Goal: Task Accomplishment & Management: Use online tool/utility

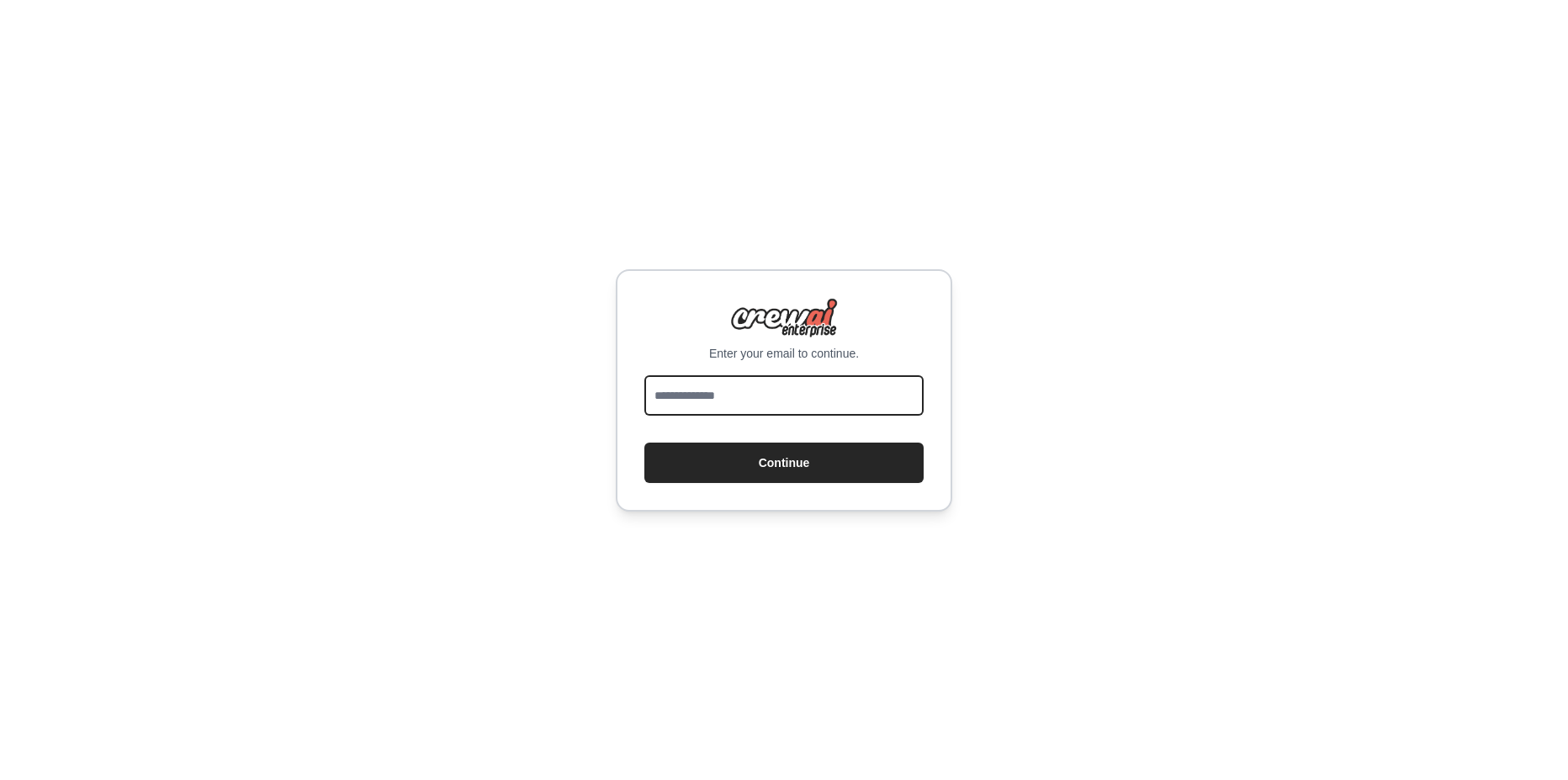
click at [744, 390] on input "email" at bounding box center [784, 395] width 280 height 40
click at [798, 396] on input "email" at bounding box center [784, 395] width 280 height 40
type input "**********"
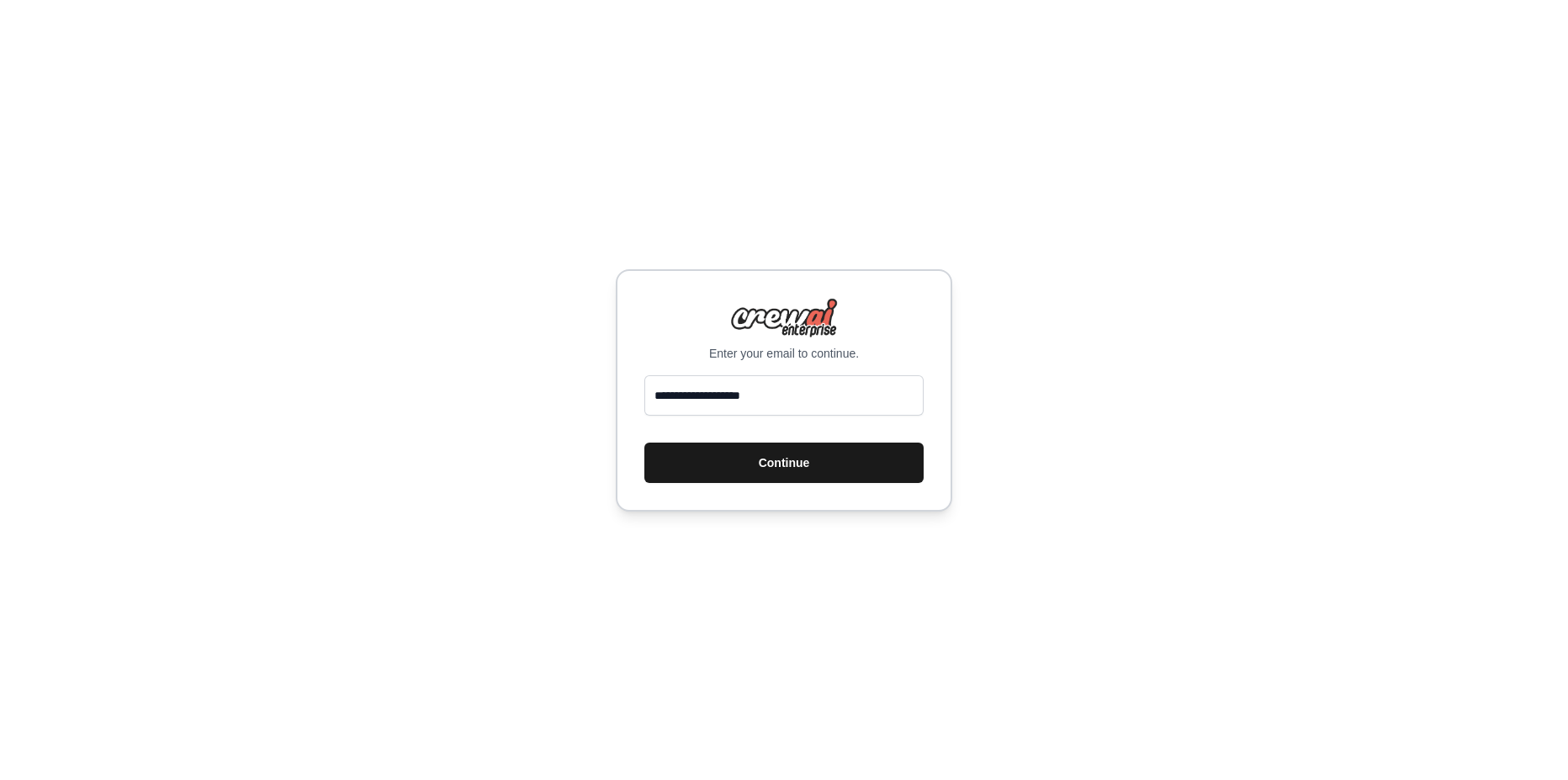
click at [785, 466] on button "Continue" at bounding box center [784, 463] width 280 height 40
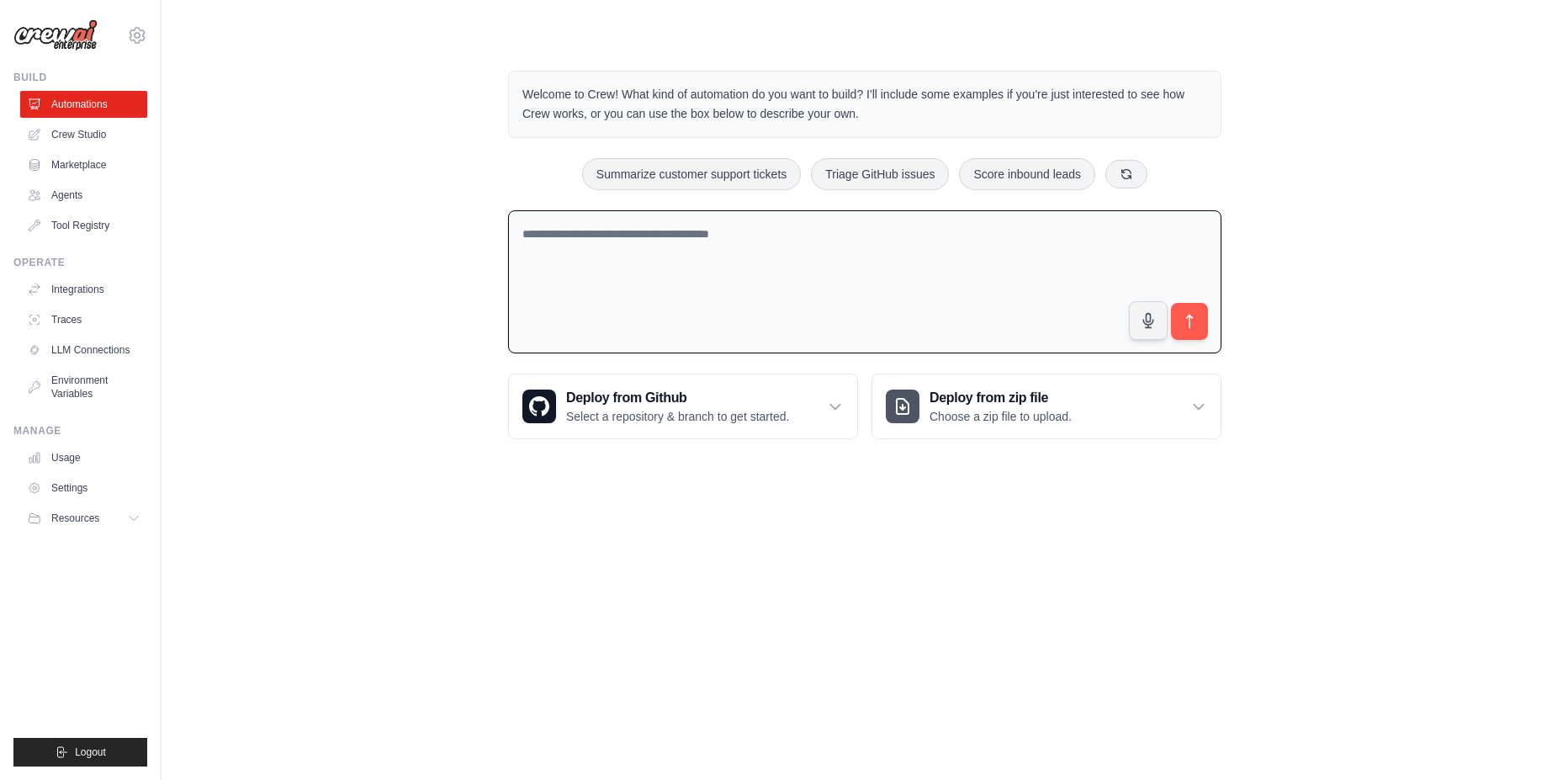
click at [621, 237] on textarea at bounding box center [864, 282] width 713 height 144
click at [89, 139] on link "Crew Studio" at bounding box center [85, 135] width 127 height 27
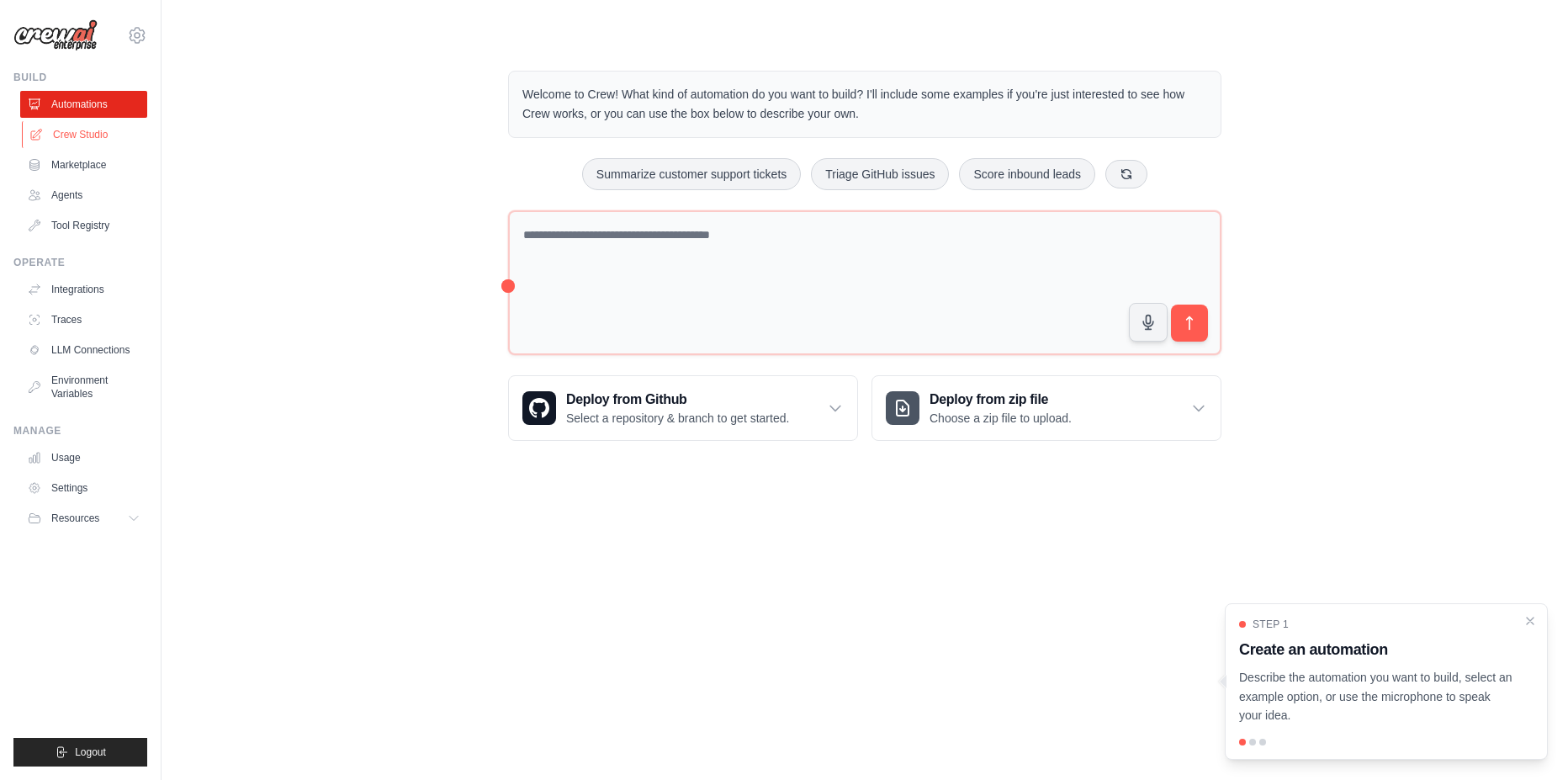
click at [82, 137] on link "Crew Studio" at bounding box center [85, 135] width 127 height 27
click at [694, 174] on button "Summarize customer support tickets" at bounding box center [691, 173] width 219 height 32
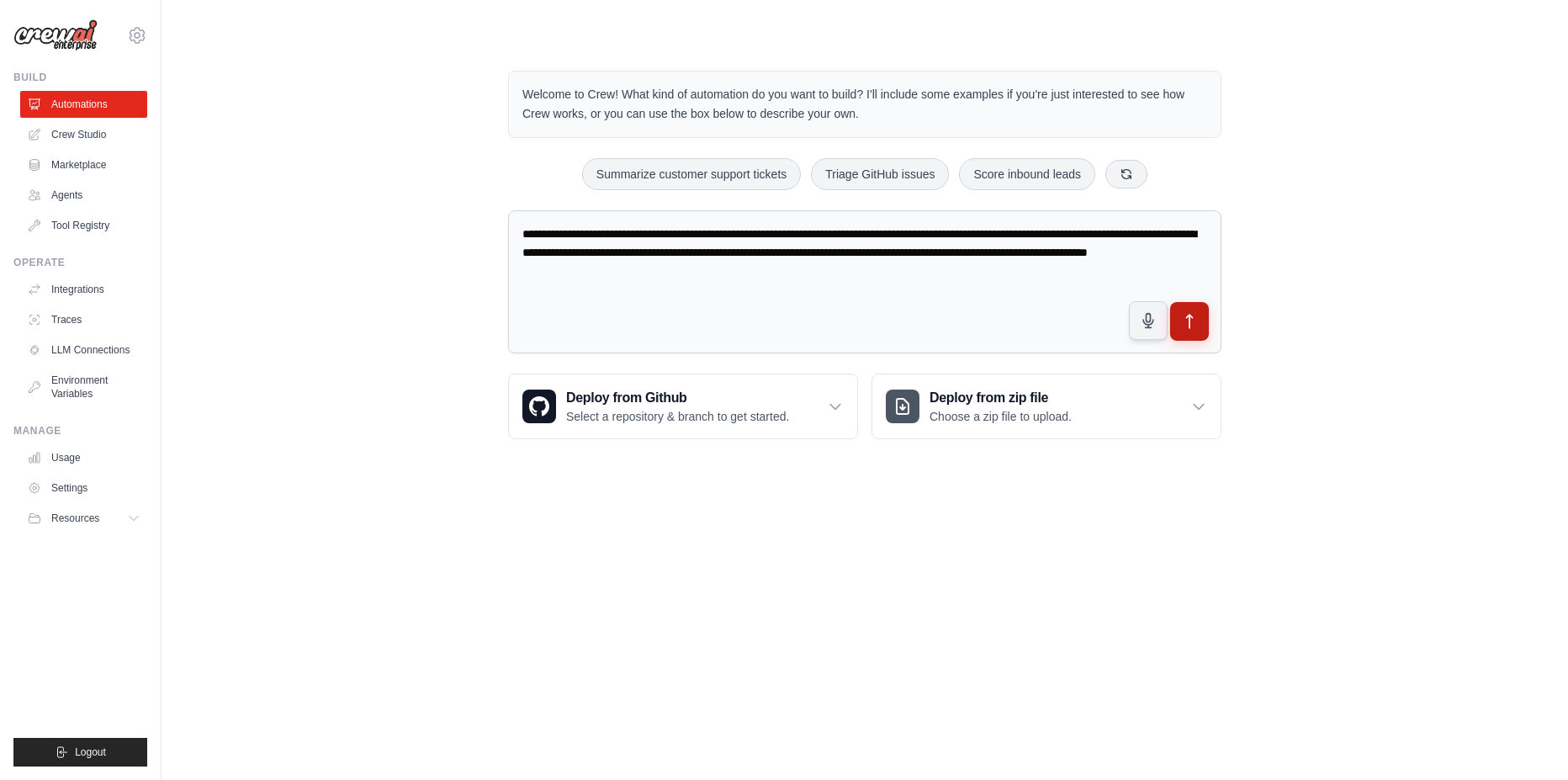
click at [1190, 320] on icon "submit" at bounding box center [1190, 322] width 18 height 18
click at [911, 177] on button "Triage GitHub issues" at bounding box center [880, 173] width 138 height 32
type textarea "**********"
click at [1190, 333] on button "submit" at bounding box center [1189, 321] width 39 height 39
click at [95, 196] on link "Agents" at bounding box center [85, 195] width 127 height 27
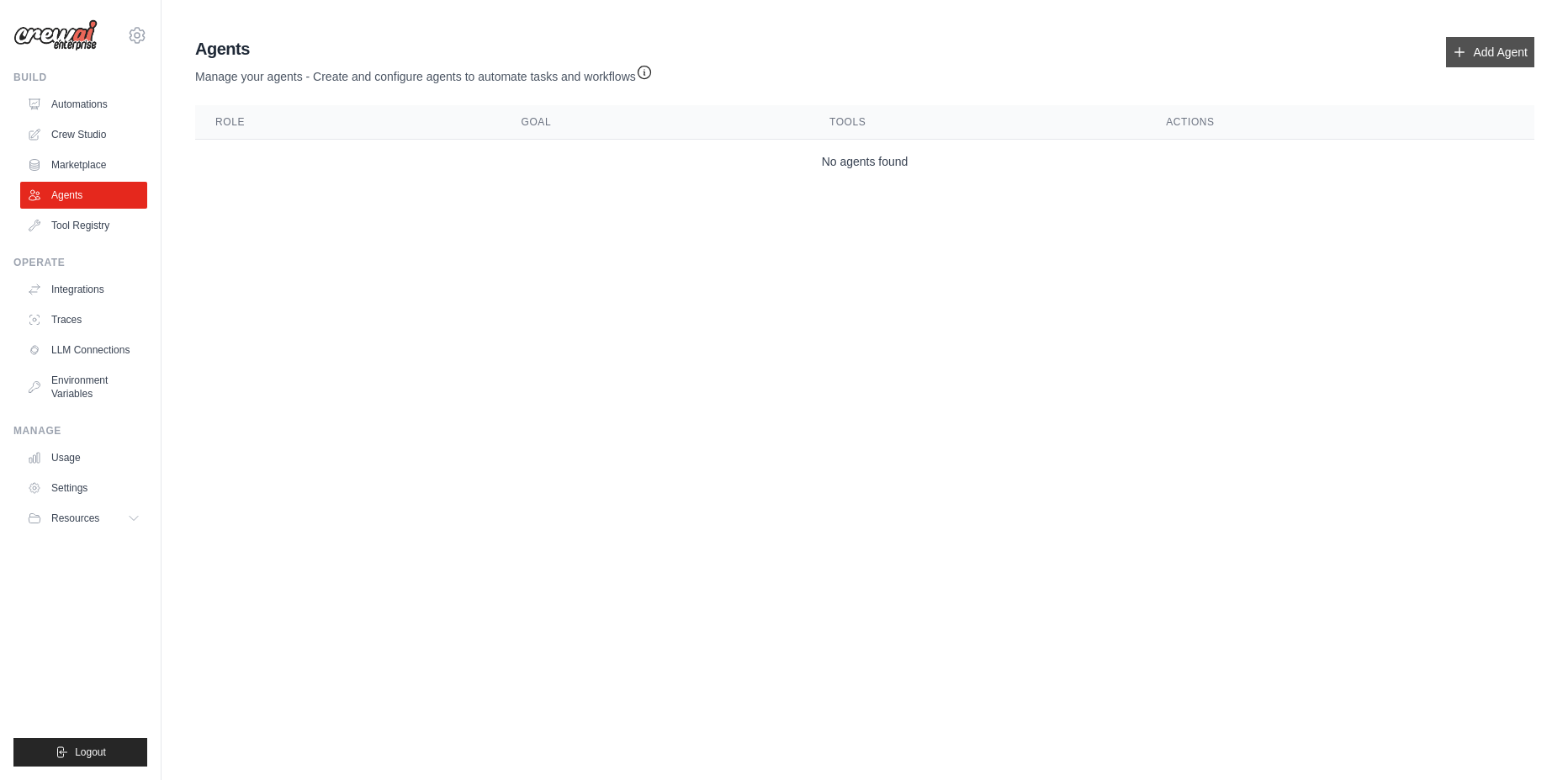
click at [1448, 46] on link "Add Agent" at bounding box center [1490, 53] width 89 height 31
click at [82, 168] on link "Marketplace" at bounding box center [85, 165] width 127 height 27
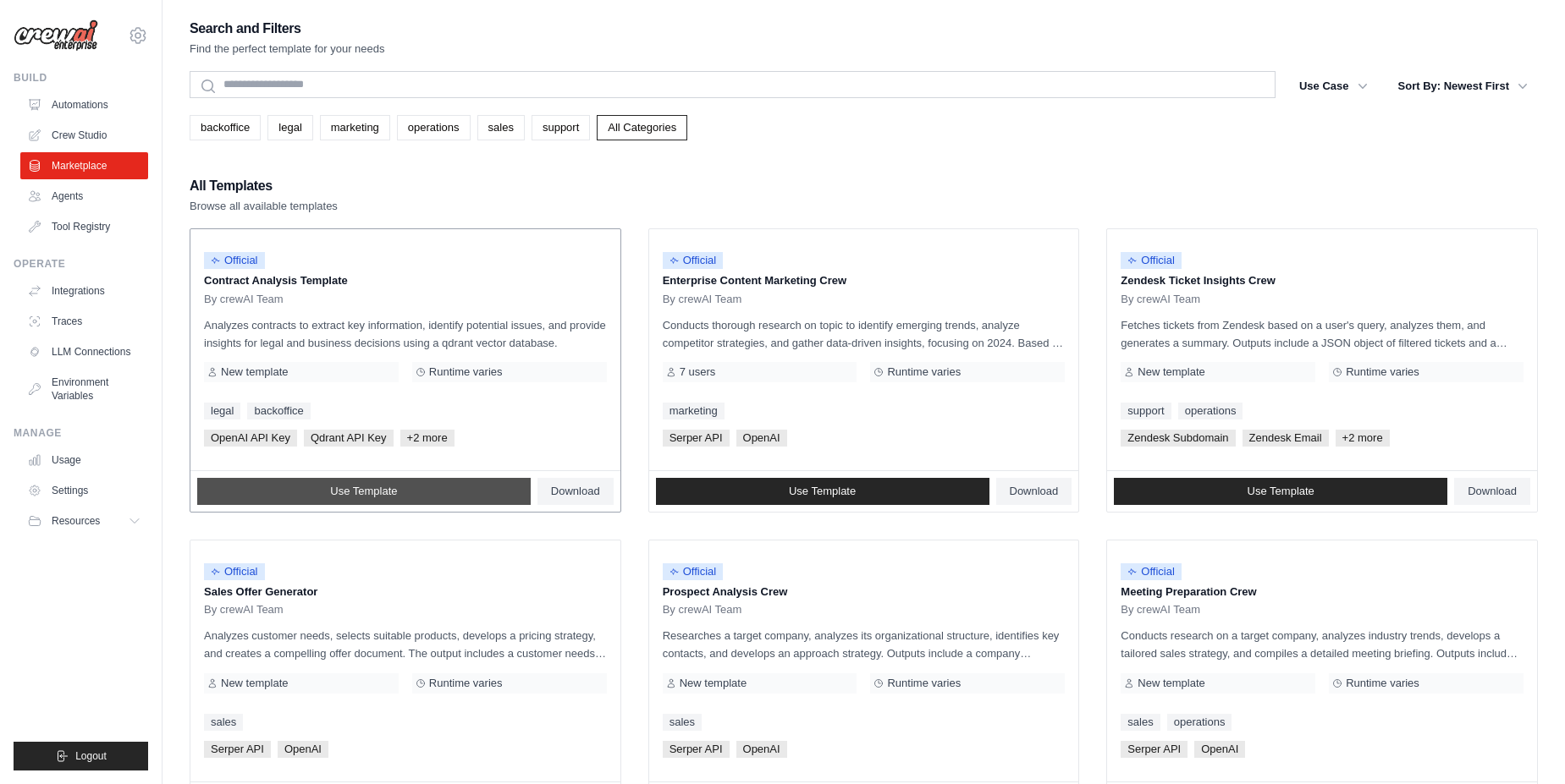
click at [389, 485] on span "Use Template" at bounding box center [364, 491] width 67 height 13
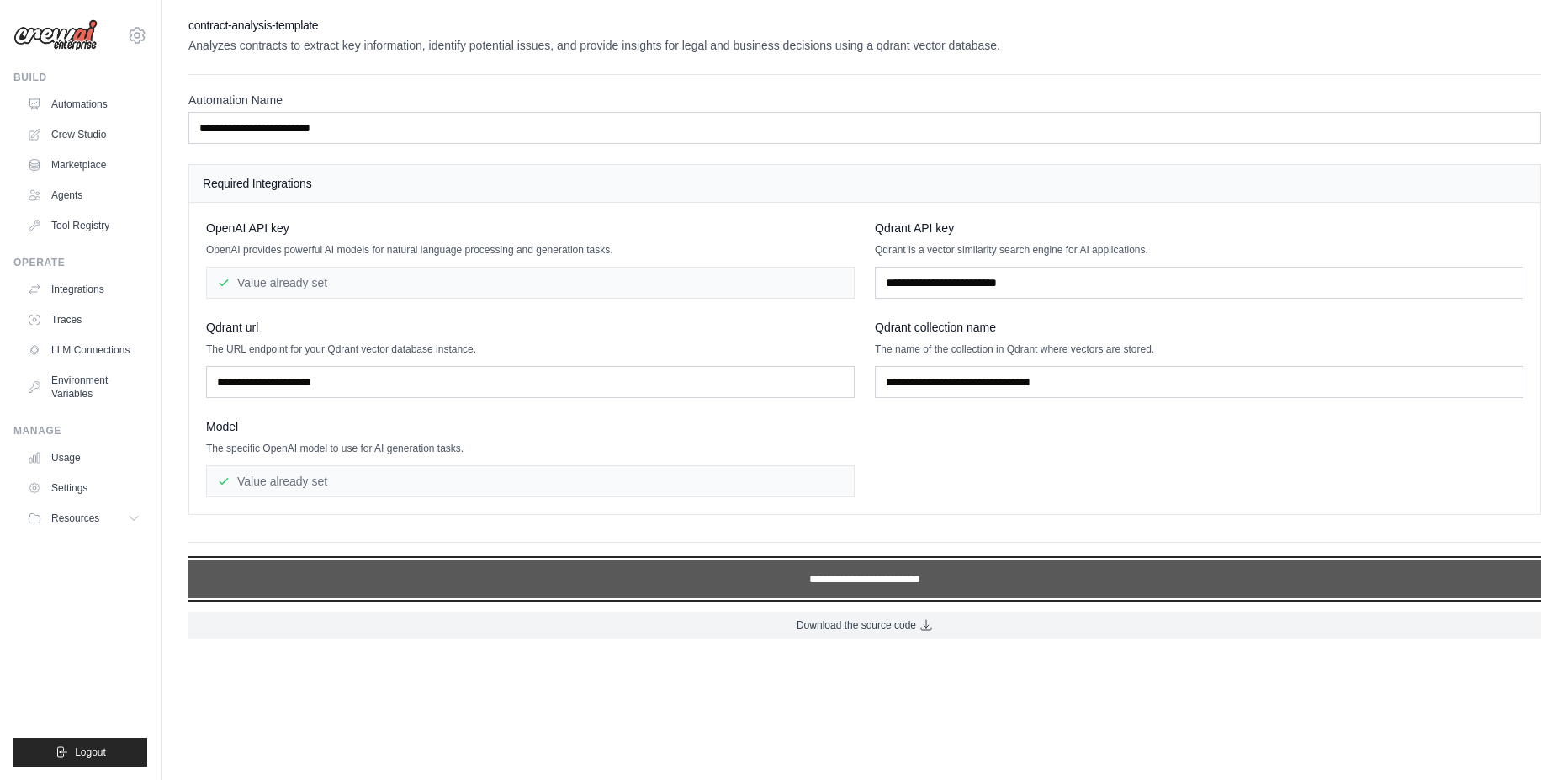
click at [937, 580] on input "**********" at bounding box center [864, 579] width 1352 height 39
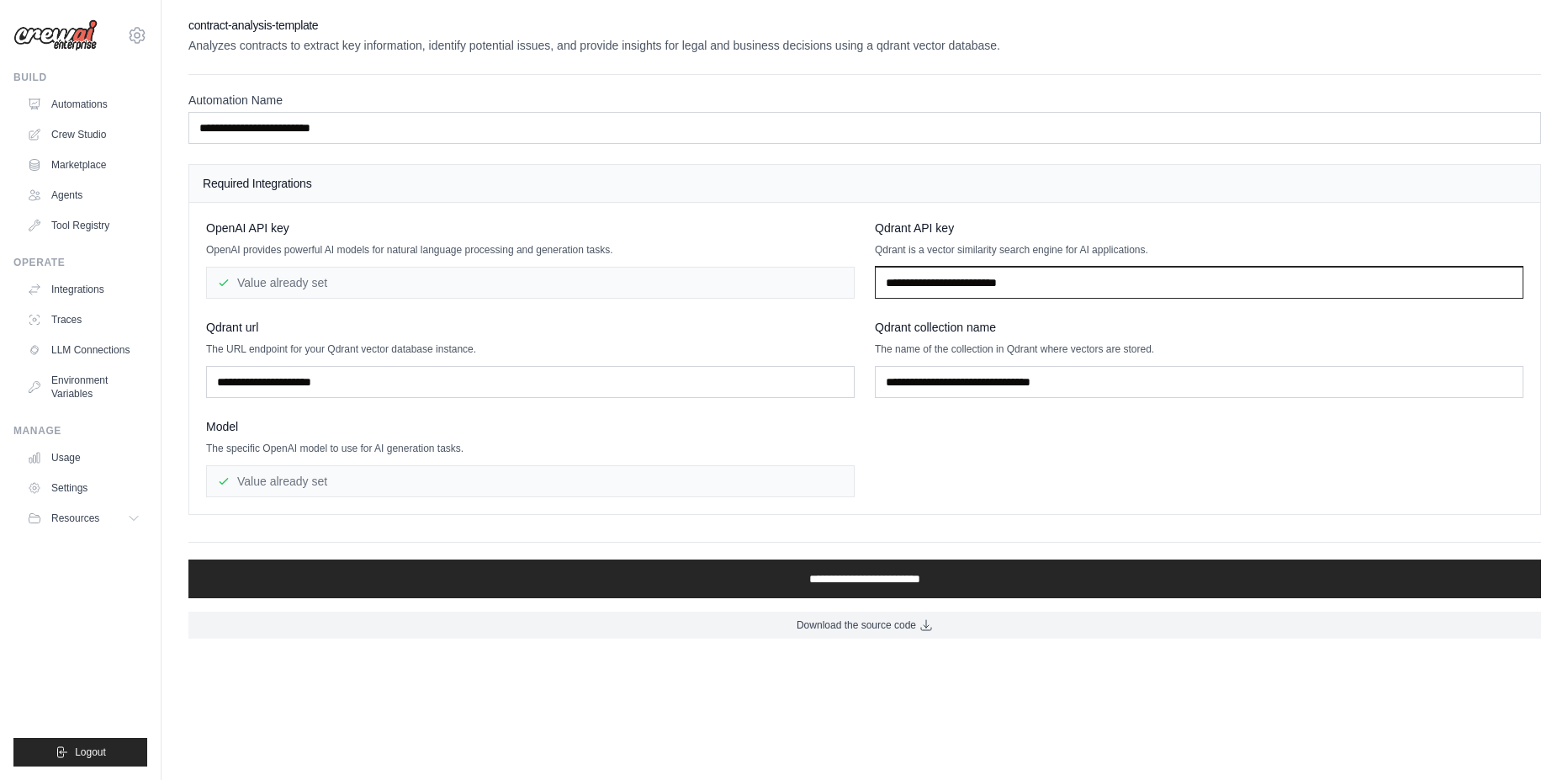
click at [1004, 281] on input "text" at bounding box center [1200, 282] width 649 height 32
click at [1048, 281] on input "text" at bounding box center [1200, 282] width 649 height 32
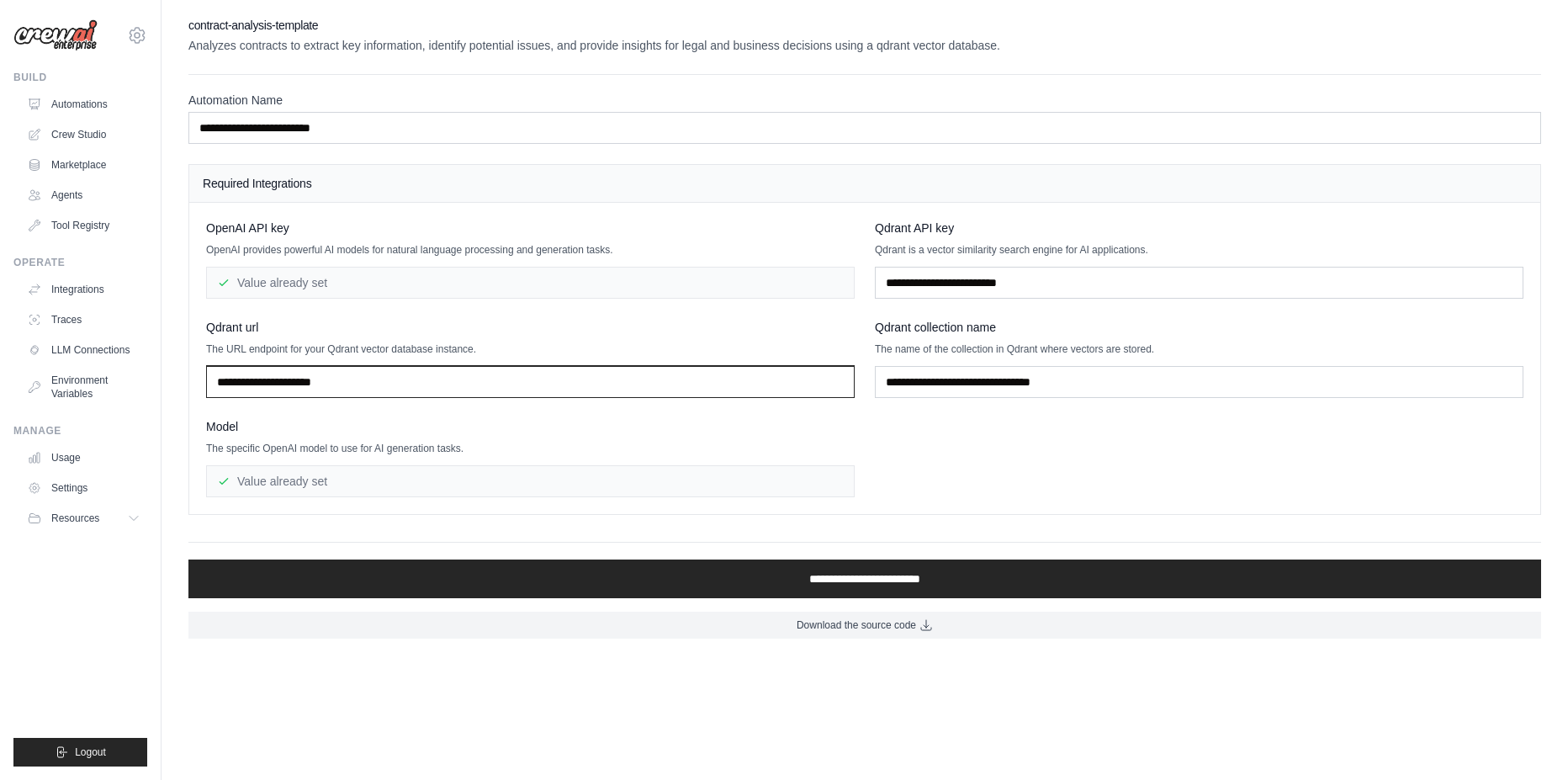
click at [389, 386] on input "text" at bounding box center [531, 381] width 649 height 32
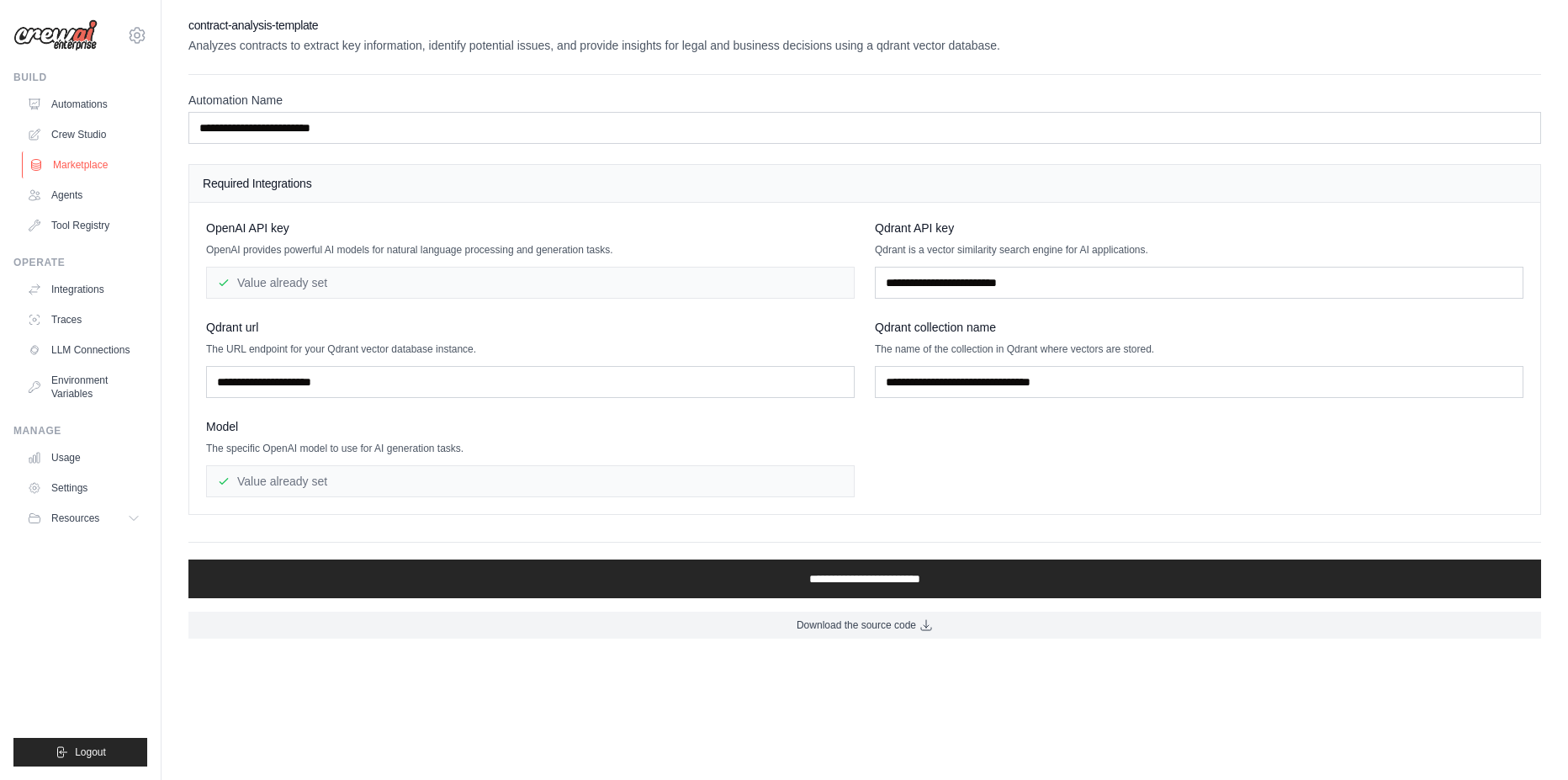
click at [80, 156] on link "Marketplace" at bounding box center [85, 165] width 127 height 27
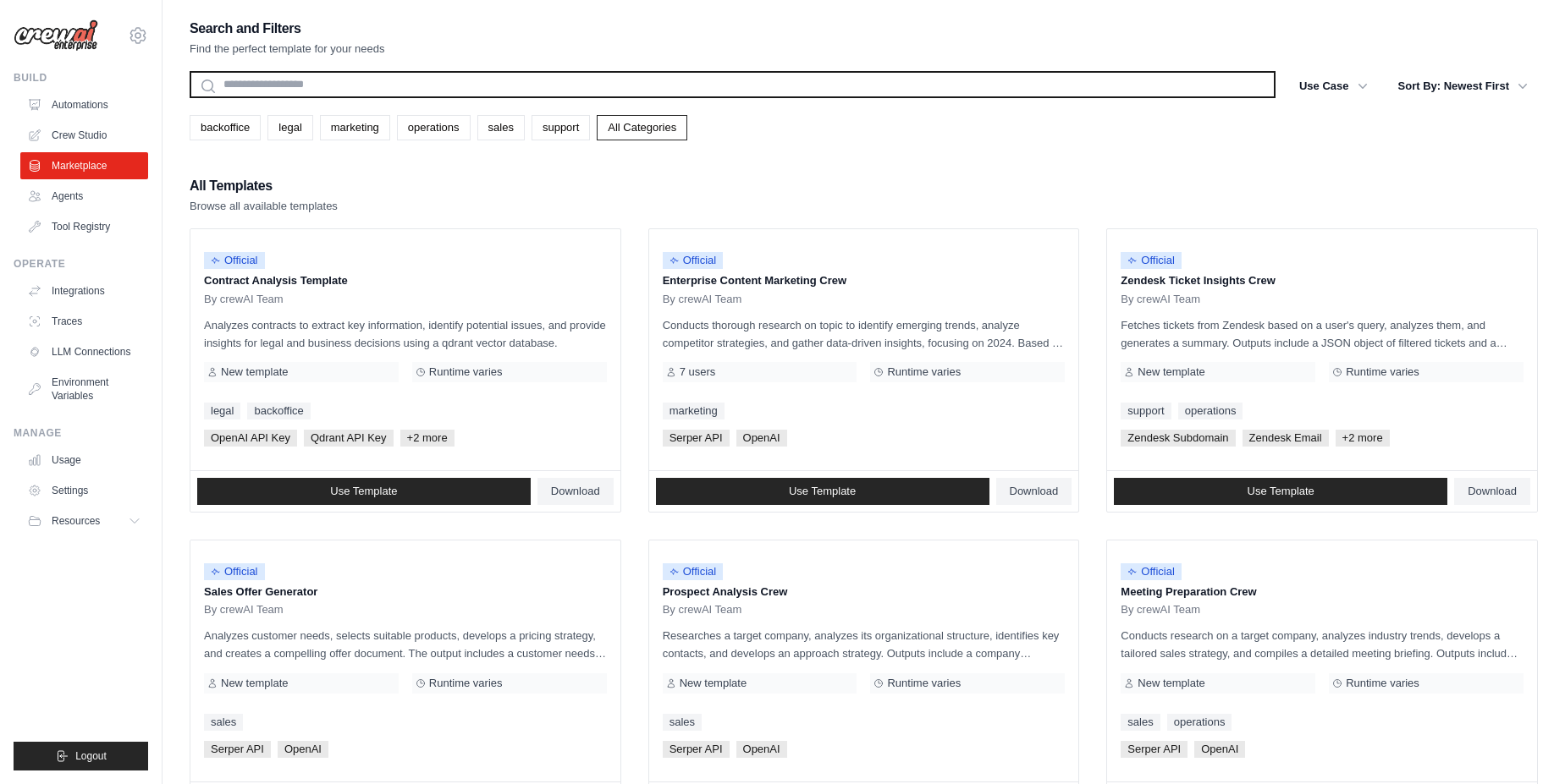
click at [269, 82] on input "text" at bounding box center [732, 84] width 1086 height 27
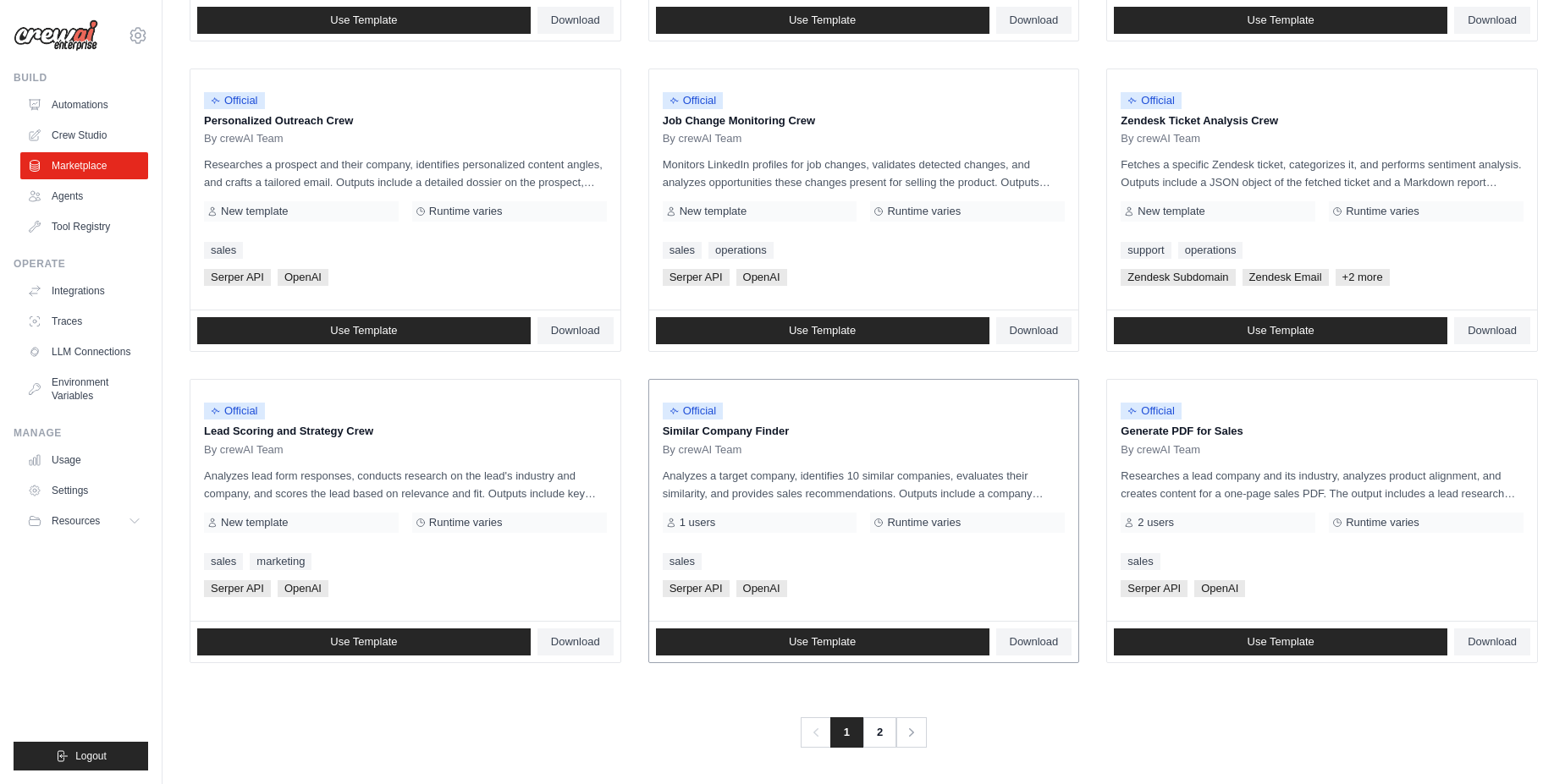
scroll to position [783, 0]
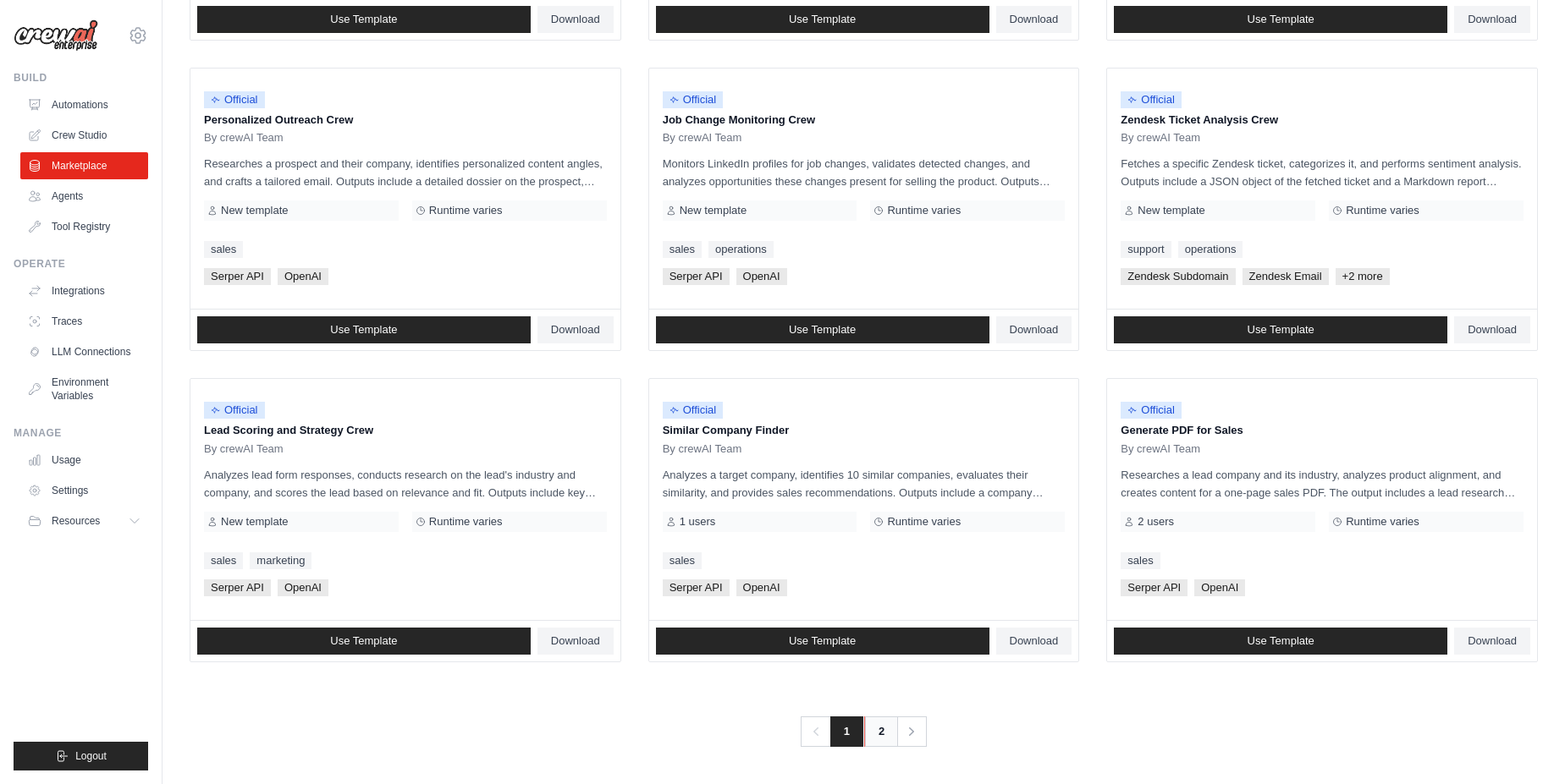
click at [878, 741] on link "2" at bounding box center [880, 732] width 34 height 31
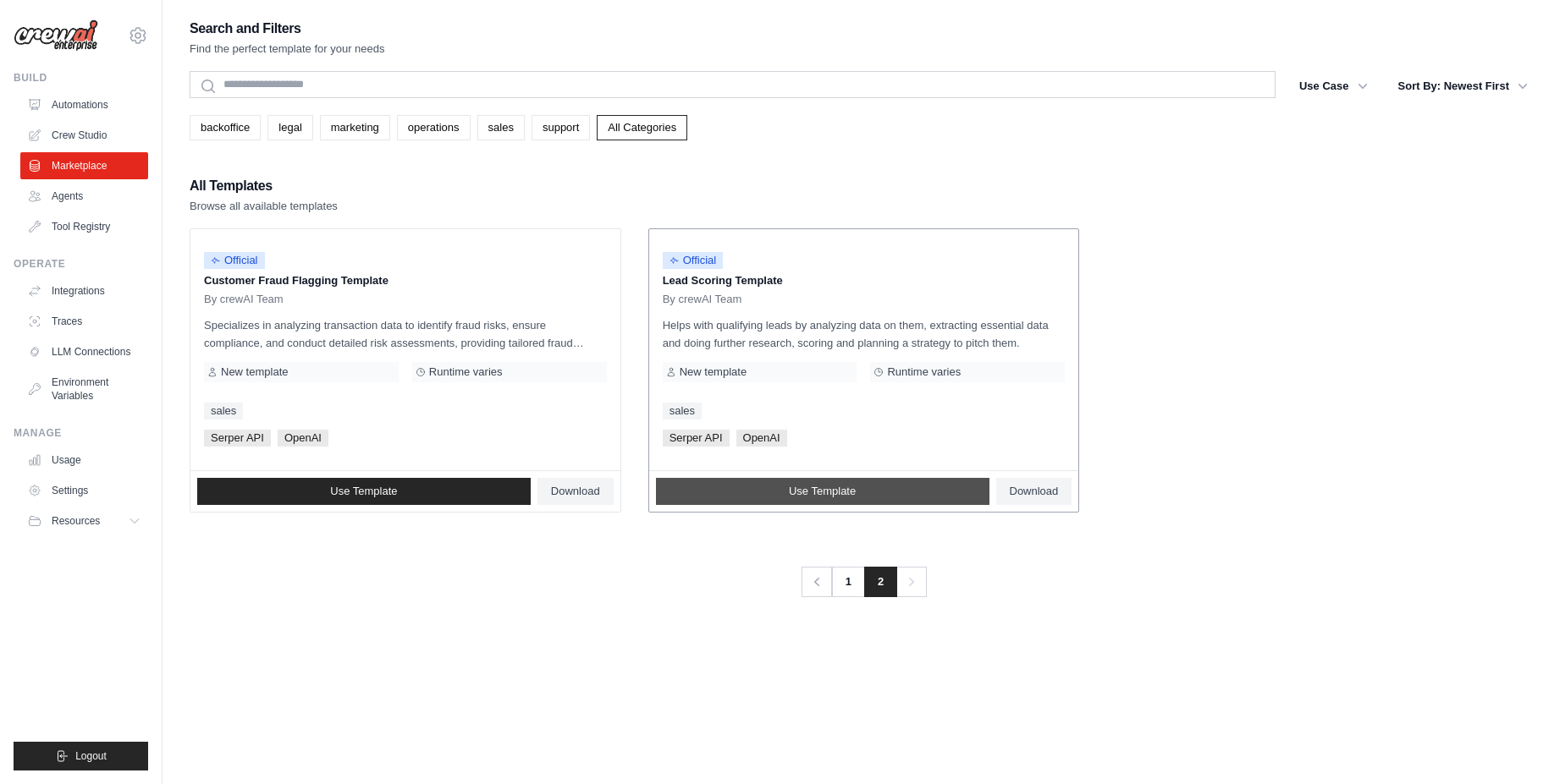
click at [831, 485] on span "Use Template" at bounding box center [823, 491] width 67 height 13
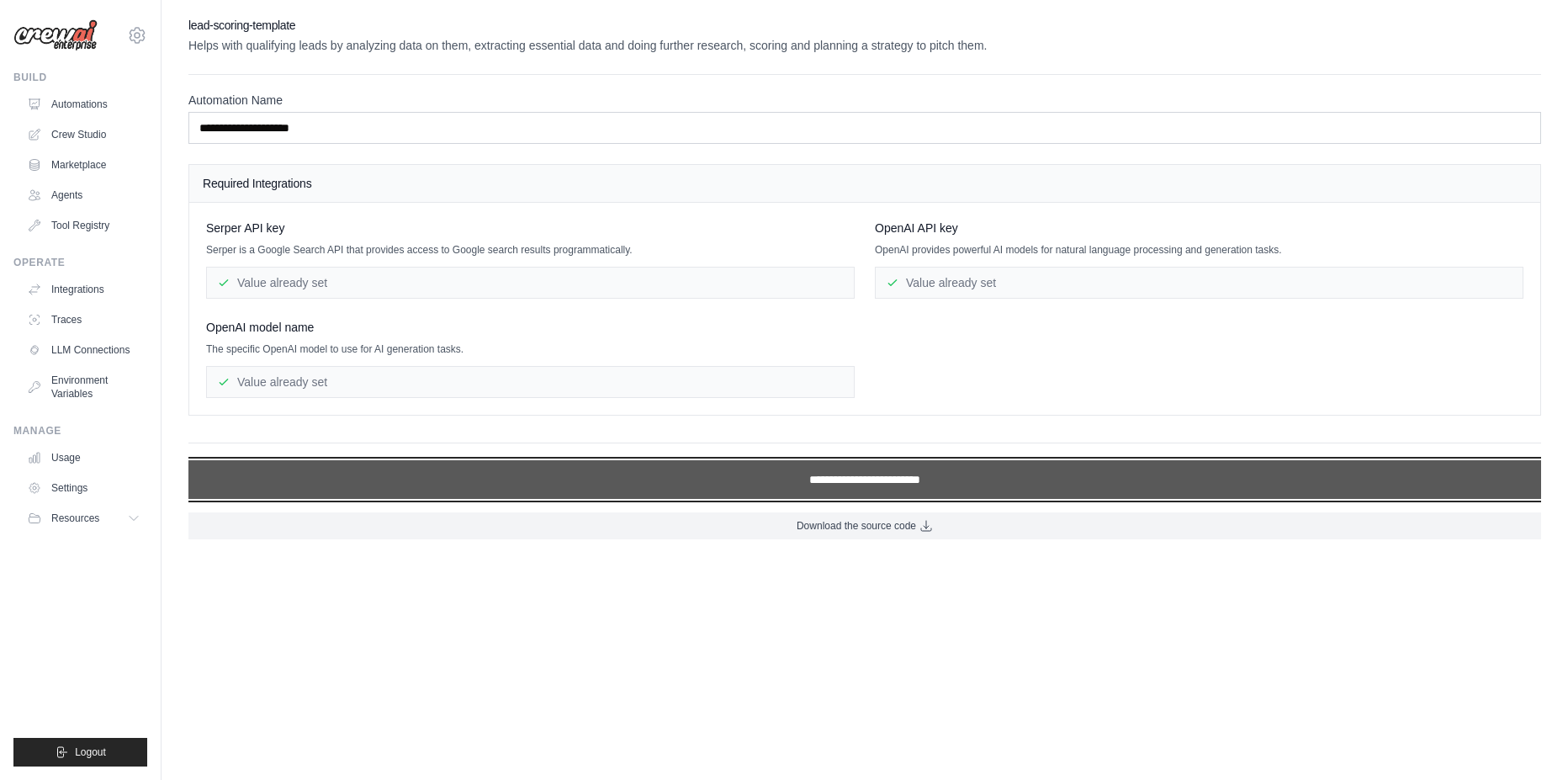
click at [844, 481] on input "**********" at bounding box center [864, 479] width 1352 height 39
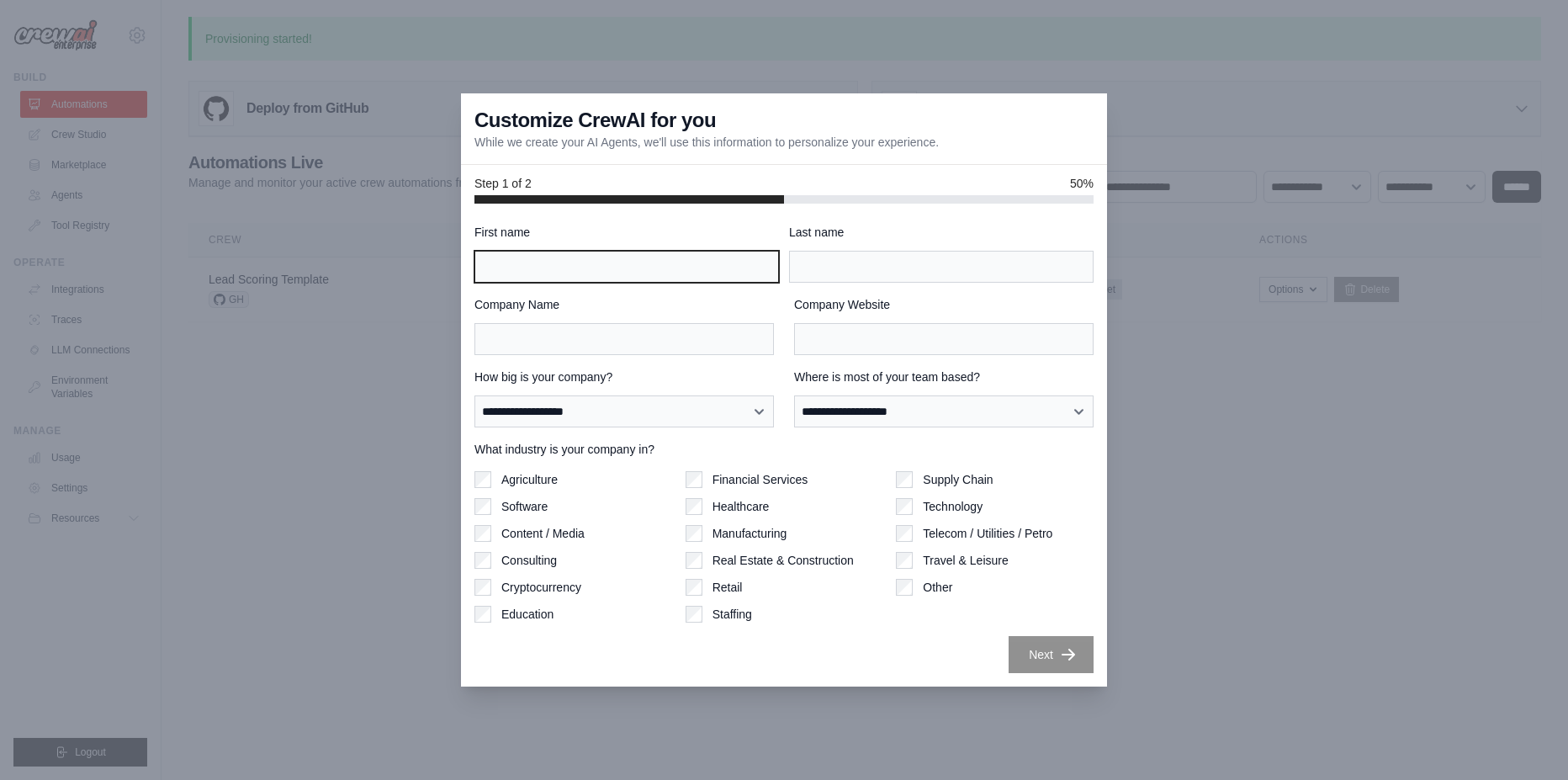
click at [570, 275] on input "First name" at bounding box center [626, 266] width 304 height 32
click at [960, 527] on label "Telecom / Utilities / Petro" at bounding box center [988, 534] width 130 height 17
click at [736, 556] on label "Real Estate & Construction" at bounding box center [784, 560] width 141 height 17
click at [562, 489] on div "Agriculture Software Content / Media Consulting Cryptocurrency Education" at bounding box center [573, 547] width 198 height 152
click at [537, 474] on label "Agriculture" at bounding box center [529, 480] width 56 height 17
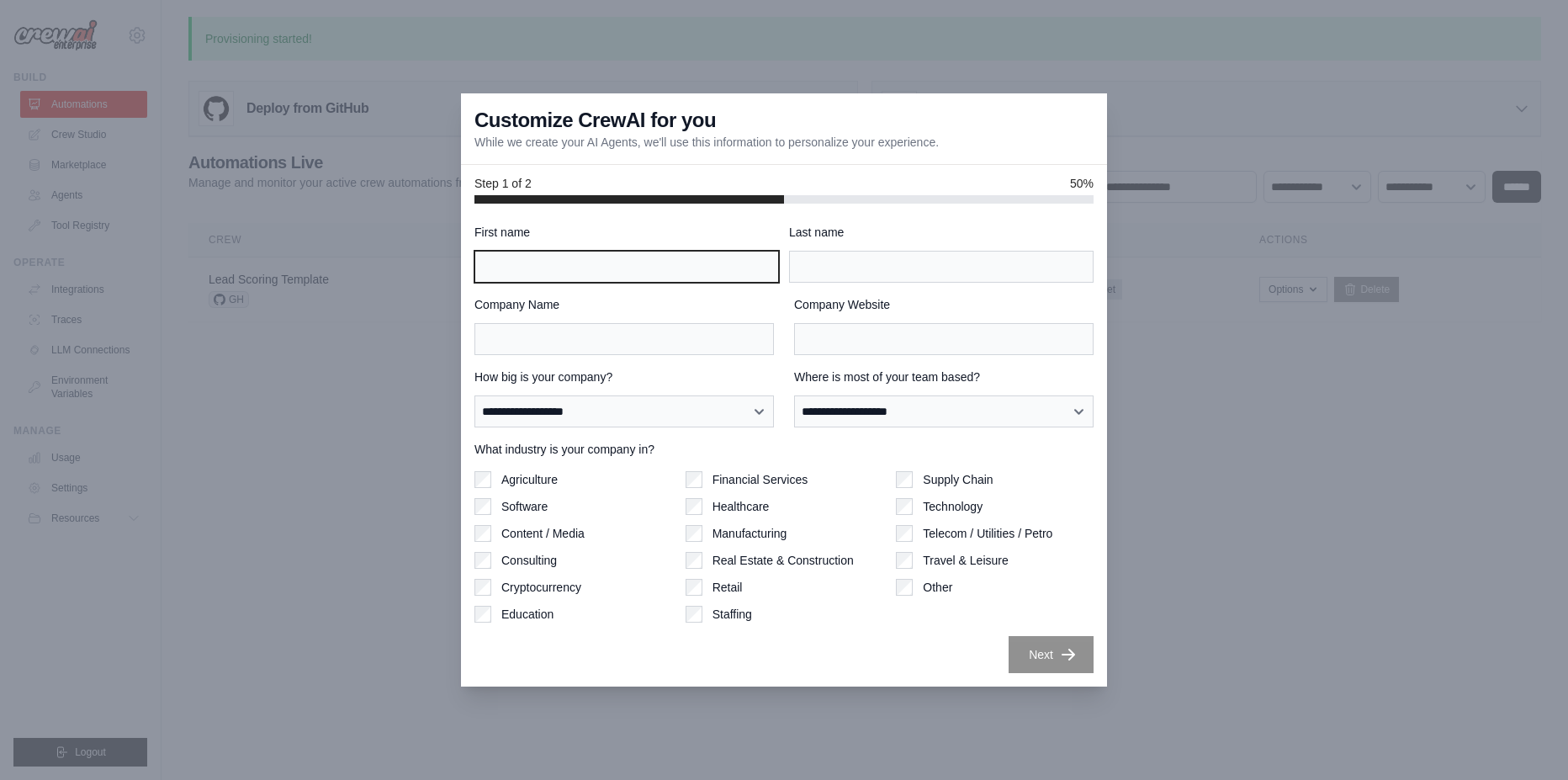
click at [624, 265] on input "First name" at bounding box center [626, 266] width 304 height 32
type input "*****"
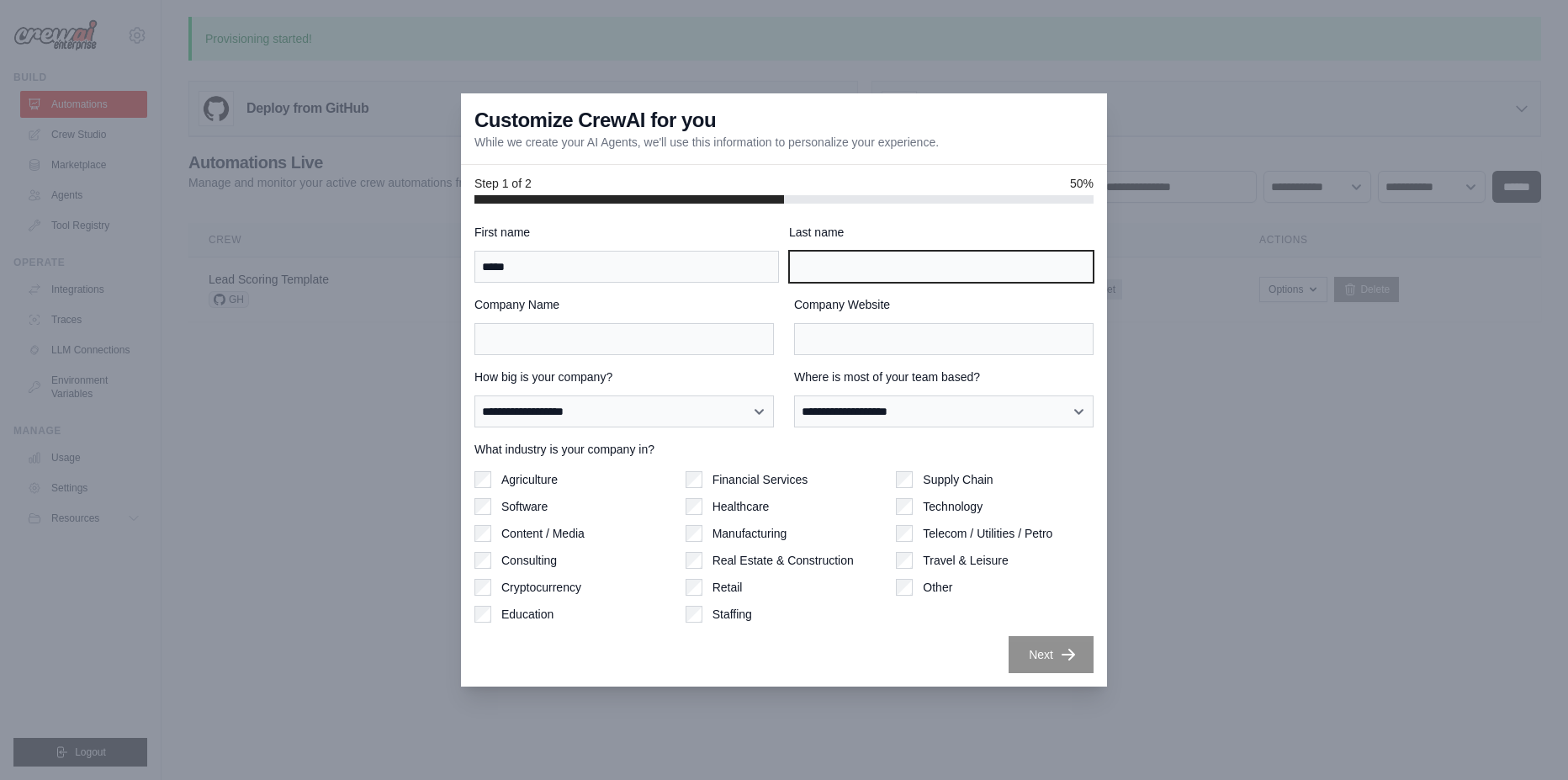
click at [826, 259] on input "Last name" at bounding box center [941, 266] width 304 height 32
type input "*******"
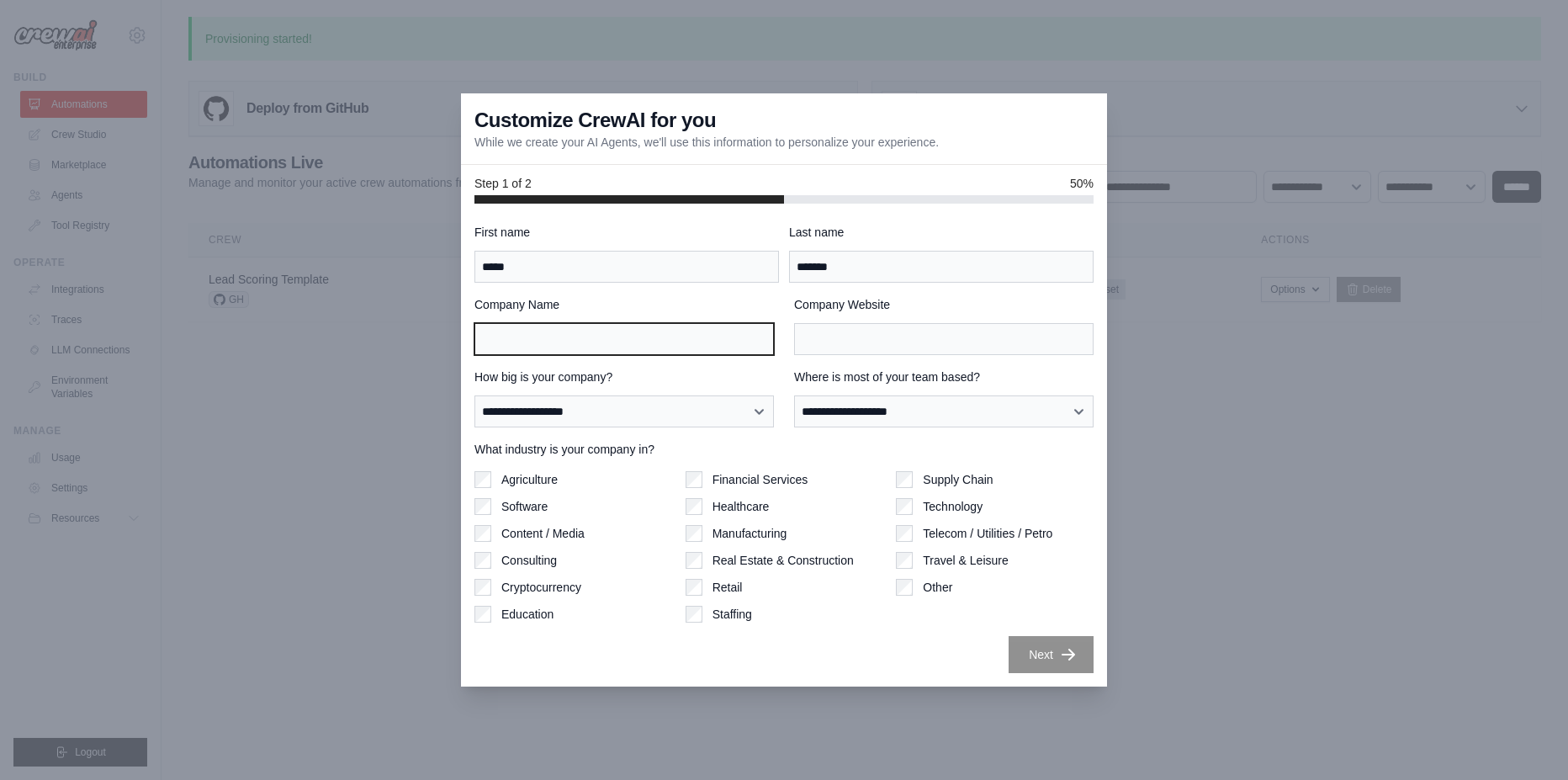
click at [615, 346] on input "Company Name" at bounding box center [624, 338] width 300 height 32
type input "***"
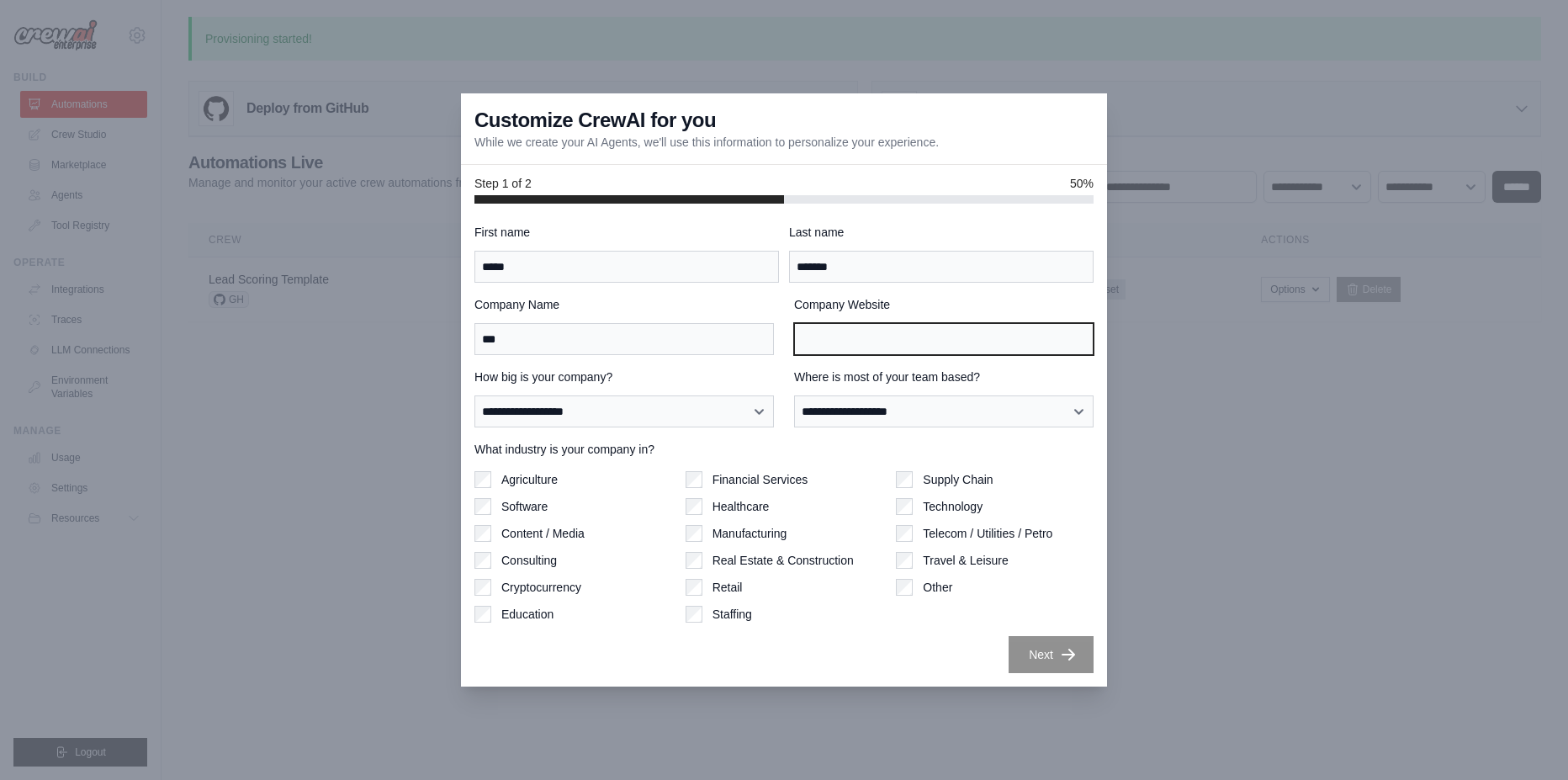
click at [921, 342] on input "Company Website" at bounding box center [944, 338] width 300 height 32
type input "***"
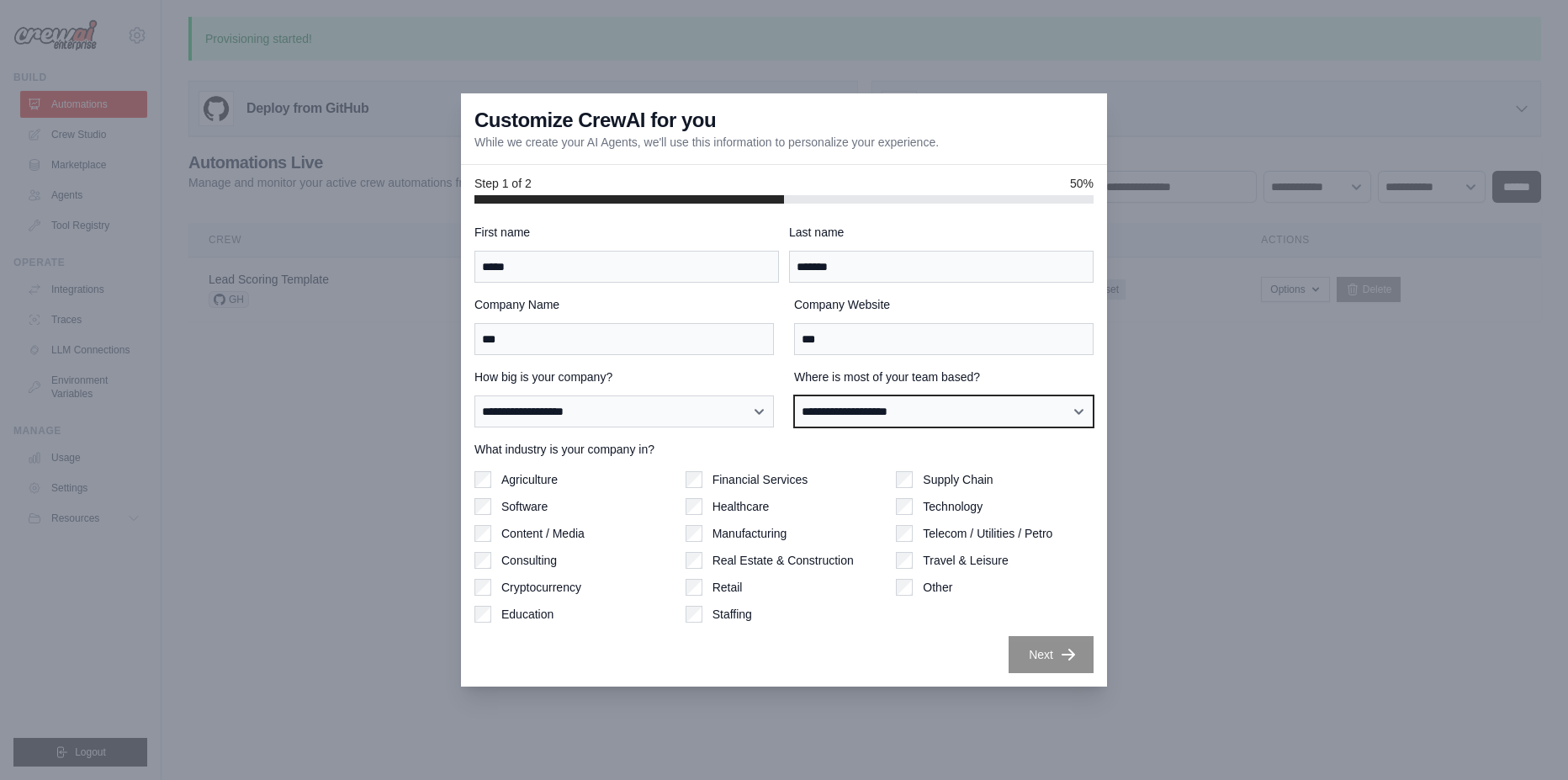
select select "**********"
click at [794, 395] on select "**********" at bounding box center [944, 411] width 300 height 32
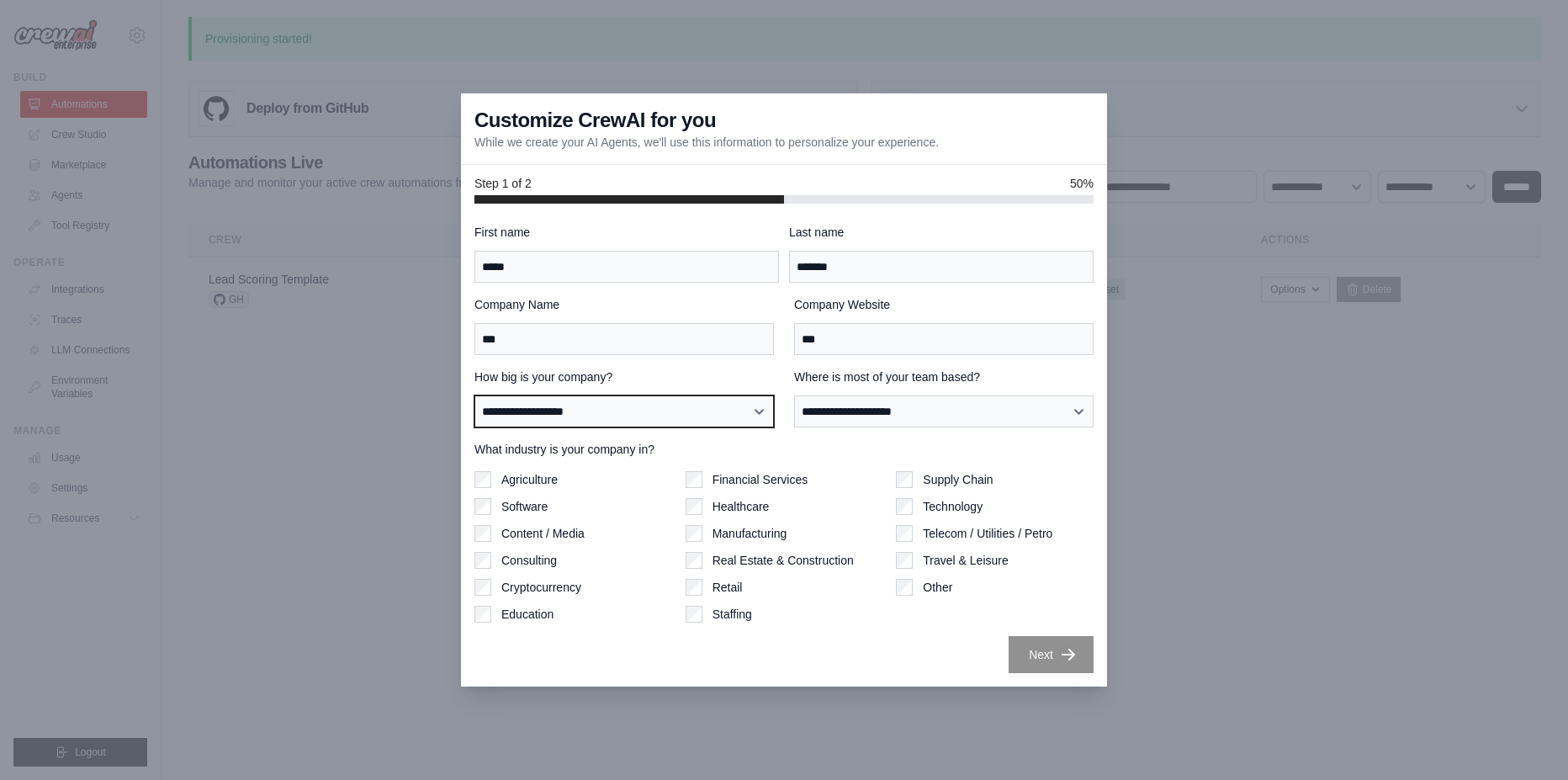
select select "**********"
click at [474, 395] on select "**********" at bounding box center [624, 411] width 300 height 32
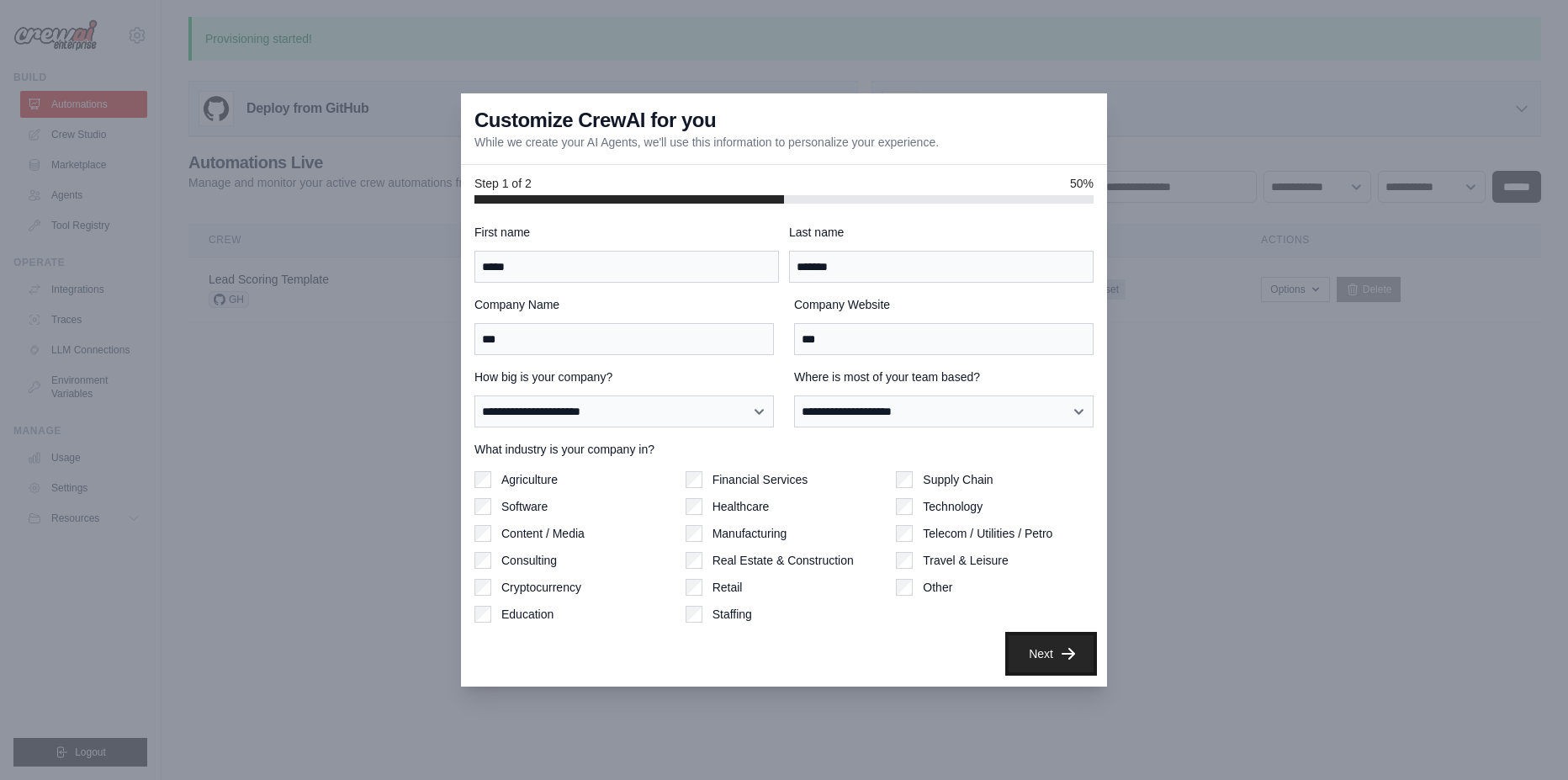
click at [1042, 649] on button "Next" at bounding box center [1051, 653] width 85 height 37
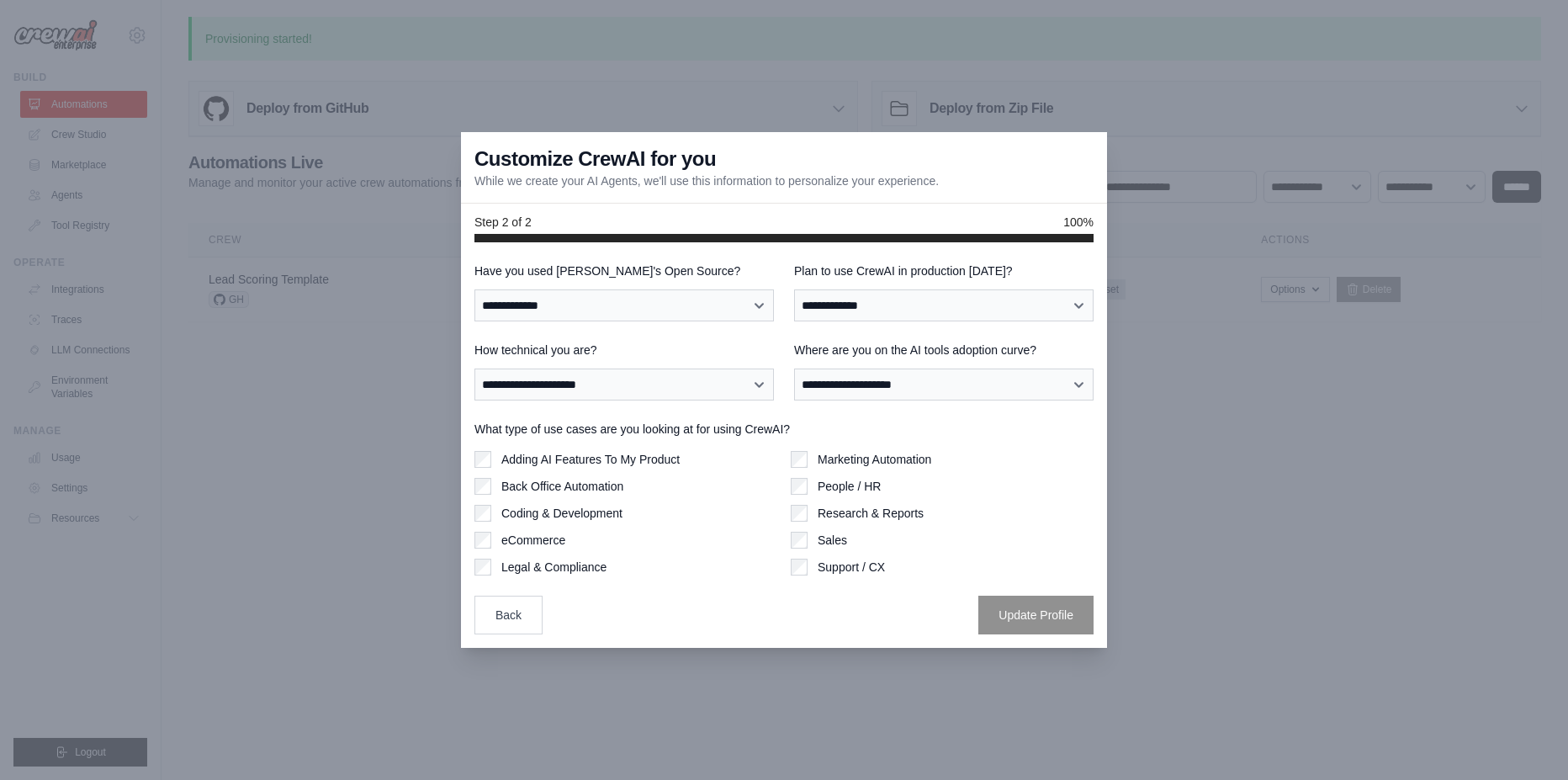
click at [549, 484] on label "Back Office Automation" at bounding box center [562, 487] width 122 height 17
click at [857, 476] on div "Marketing Automation People / HR Research & Reports Sales Support / CX" at bounding box center [942, 513] width 303 height 124
click at [853, 500] on div "Marketing Automation People / HR Research & Reports Sales Support / CX" at bounding box center [942, 513] width 303 height 124
click at [852, 487] on label "People / HR" at bounding box center [849, 487] width 63 height 17
select select "**********"
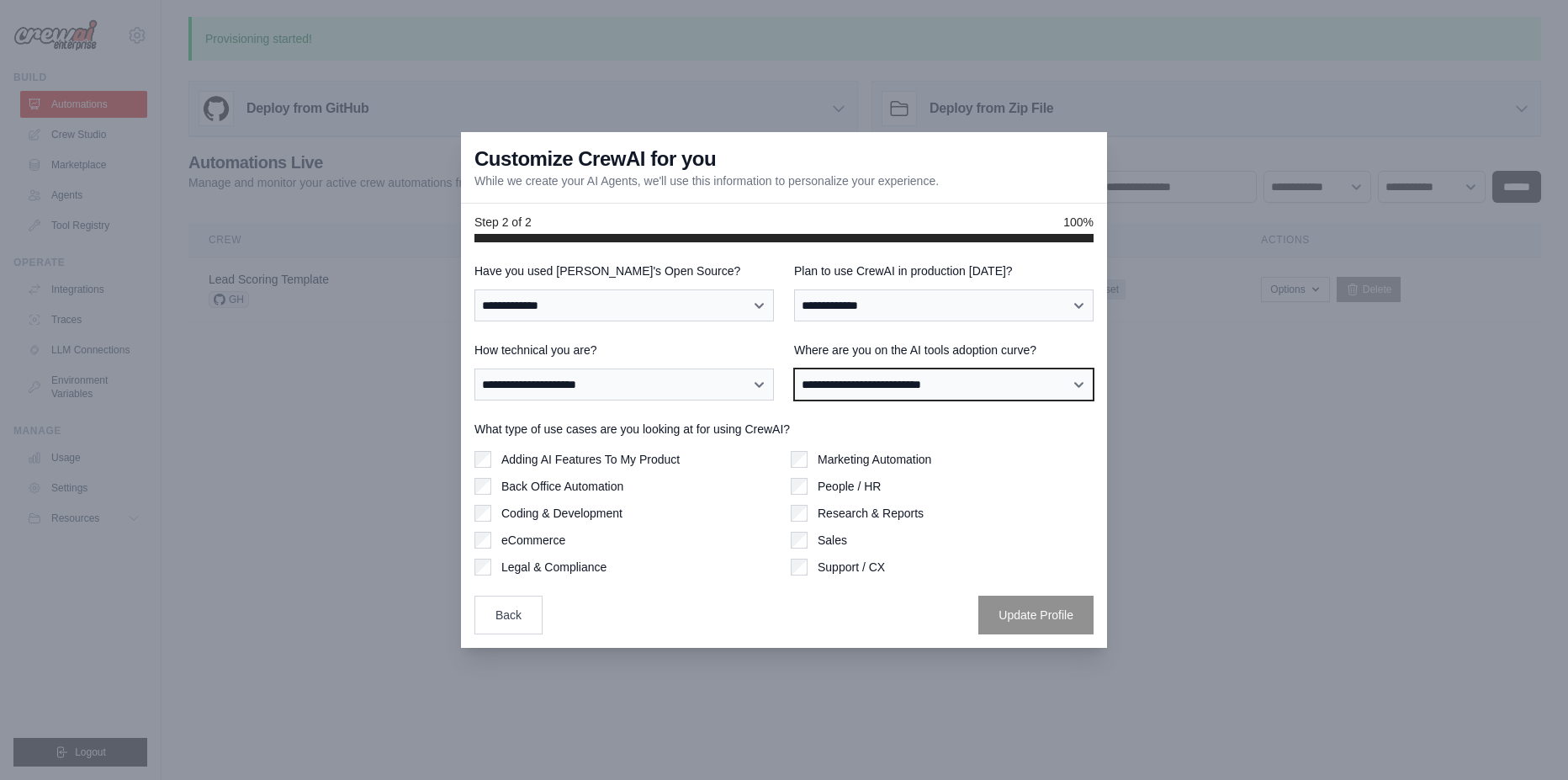
click at [794, 369] on select "**********" at bounding box center [944, 384] width 300 height 32
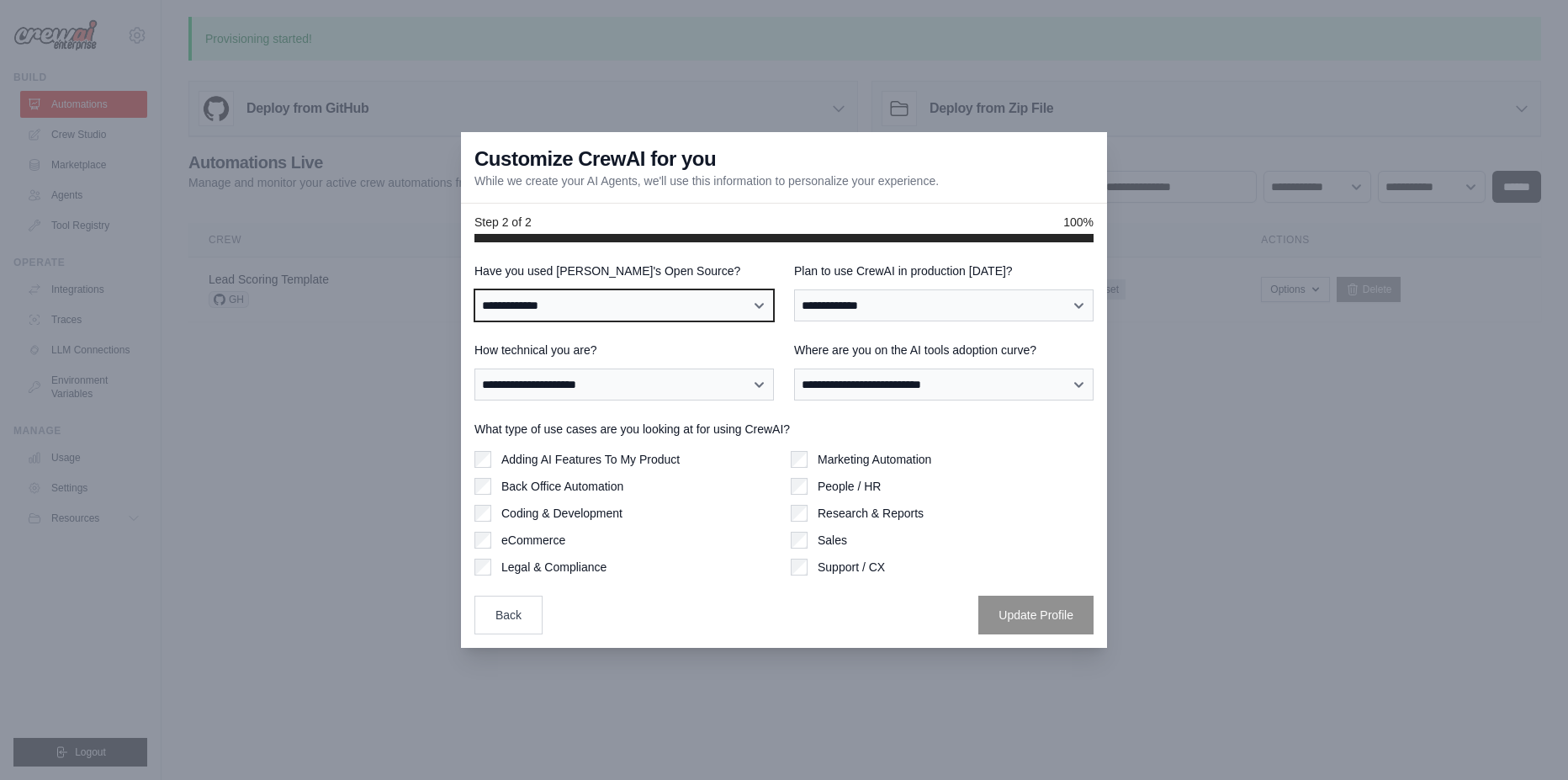
select select "**"
click at [474, 289] on select "**********" at bounding box center [624, 305] width 300 height 32
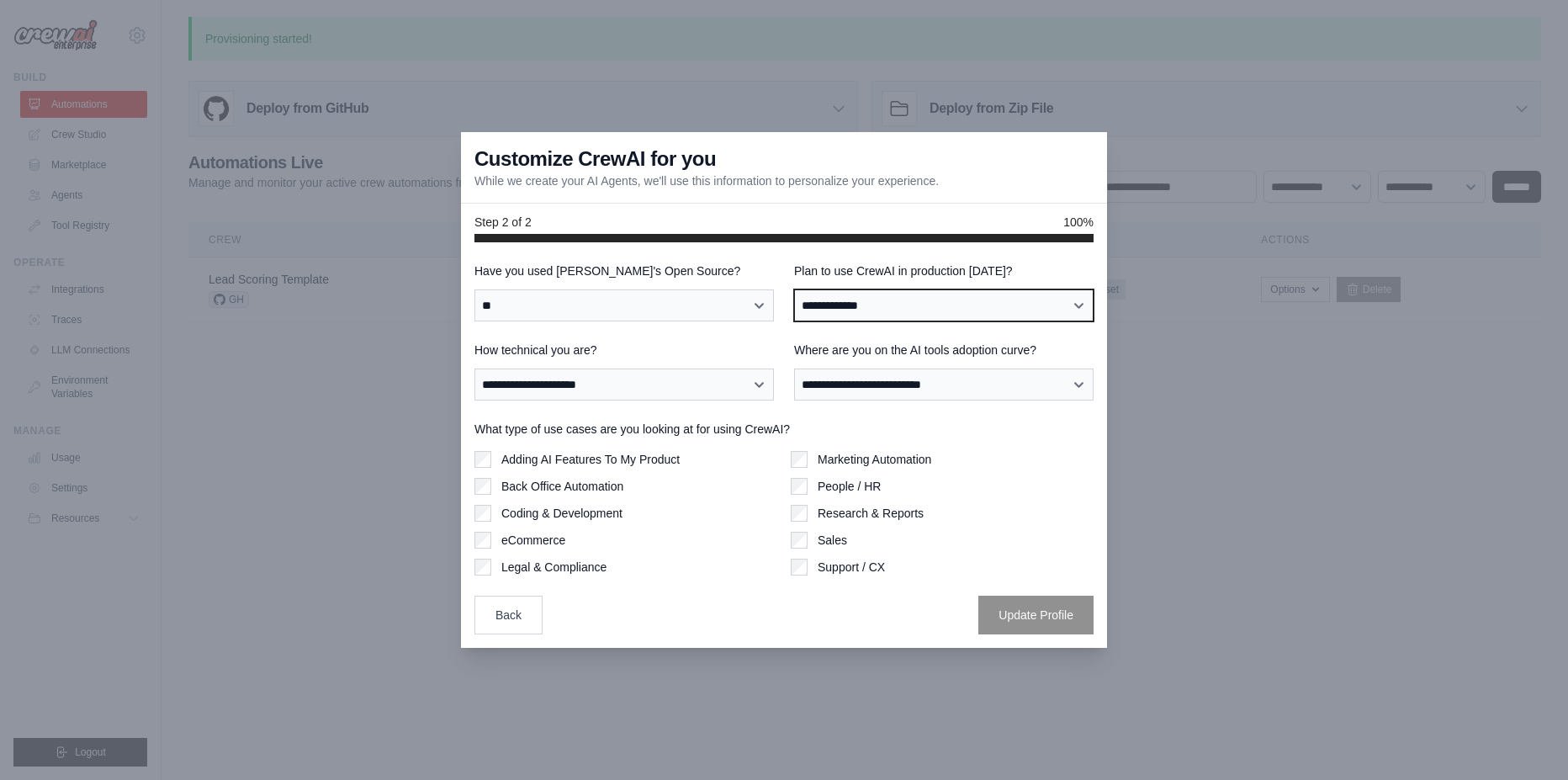
select select "****"
click at [794, 289] on select "**********" at bounding box center [944, 305] width 300 height 32
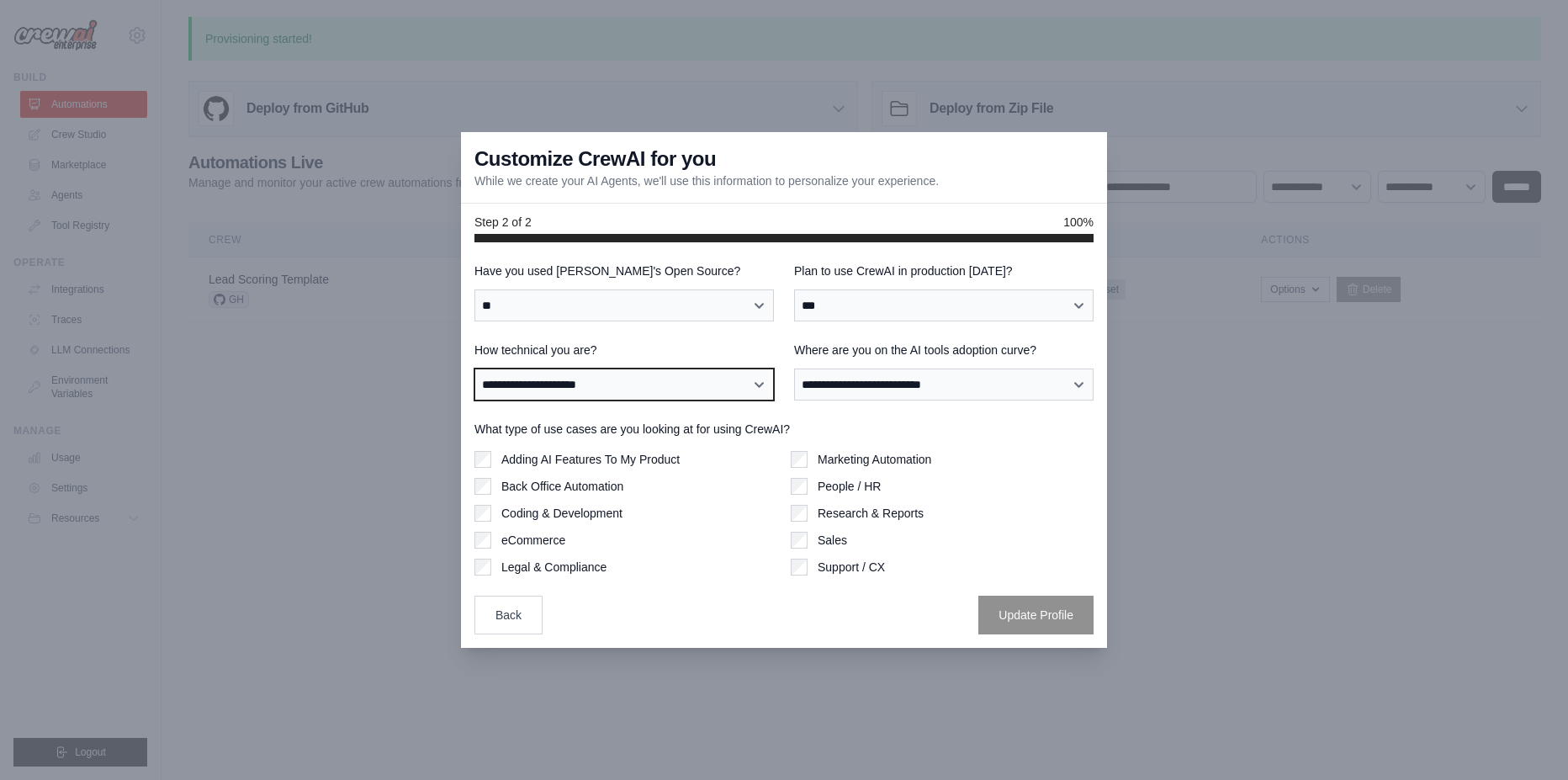
select select "**********"
click at [474, 369] on select "**********" at bounding box center [624, 384] width 300 height 32
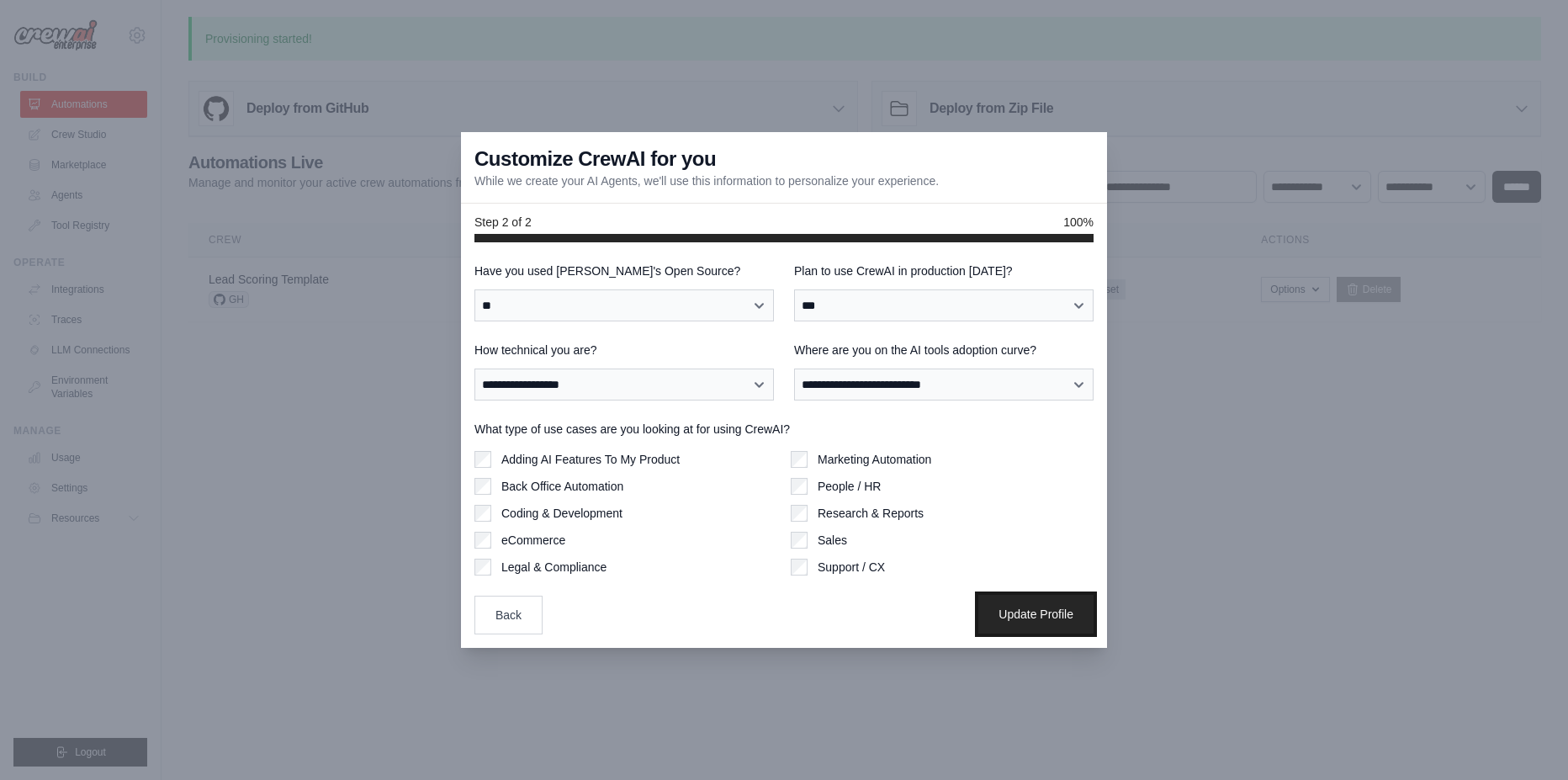
click at [1039, 626] on button "Update Profile" at bounding box center [1035, 614] width 115 height 39
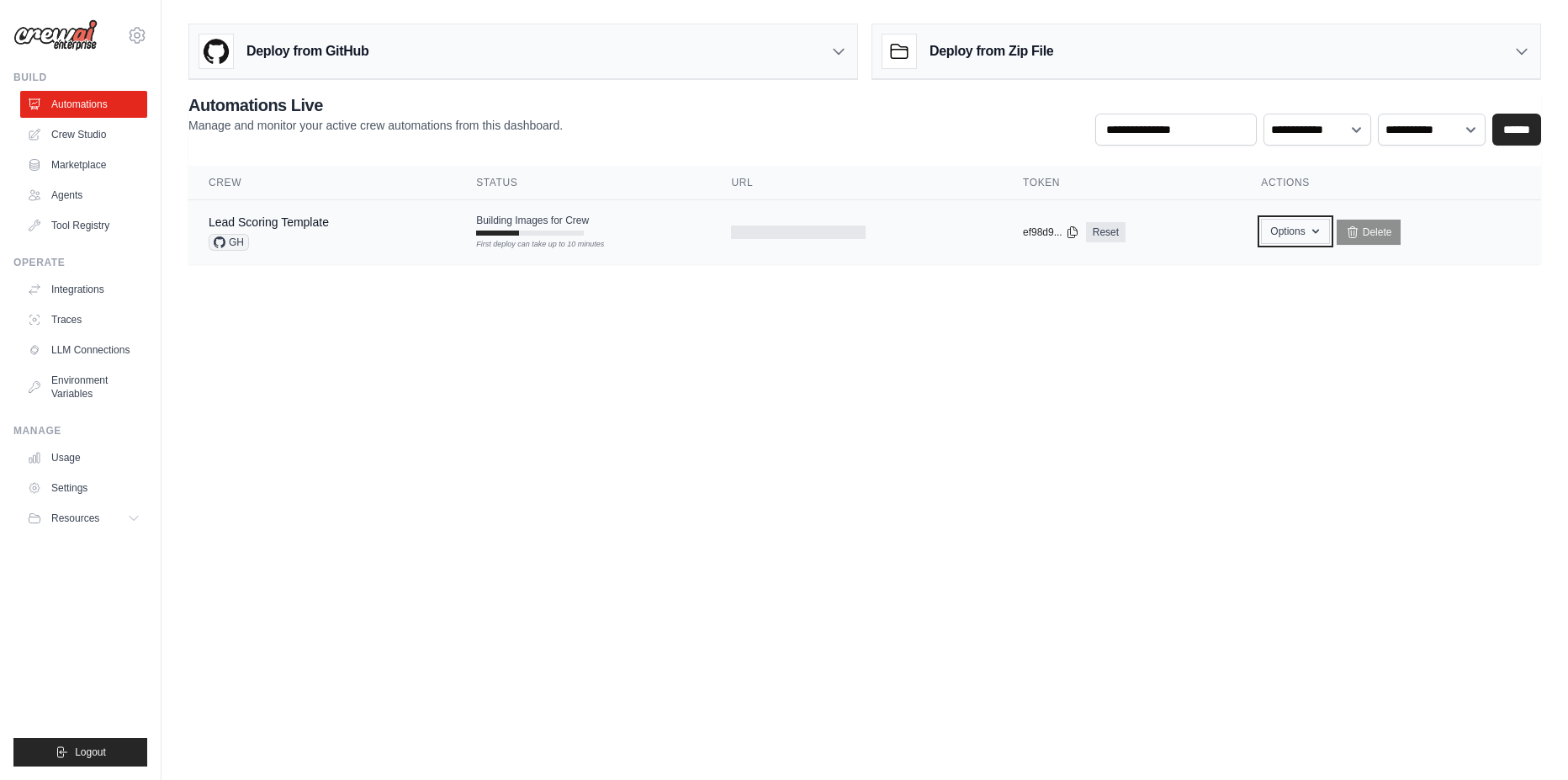
click at [1266, 238] on button "Options" at bounding box center [1294, 231] width 68 height 25
click at [848, 402] on body "tarishh@wishdesk.com Settings Build Automations Crew Studio" at bounding box center [784, 390] width 1568 height 780
click at [282, 218] on link "Lead Scoring Template" at bounding box center [269, 222] width 120 height 13
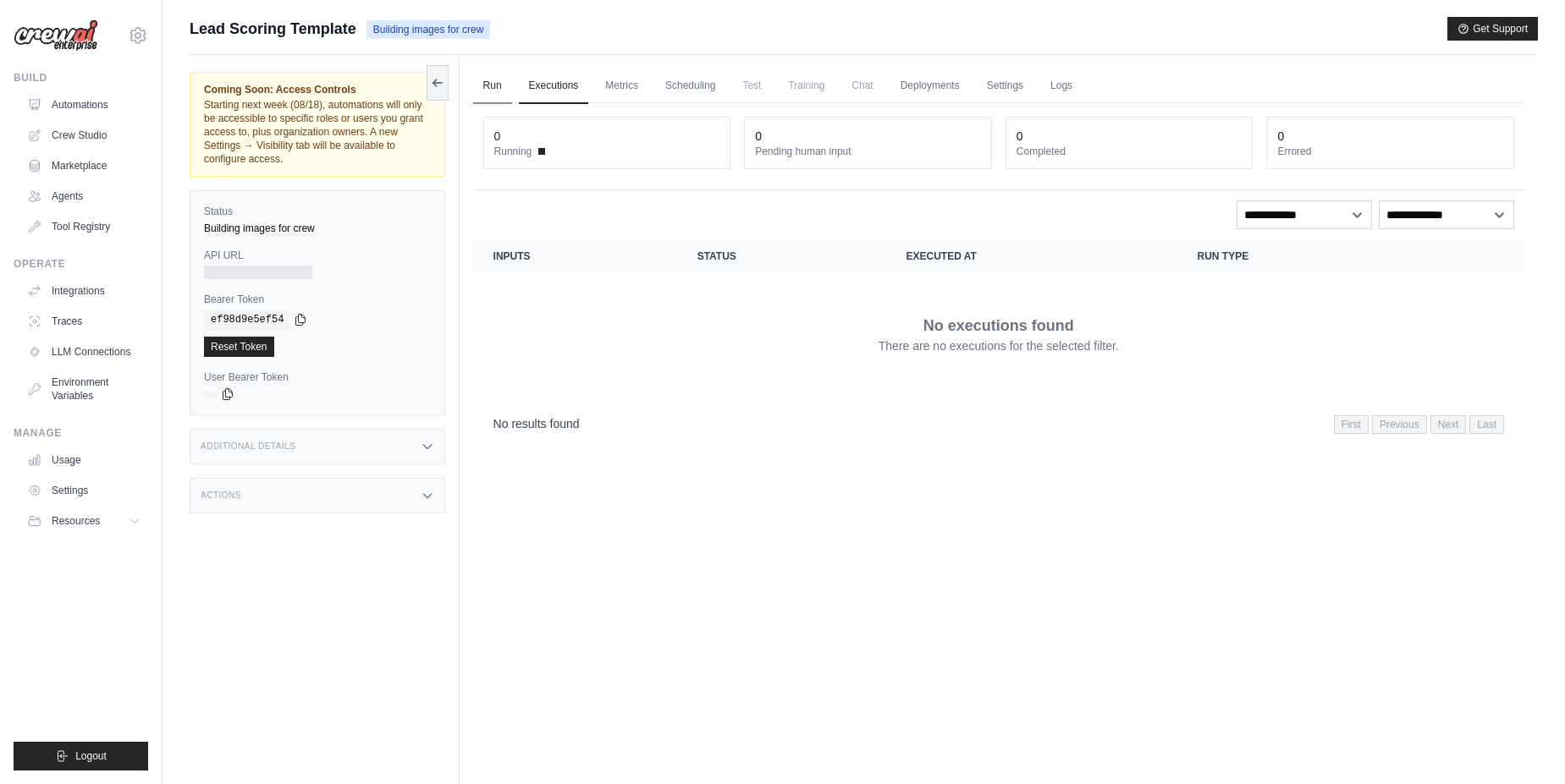
click at [489, 87] on link "Run" at bounding box center [493, 85] width 39 height 36
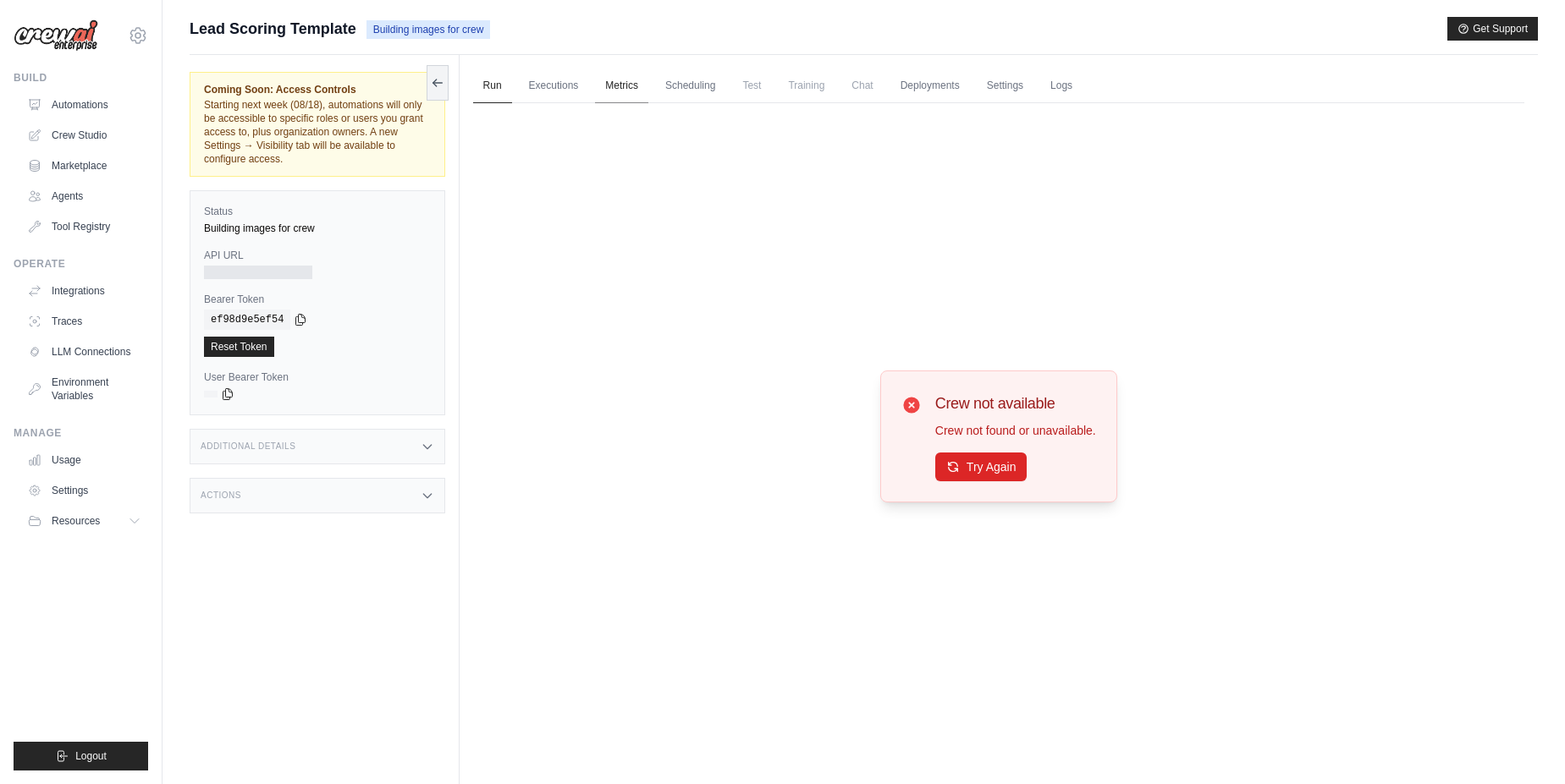
click at [627, 89] on link "Metrics" at bounding box center [622, 85] width 54 height 36
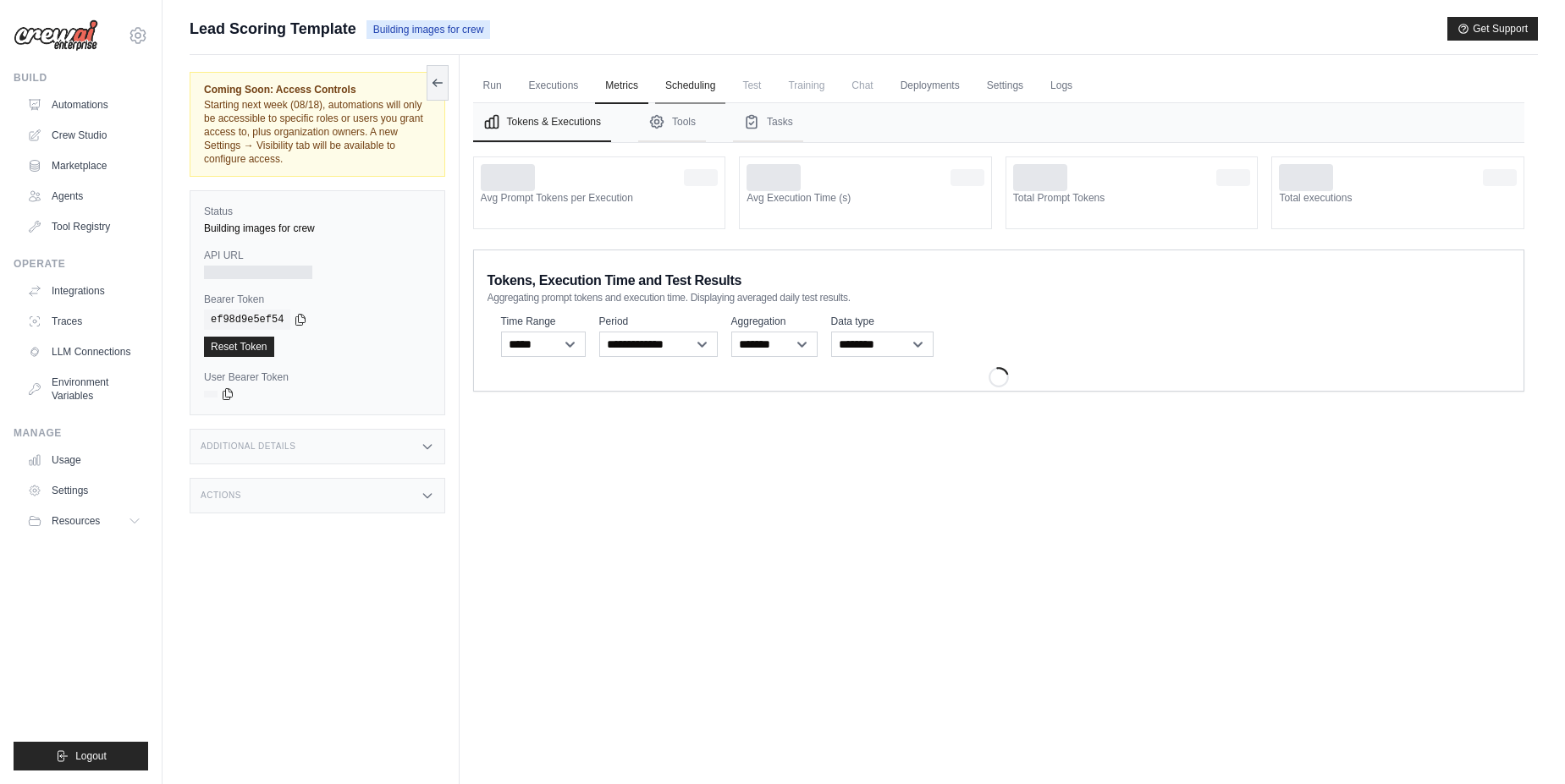
click at [694, 90] on link "Scheduling" at bounding box center [689, 85] width 70 height 36
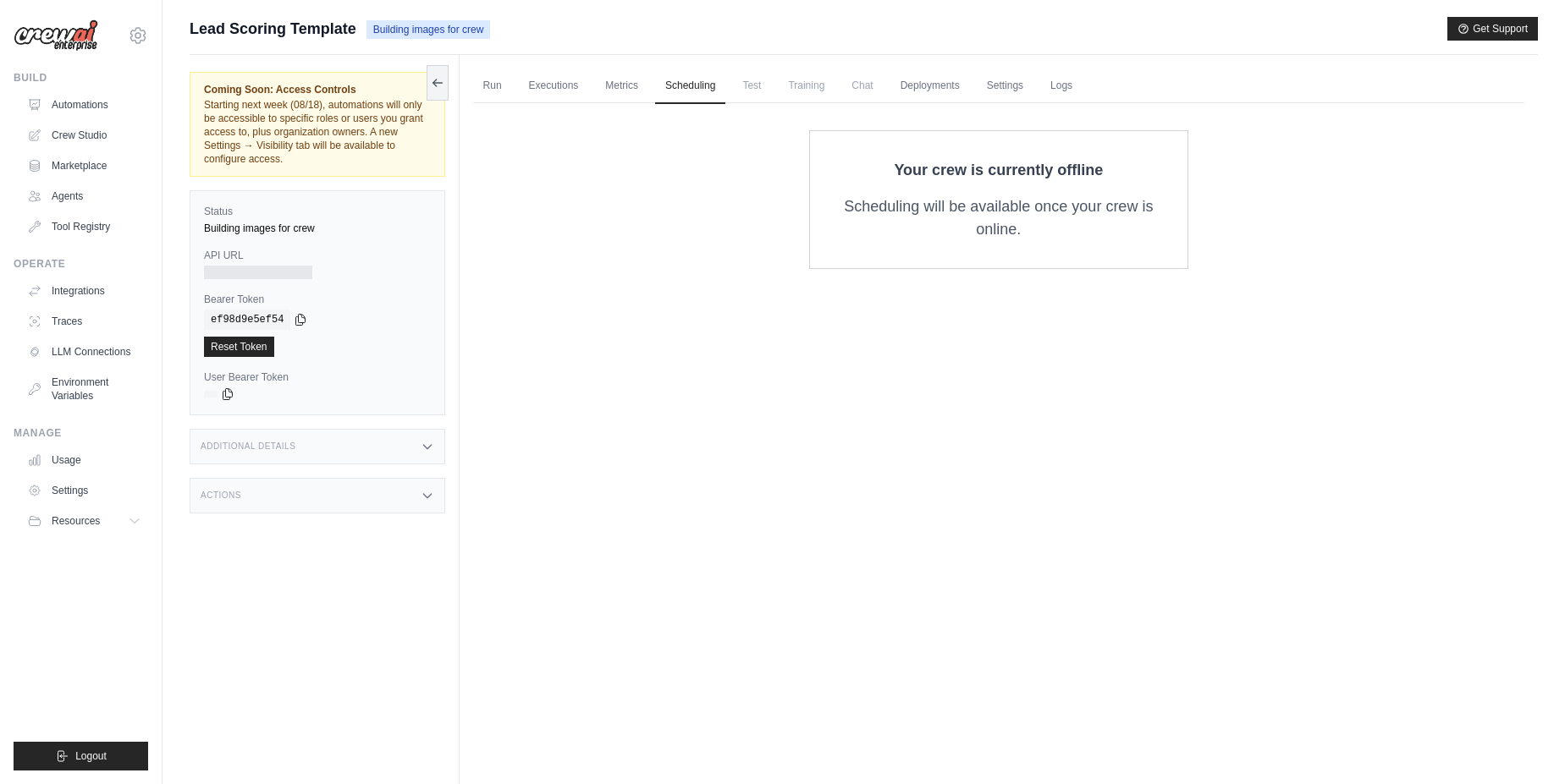
click at [746, 98] on span "Test" at bounding box center [751, 84] width 39 height 34
click at [1045, 87] on link "Logs" at bounding box center [1061, 85] width 42 height 36
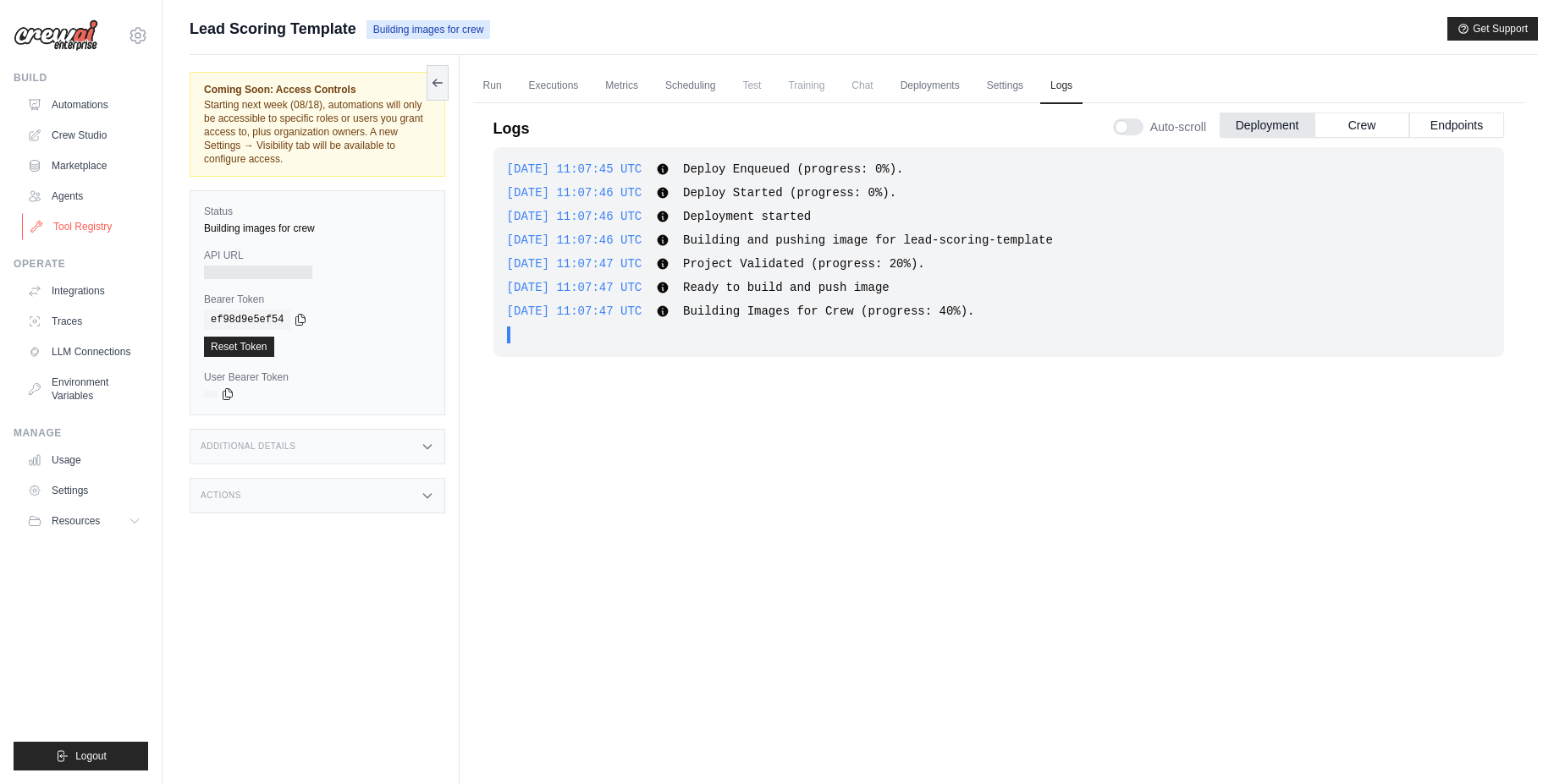
click at [98, 228] on link "Tool Registry" at bounding box center [85, 226] width 128 height 27
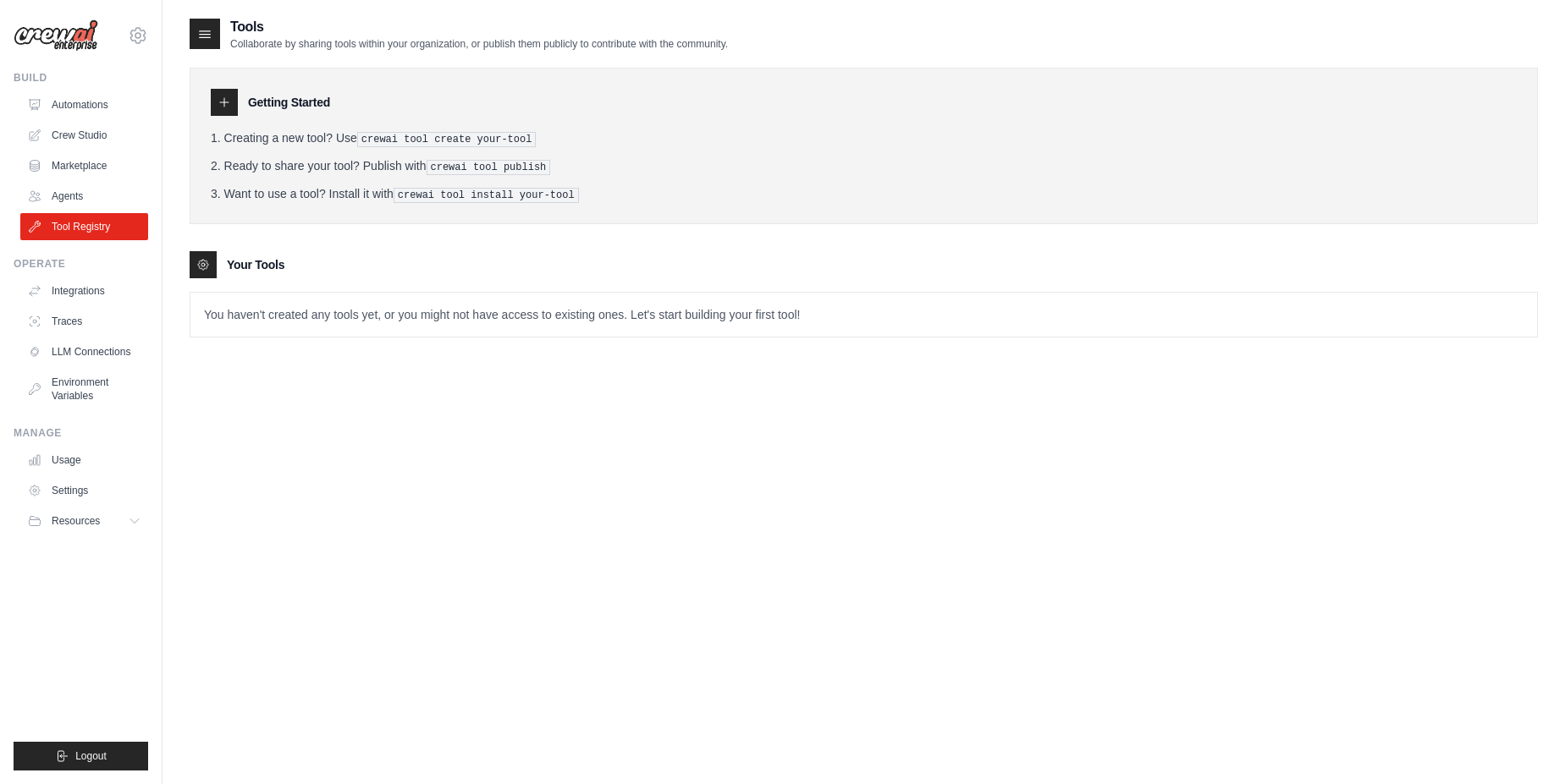
click at [225, 92] on div at bounding box center [224, 103] width 27 height 27
click at [214, 107] on div at bounding box center [224, 103] width 27 height 27
click at [122, 165] on link "Marketplace" at bounding box center [85, 166] width 128 height 27
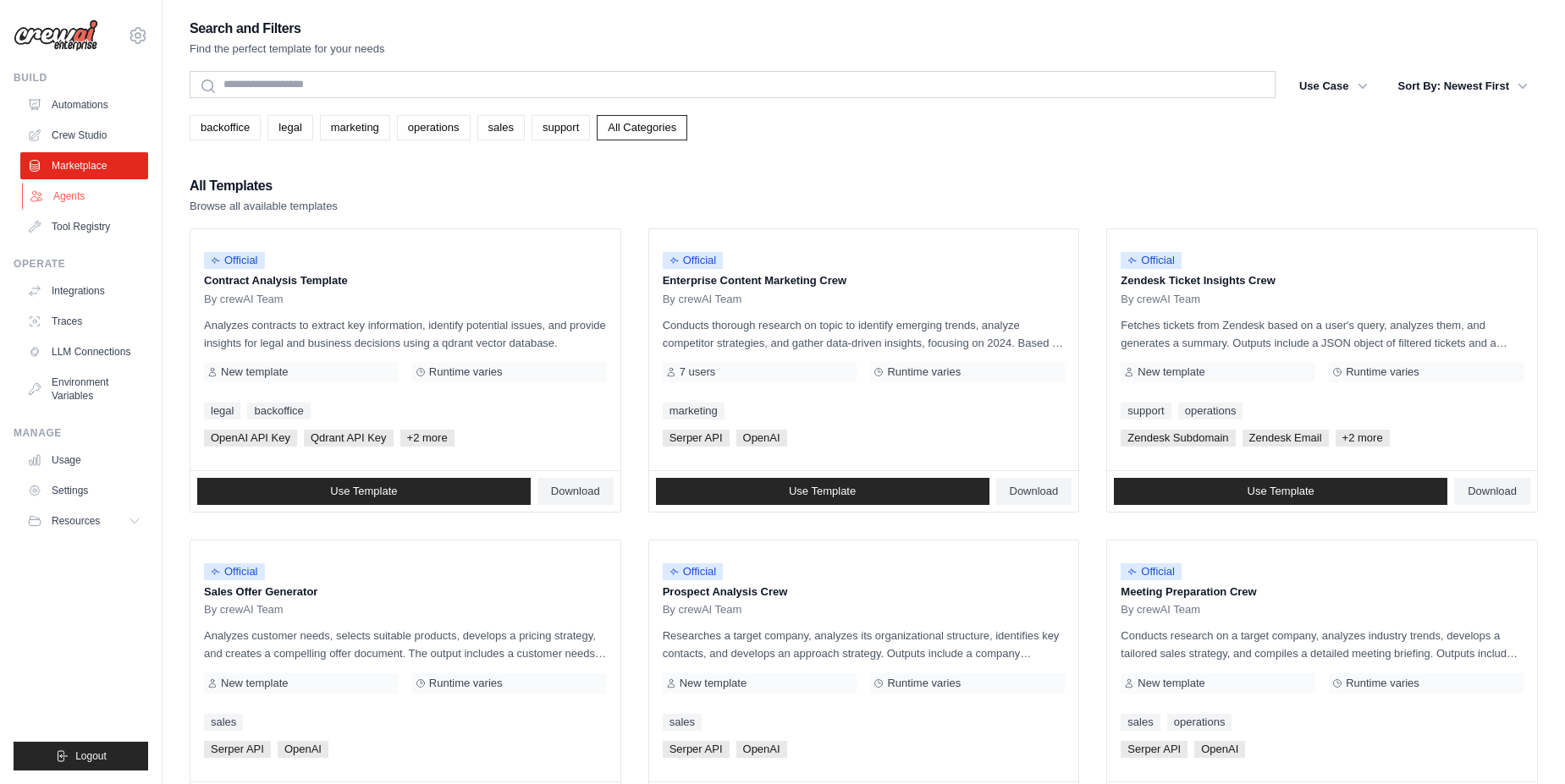
click at [70, 204] on link "Agents" at bounding box center [85, 196] width 128 height 27
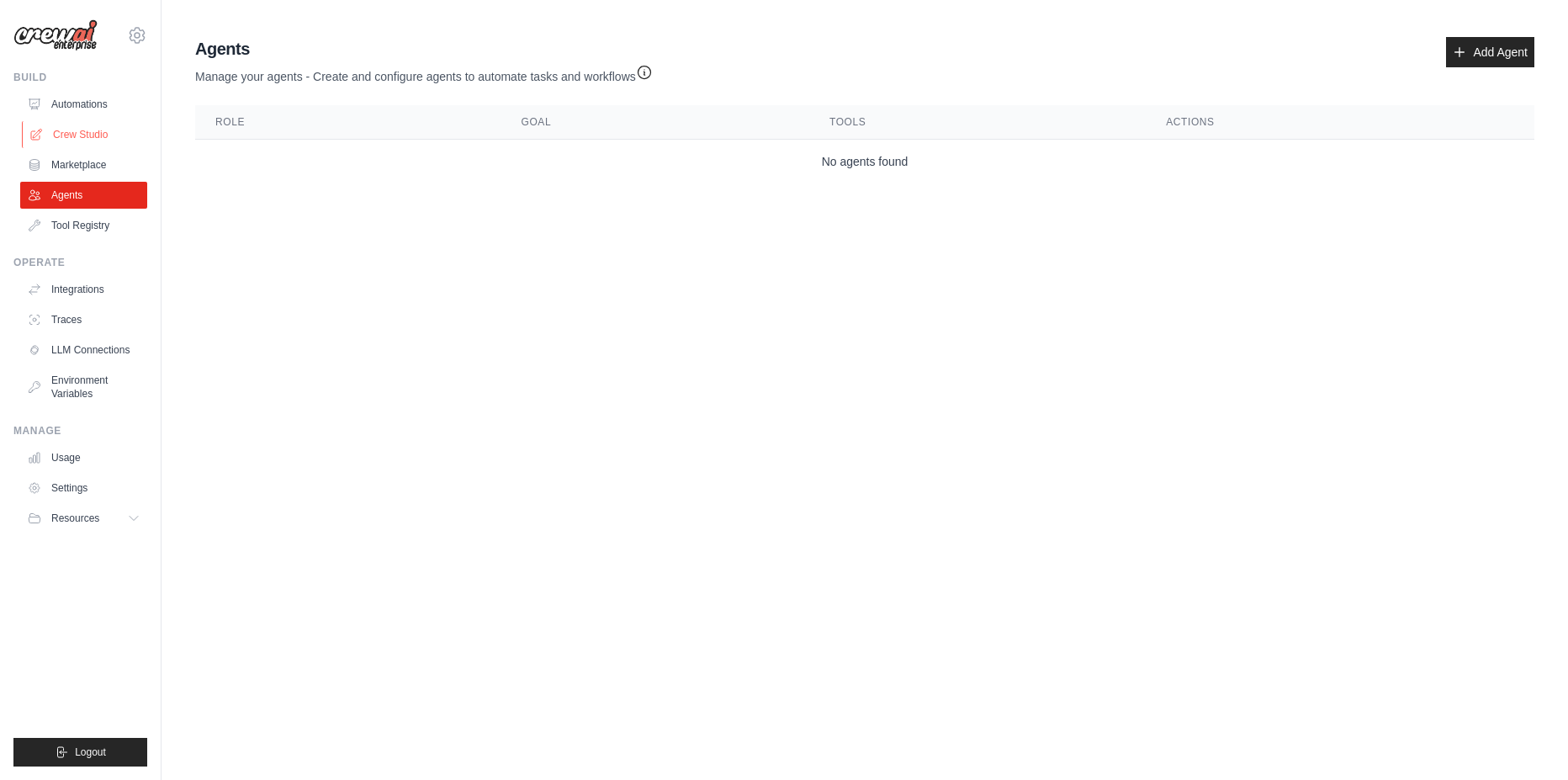
click at [73, 135] on link "Crew Studio" at bounding box center [85, 135] width 127 height 27
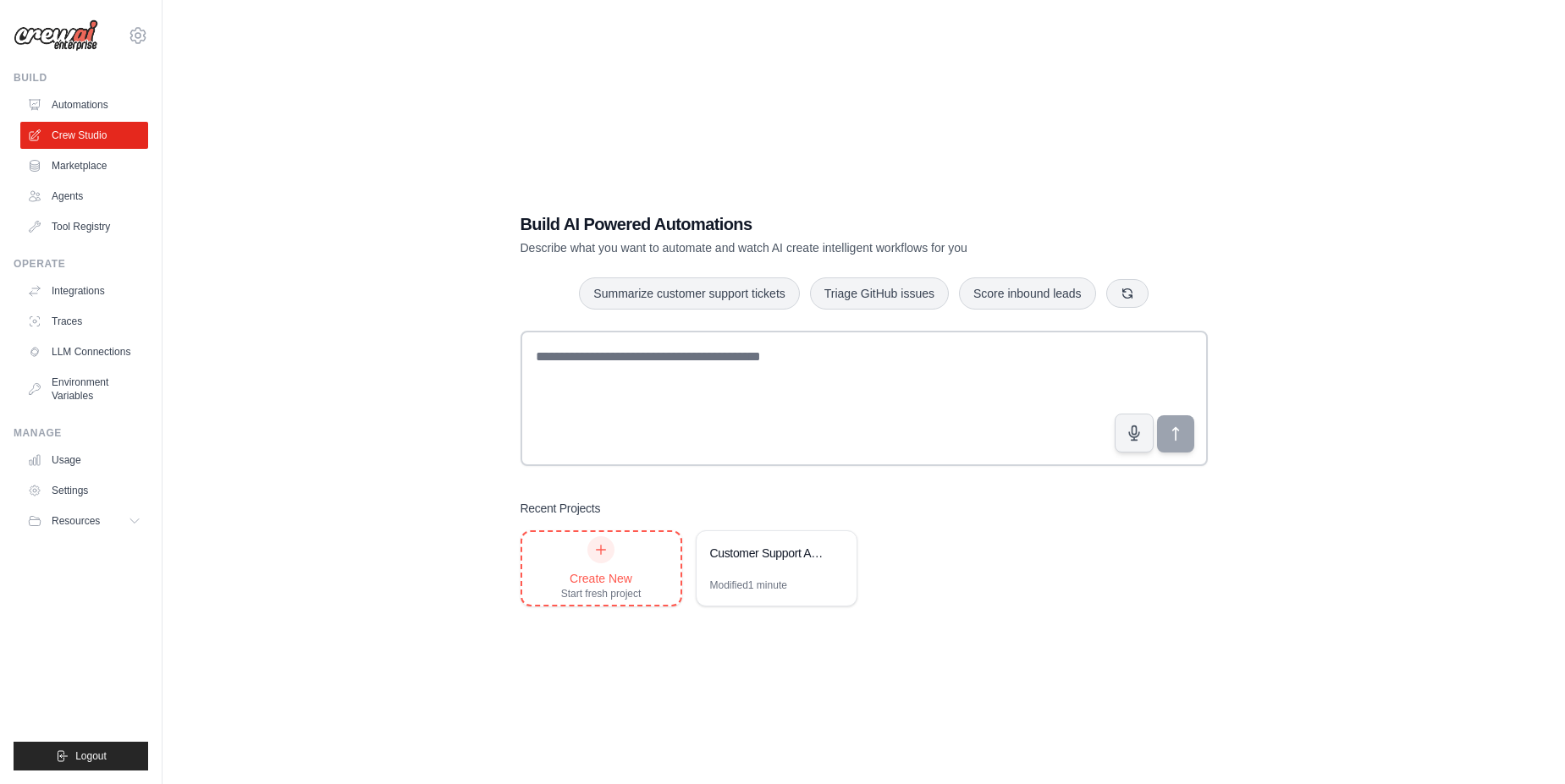
click at [605, 551] on icon at bounding box center [601, 550] width 13 height 13
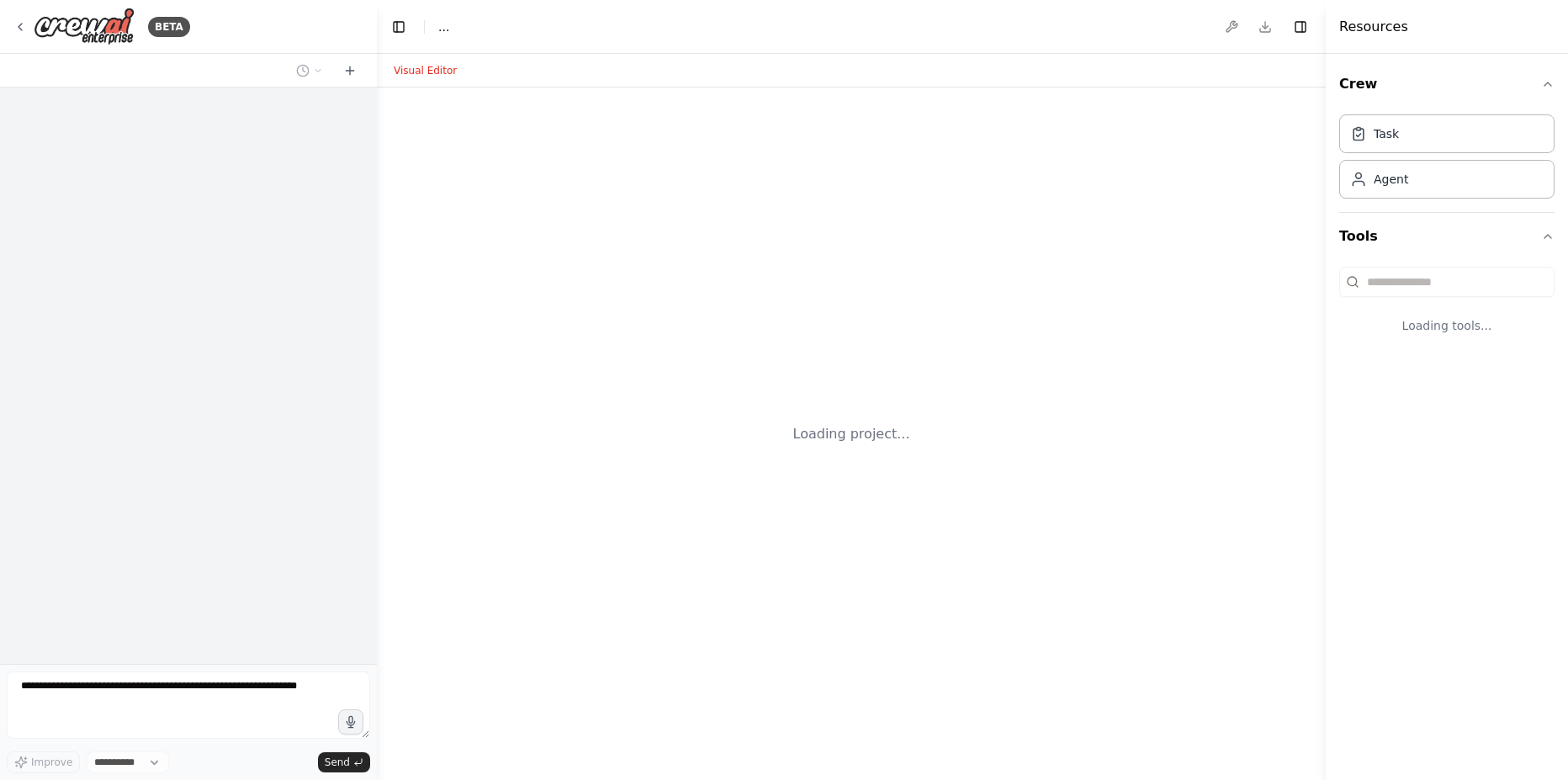
select select "****"
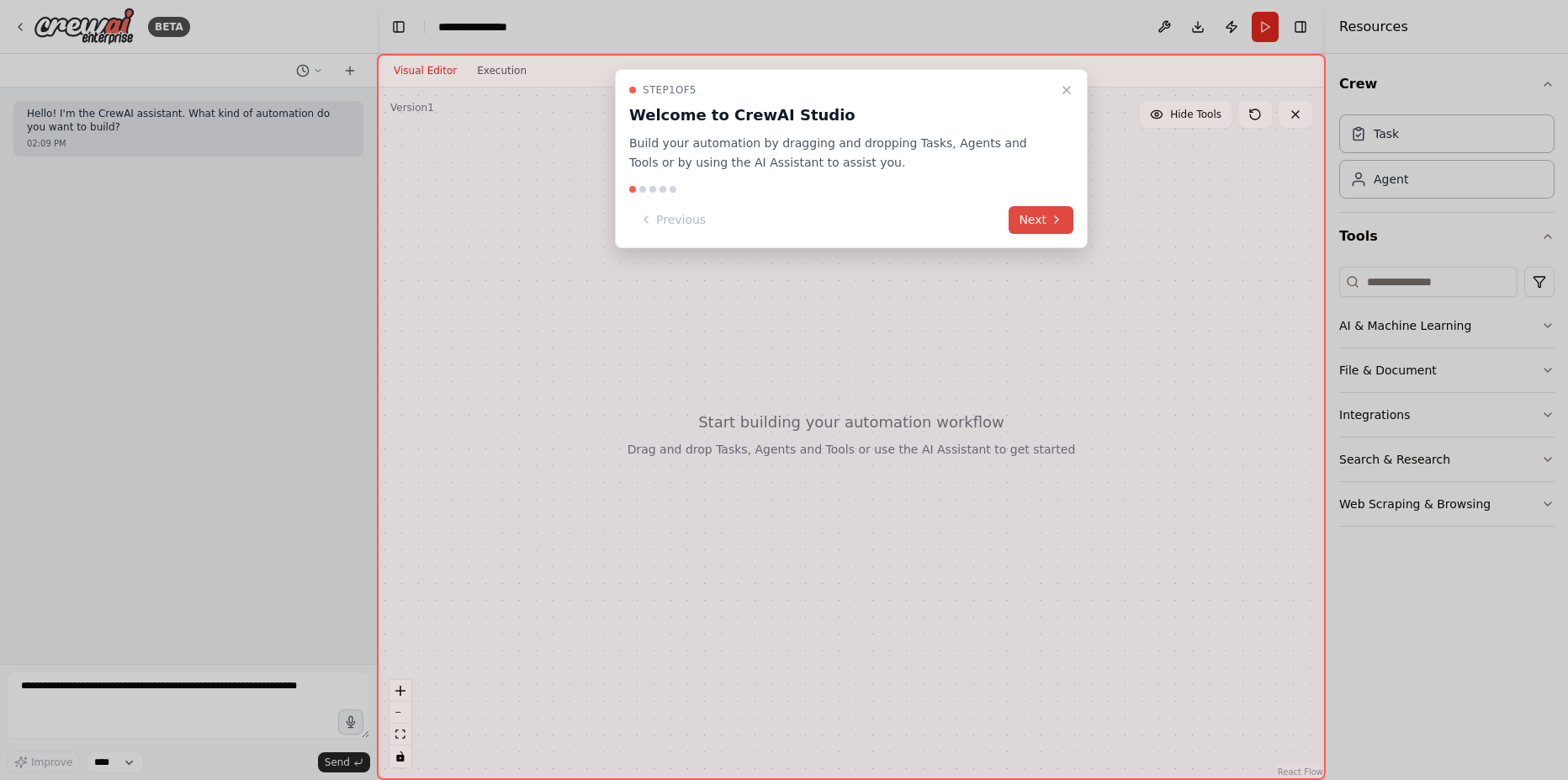
click at [1056, 217] on icon at bounding box center [1056, 220] width 4 height 7
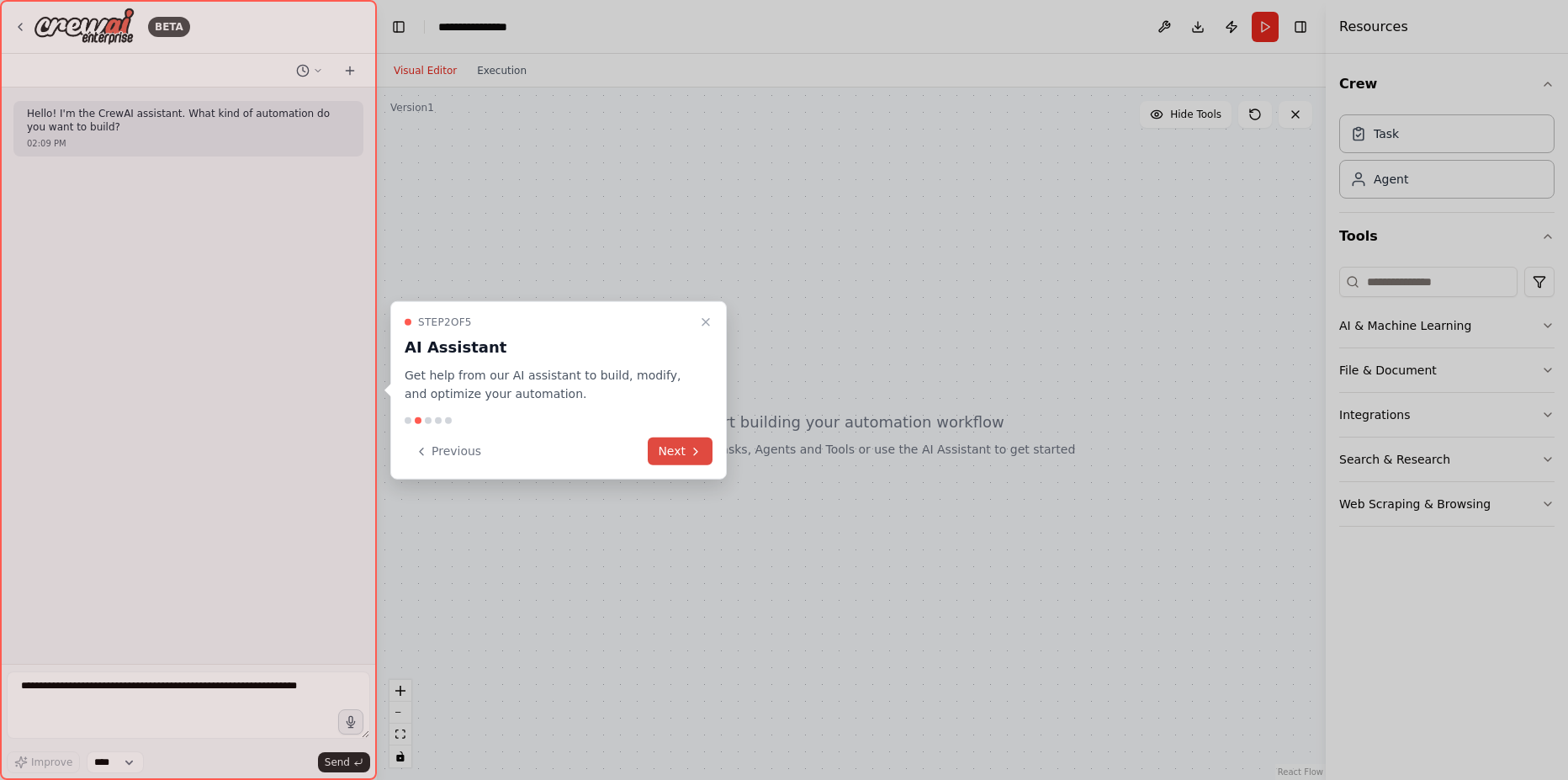
click at [672, 453] on button "Next" at bounding box center [680, 451] width 65 height 28
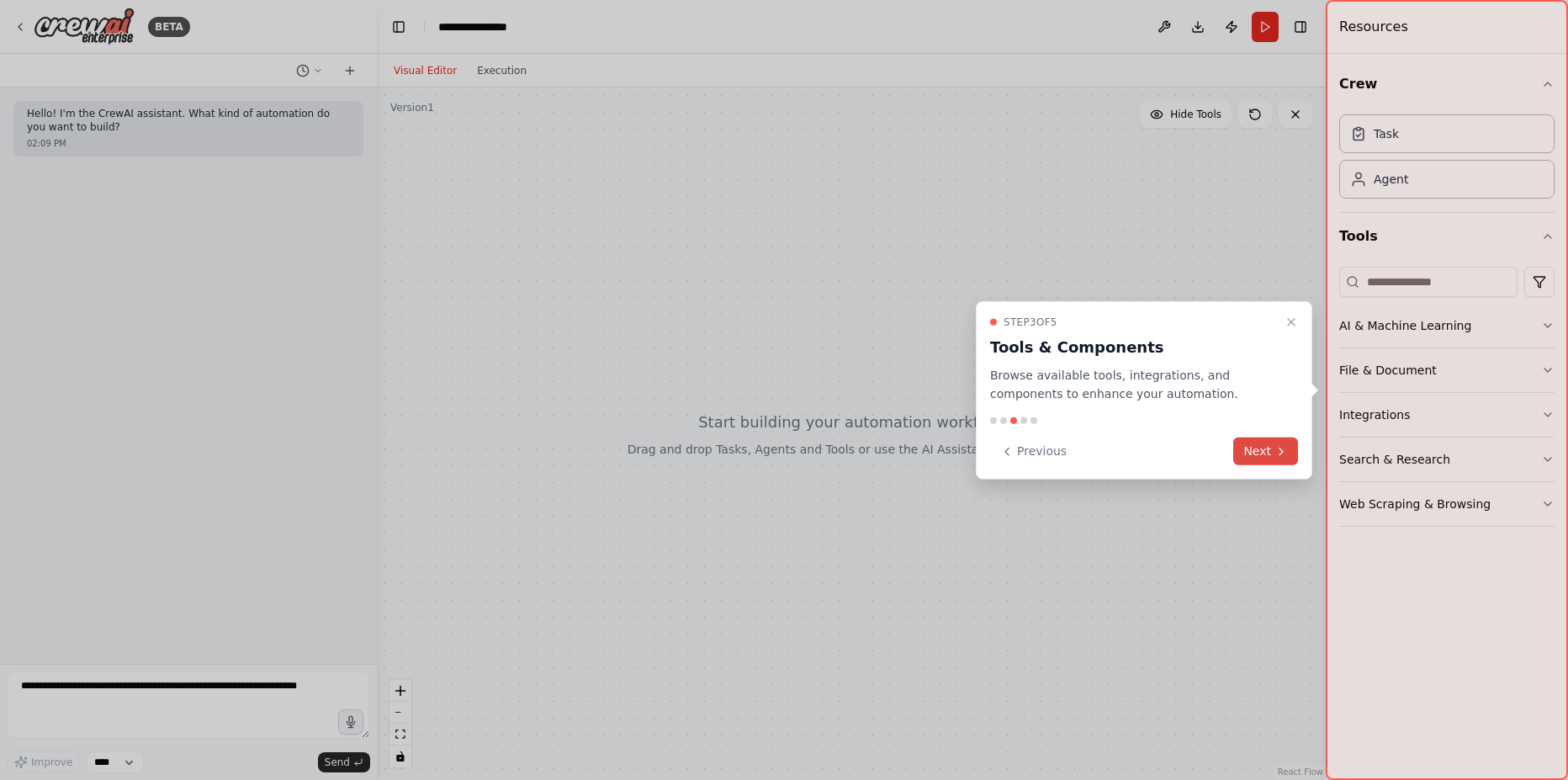
click at [1247, 444] on button "Next" at bounding box center [1265, 451] width 65 height 28
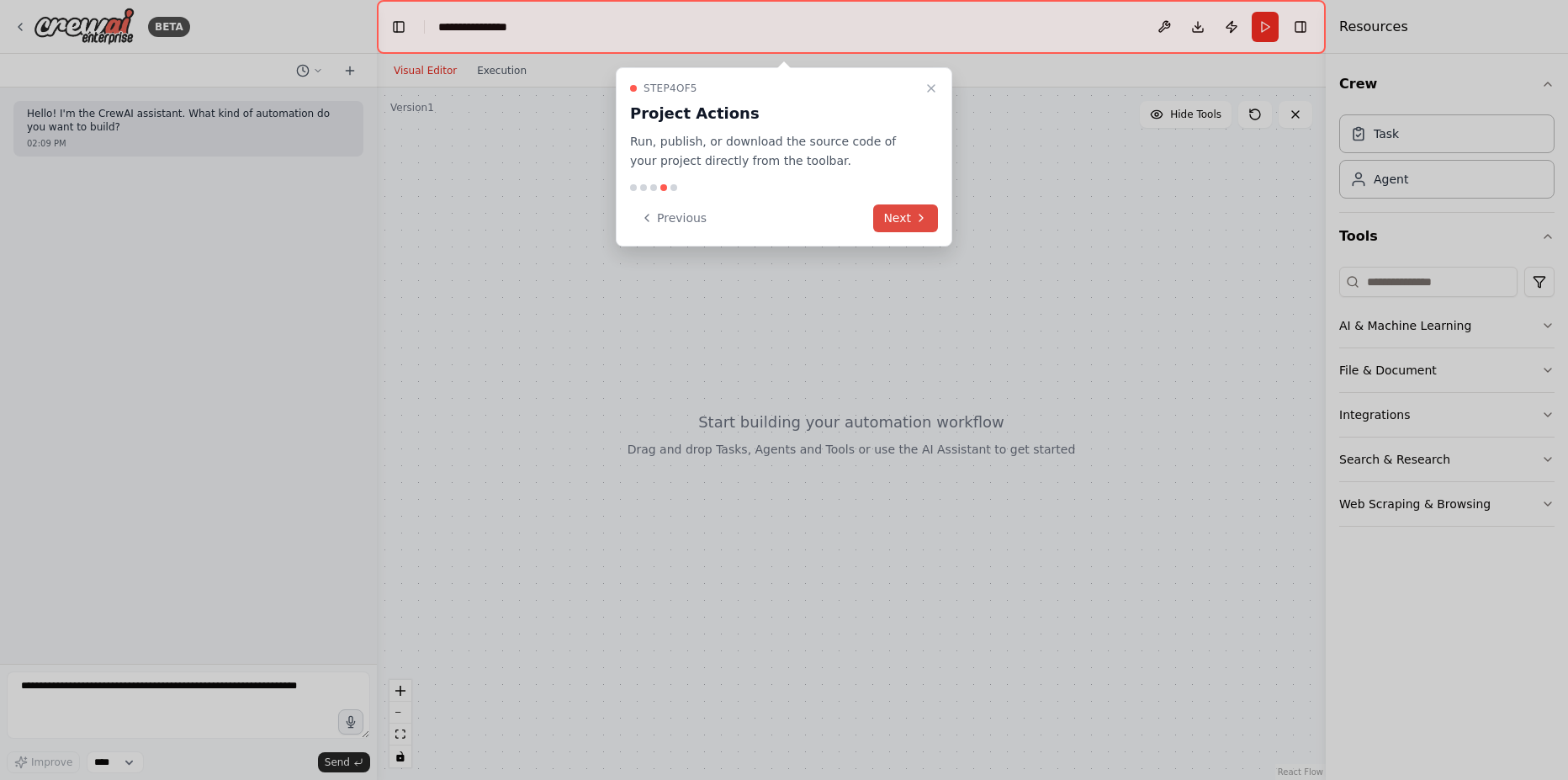
click at [894, 221] on button "Next" at bounding box center [906, 218] width 65 height 28
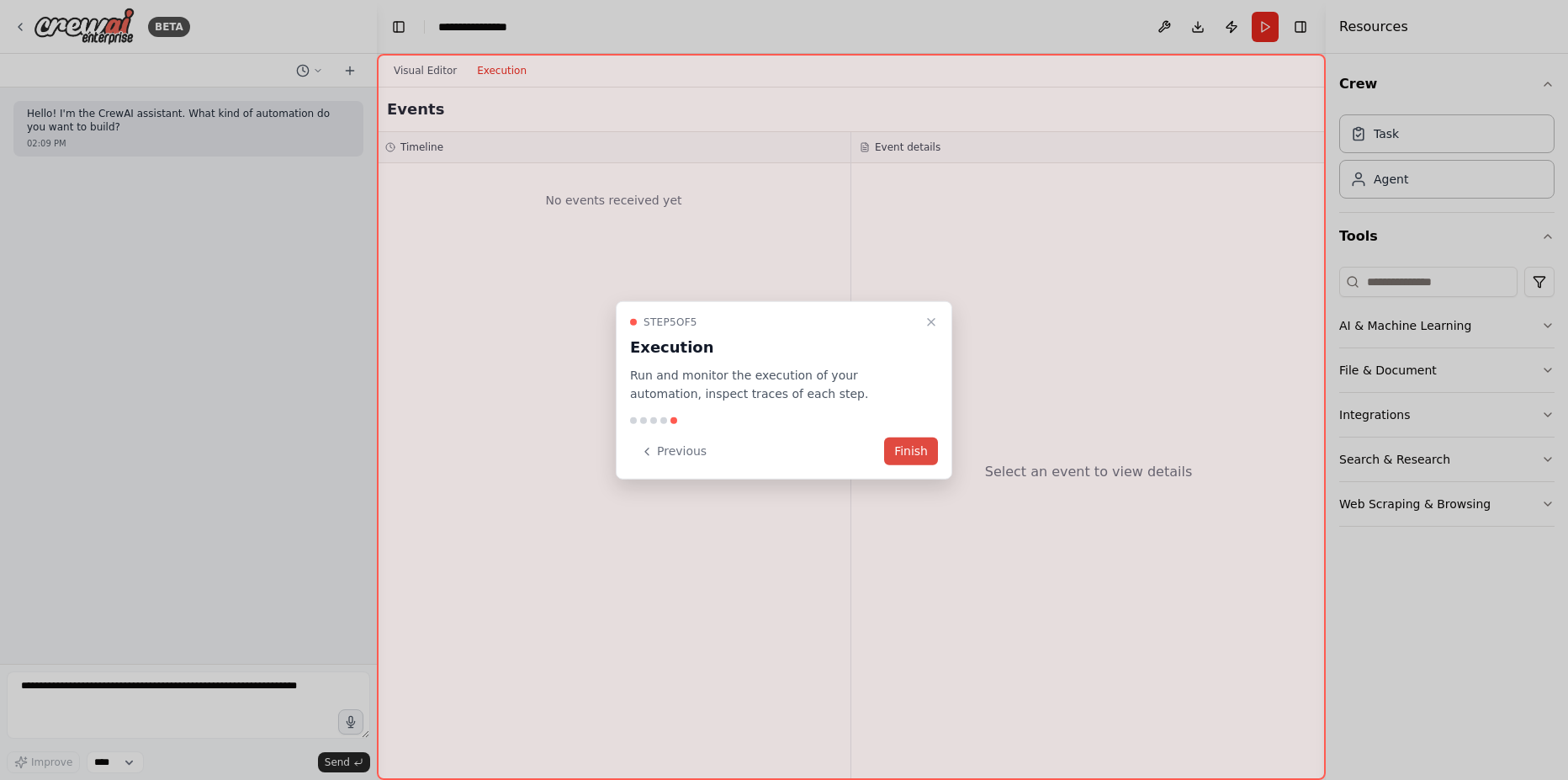
click at [918, 455] on button "Finish" at bounding box center [910, 451] width 53 height 28
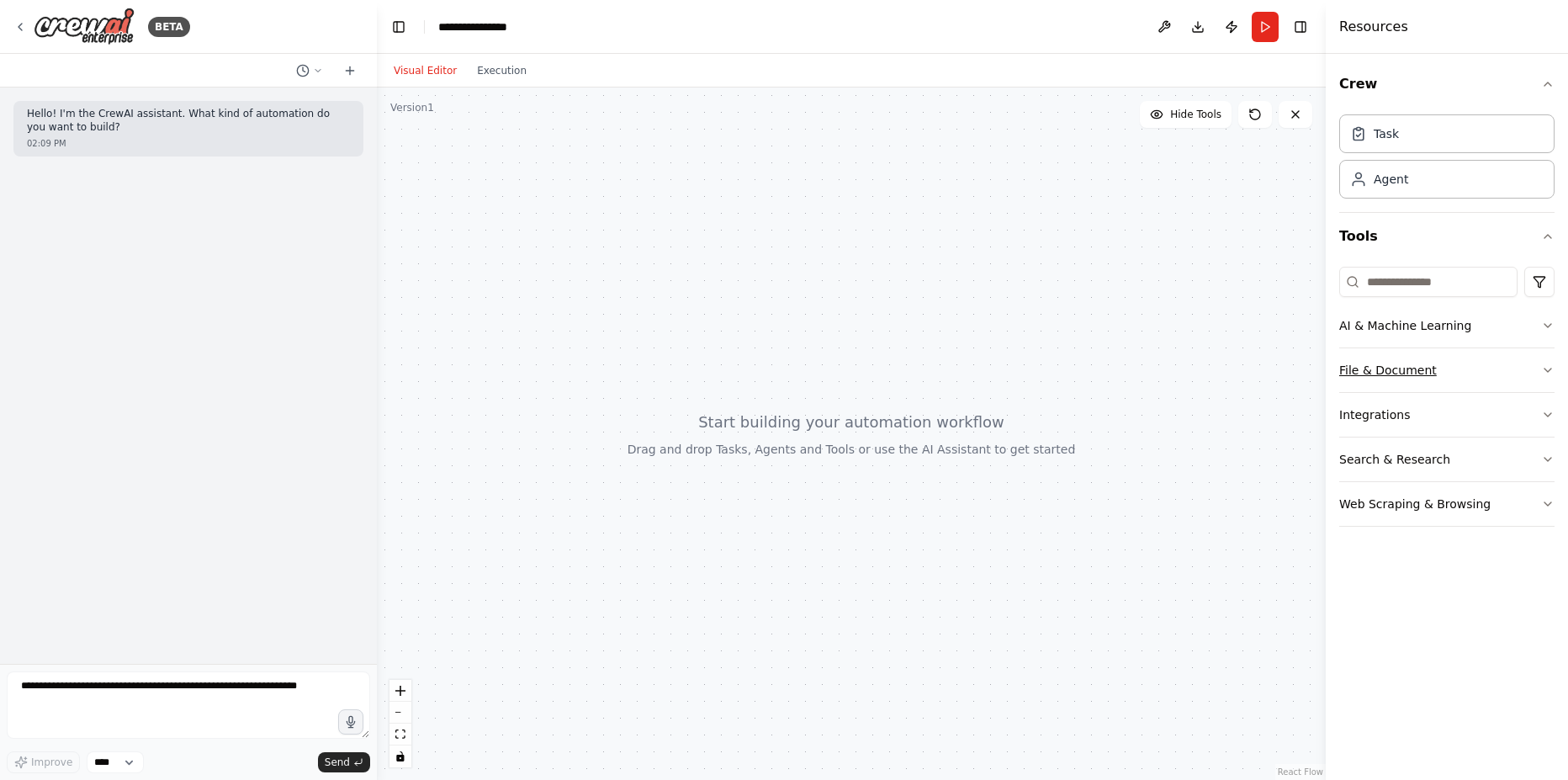
click at [1548, 372] on icon "button" at bounding box center [1547, 370] width 7 height 4
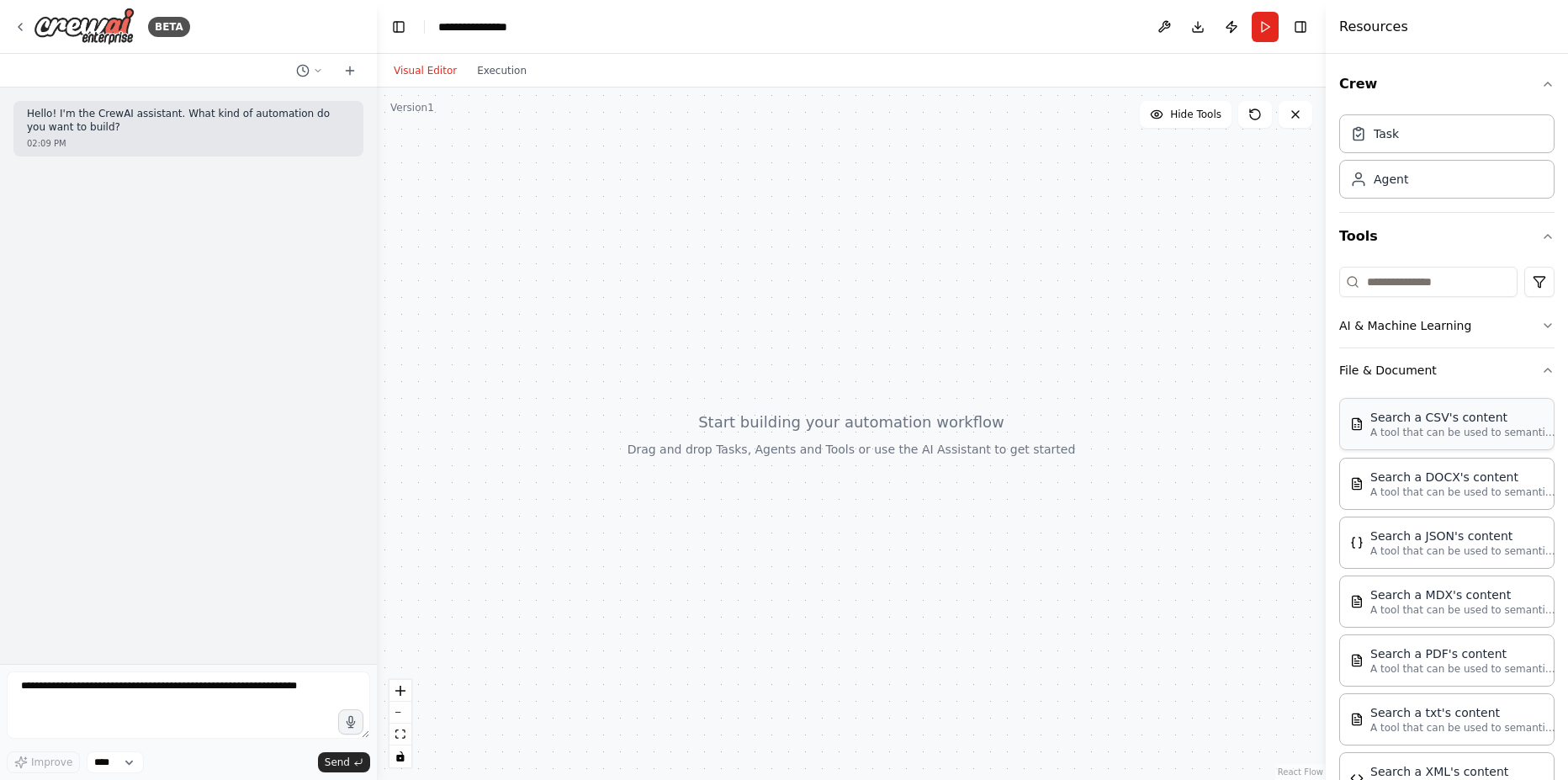
click at [1460, 430] on p "A tool that can be used to semantic search a query from a CSV's content." at bounding box center [1463, 432] width 185 height 13
click at [820, 332] on div at bounding box center [851, 433] width 949 height 692
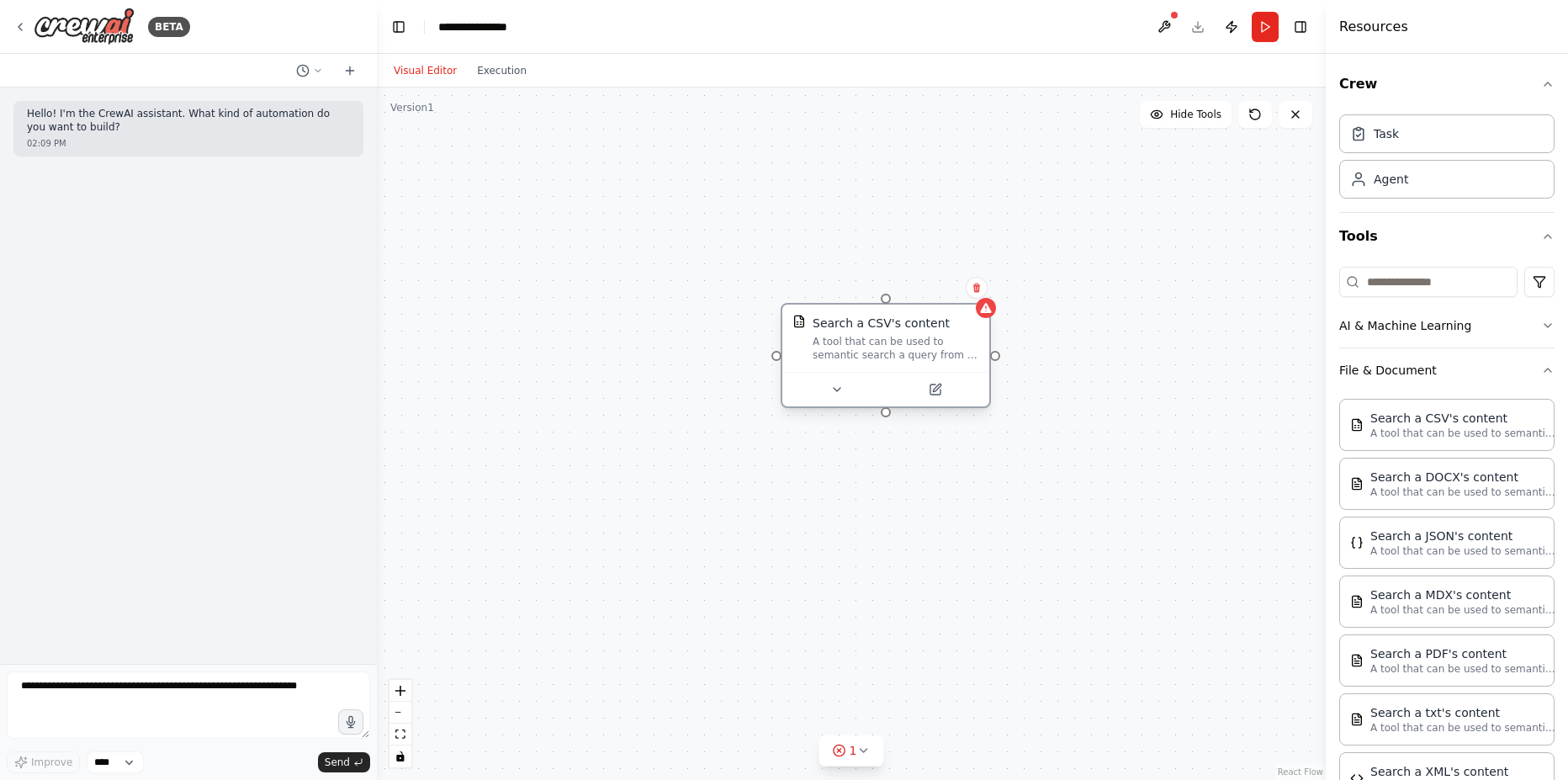
drag, startPoint x: 993, startPoint y: 372, endPoint x: 889, endPoint y: 357, distance: 105.1
click at [889, 357] on div "A tool that can be used to semantic search a query from a CSV's content." at bounding box center [895, 348] width 167 height 27
click at [1404, 163] on div "Agent" at bounding box center [1447, 179] width 216 height 39
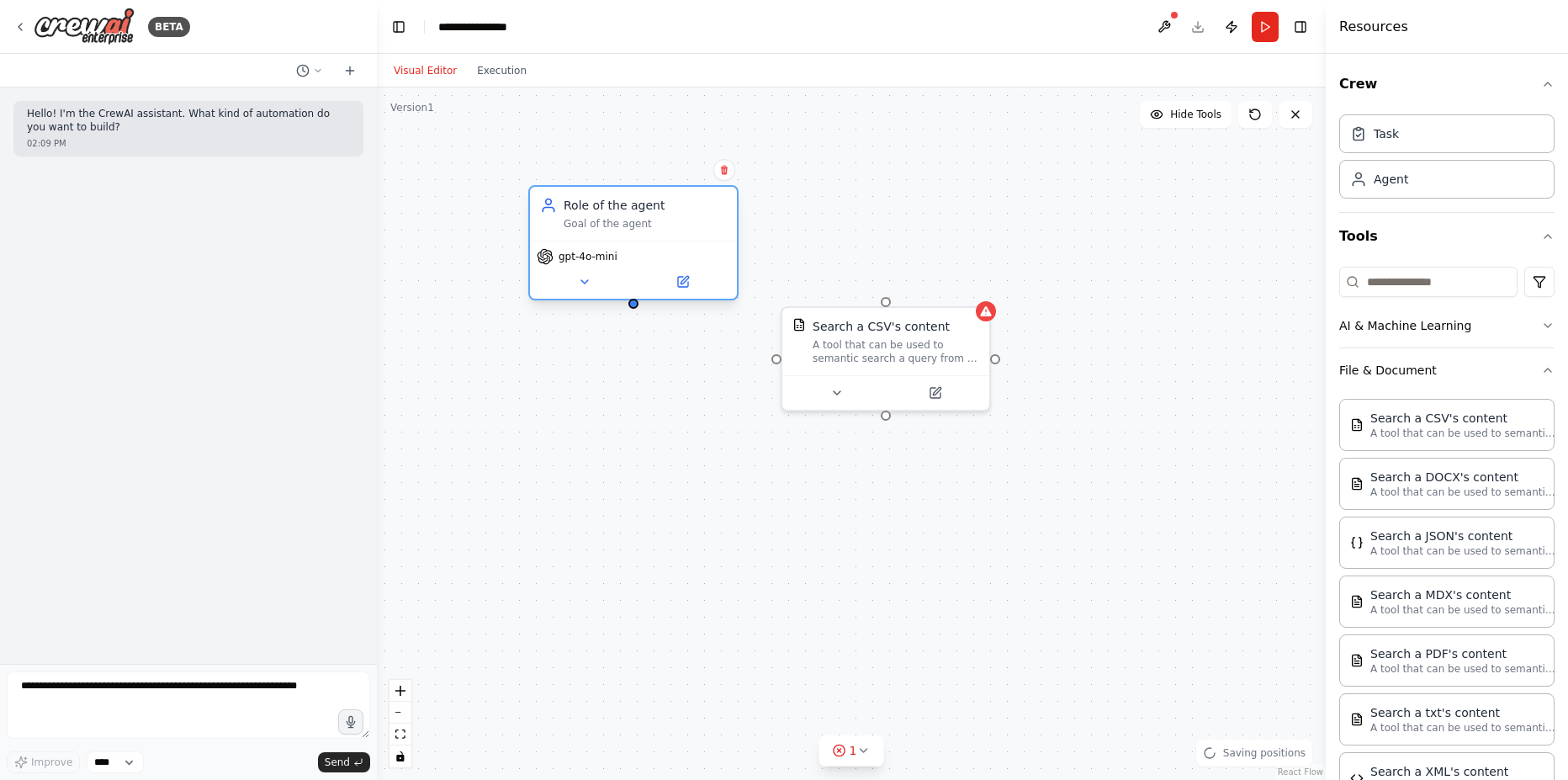
drag, startPoint x: 903, startPoint y: 291, endPoint x: 522, endPoint y: 221, distance: 387.4
click at [564, 221] on div "Goal of the agent" at bounding box center [645, 223] width 163 height 13
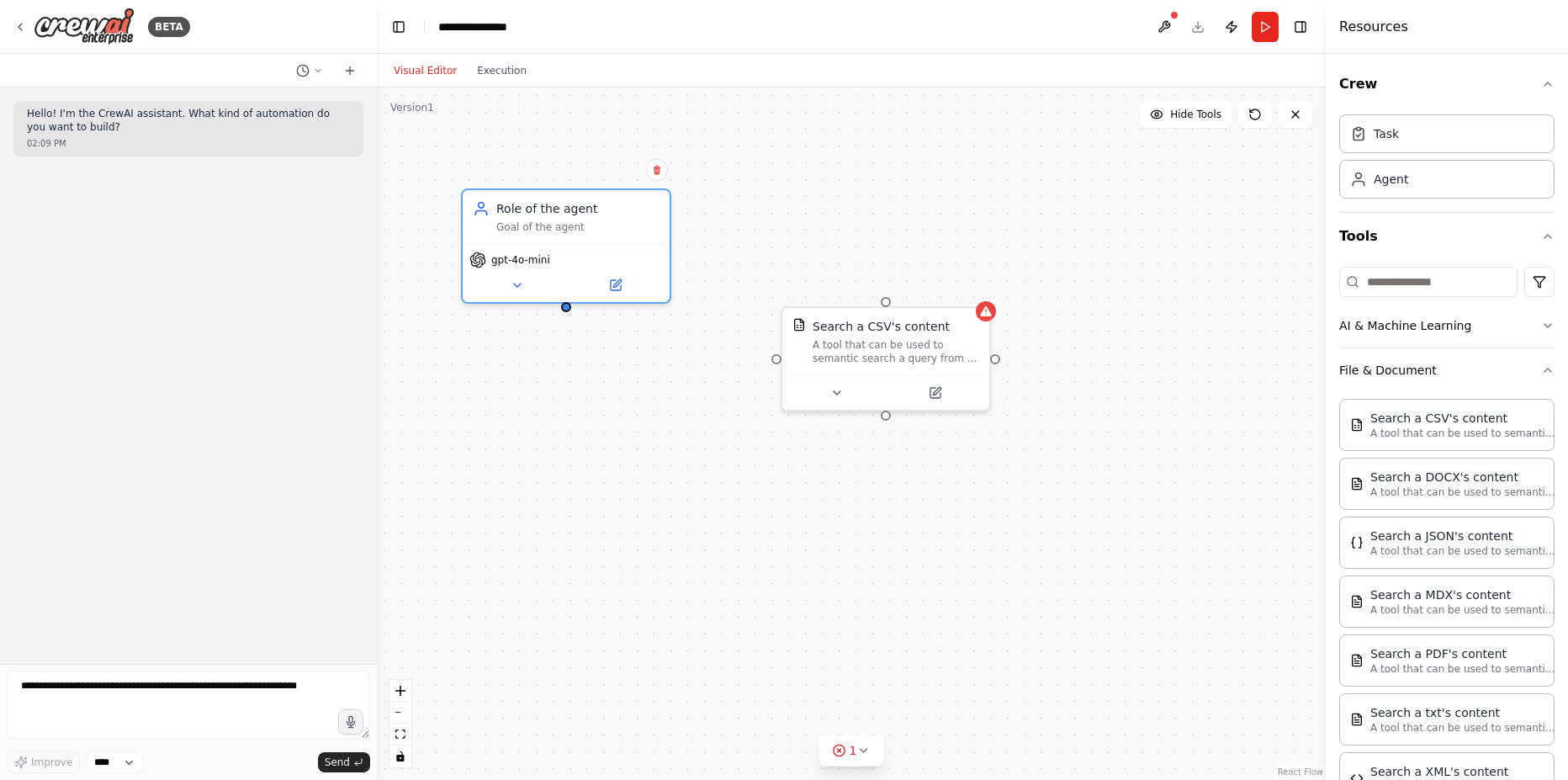
click at [659, 444] on div "Search a CSV's content A tool that can be used to semantic search a query from …" at bounding box center [851, 433] width 949 height 692
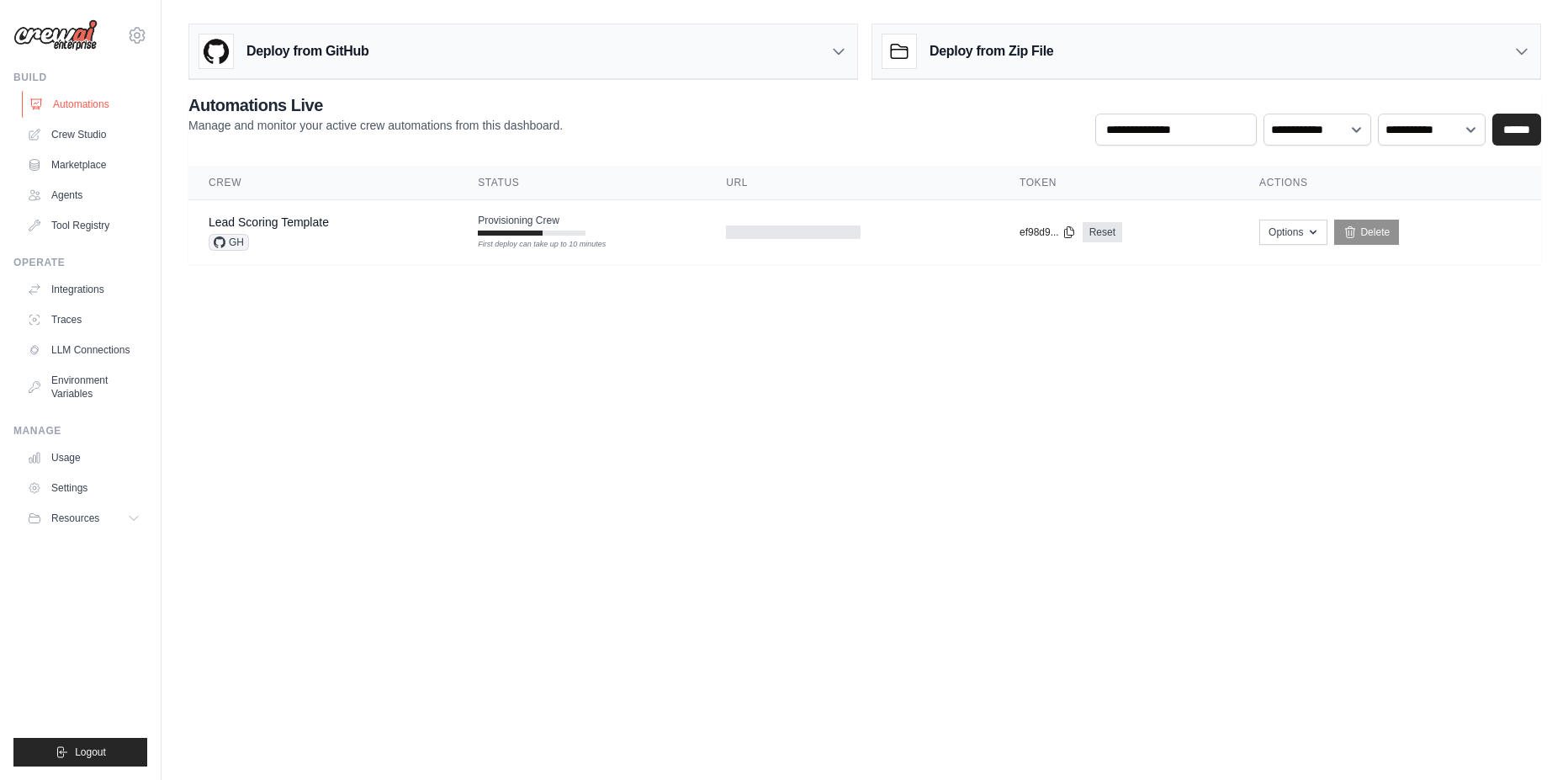
click at [74, 108] on link "Automations" at bounding box center [85, 104] width 127 height 27
click at [73, 95] on link "Automations" at bounding box center [85, 104] width 127 height 27
click at [70, 124] on link "Crew Studio" at bounding box center [85, 135] width 127 height 27
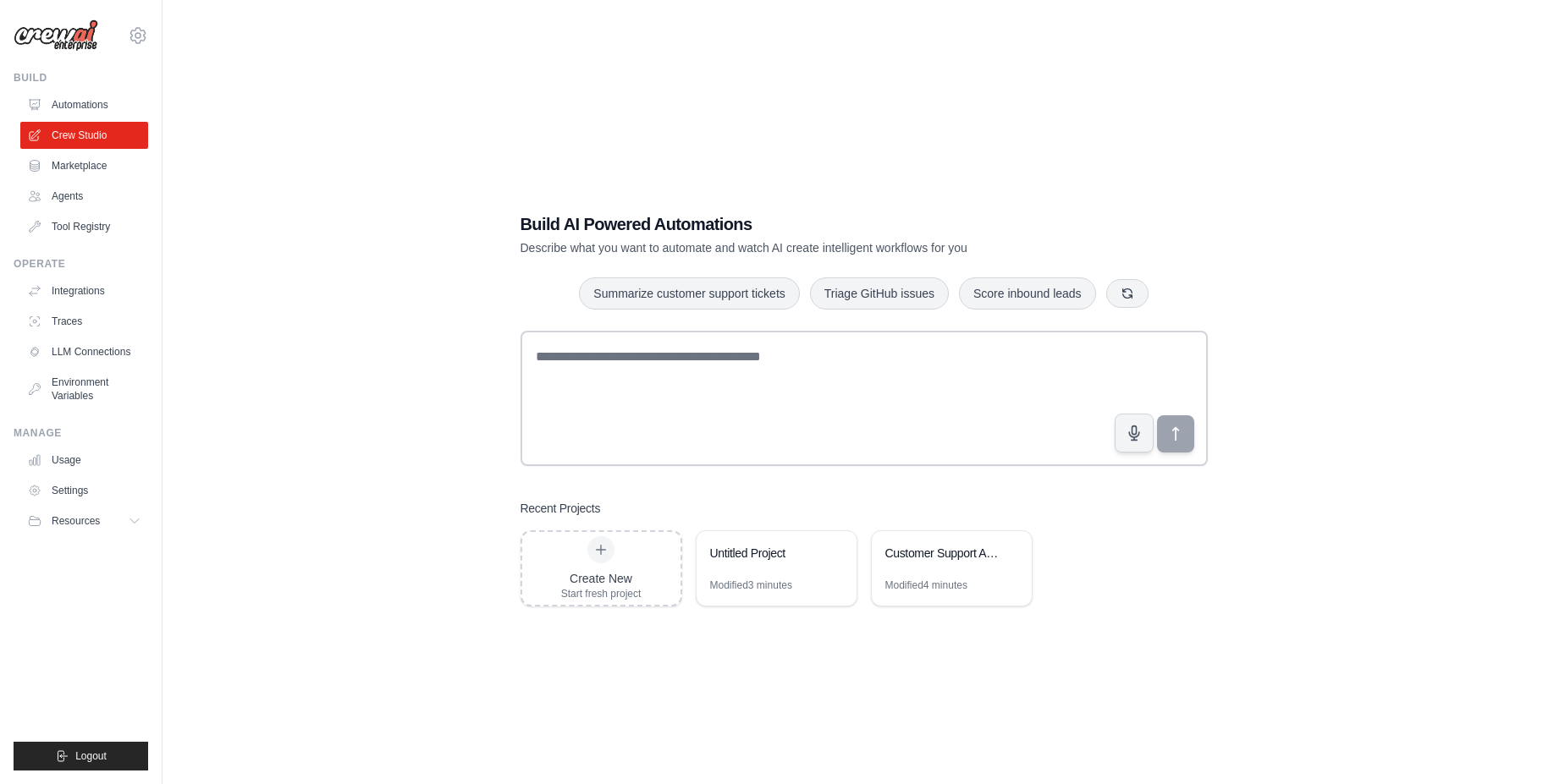
click at [1103, 582] on div "Create New Start fresh project Untitled Project Modified 3 minutes Customer Sup…" at bounding box center [864, 568] width 687 height 76
click at [557, 575] on div "Create New Start fresh project" at bounding box center [601, 568] width 158 height 73
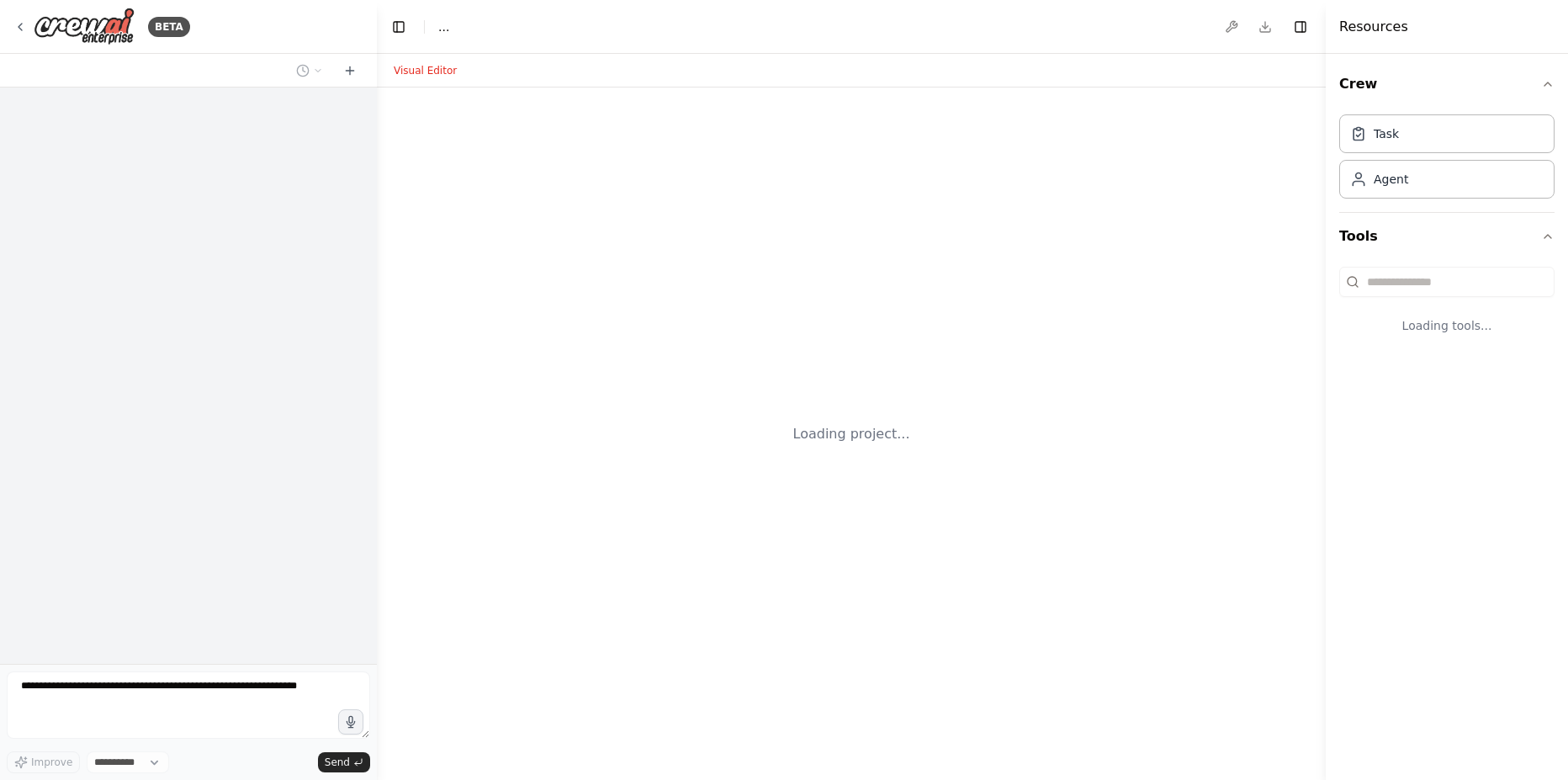
select select "****"
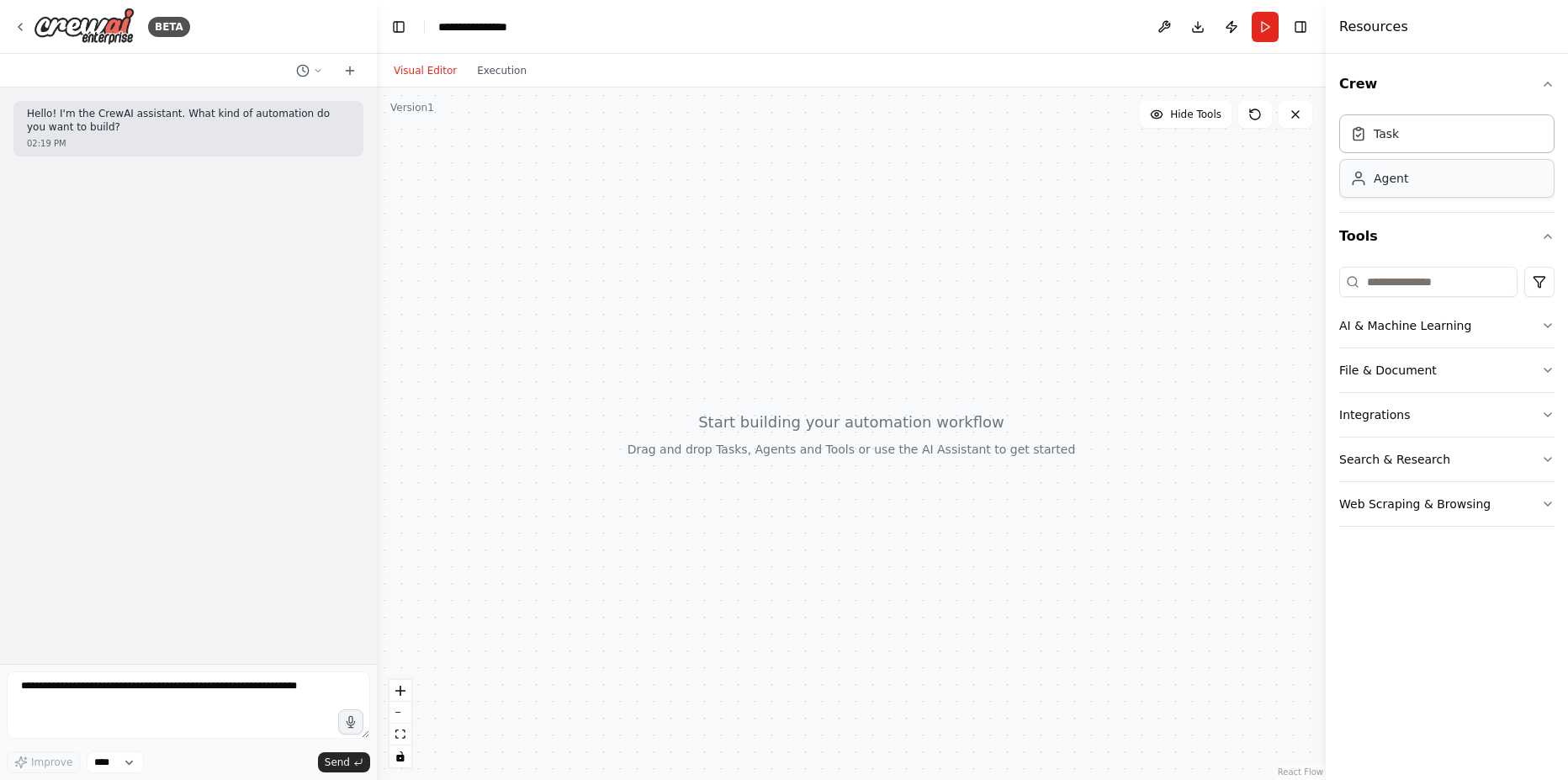
click at [1440, 159] on div "Agent" at bounding box center [1447, 179] width 216 height 39
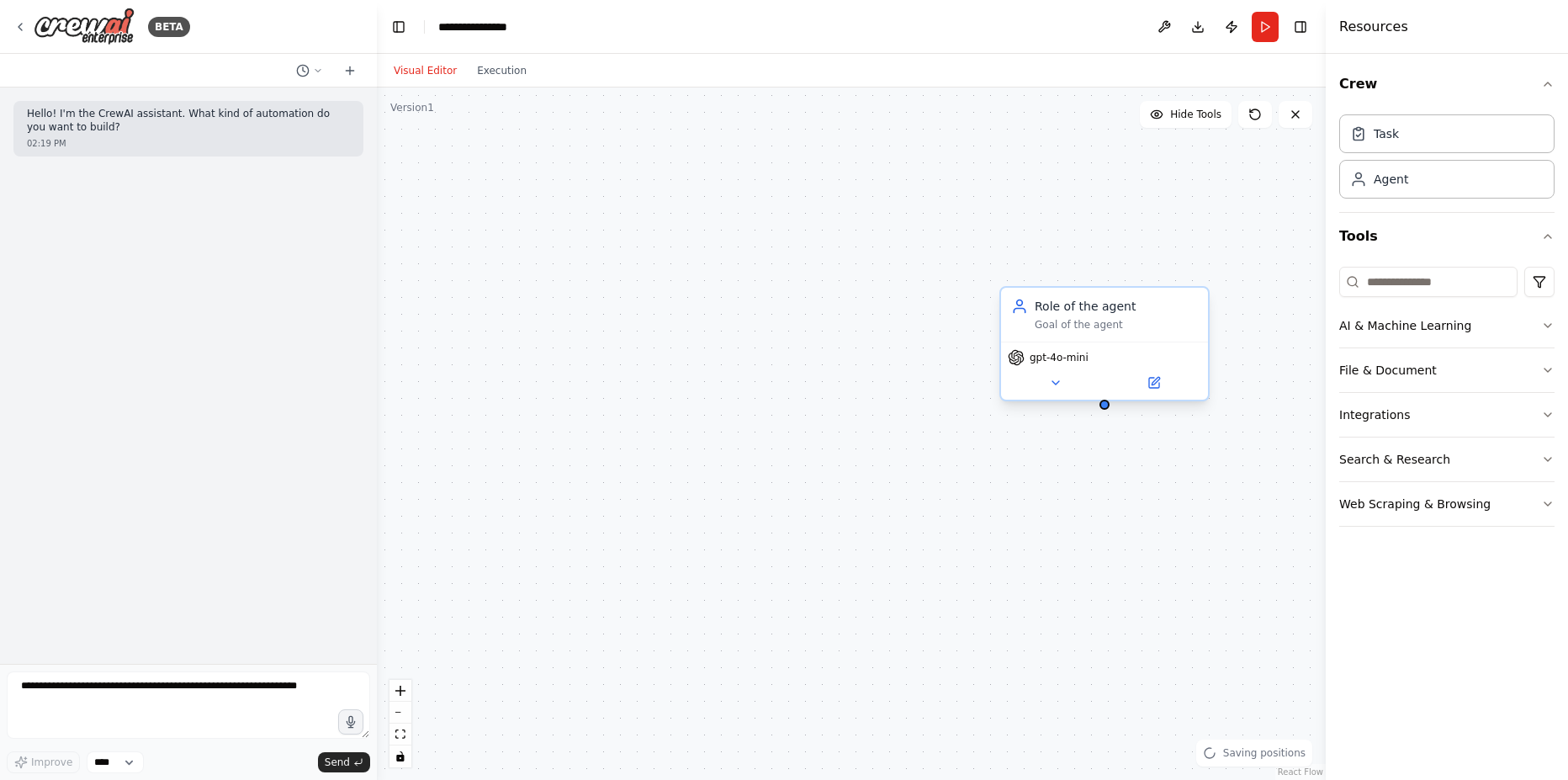
click at [1121, 314] on div "Role of the agent" at bounding box center [1116, 306] width 163 height 17
click at [1111, 311] on div "Role of the agent" at bounding box center [1116, 306] width 163 height 17
click at [1052, 386] on icon at bounding box center [1056, 383] width 13 height 13
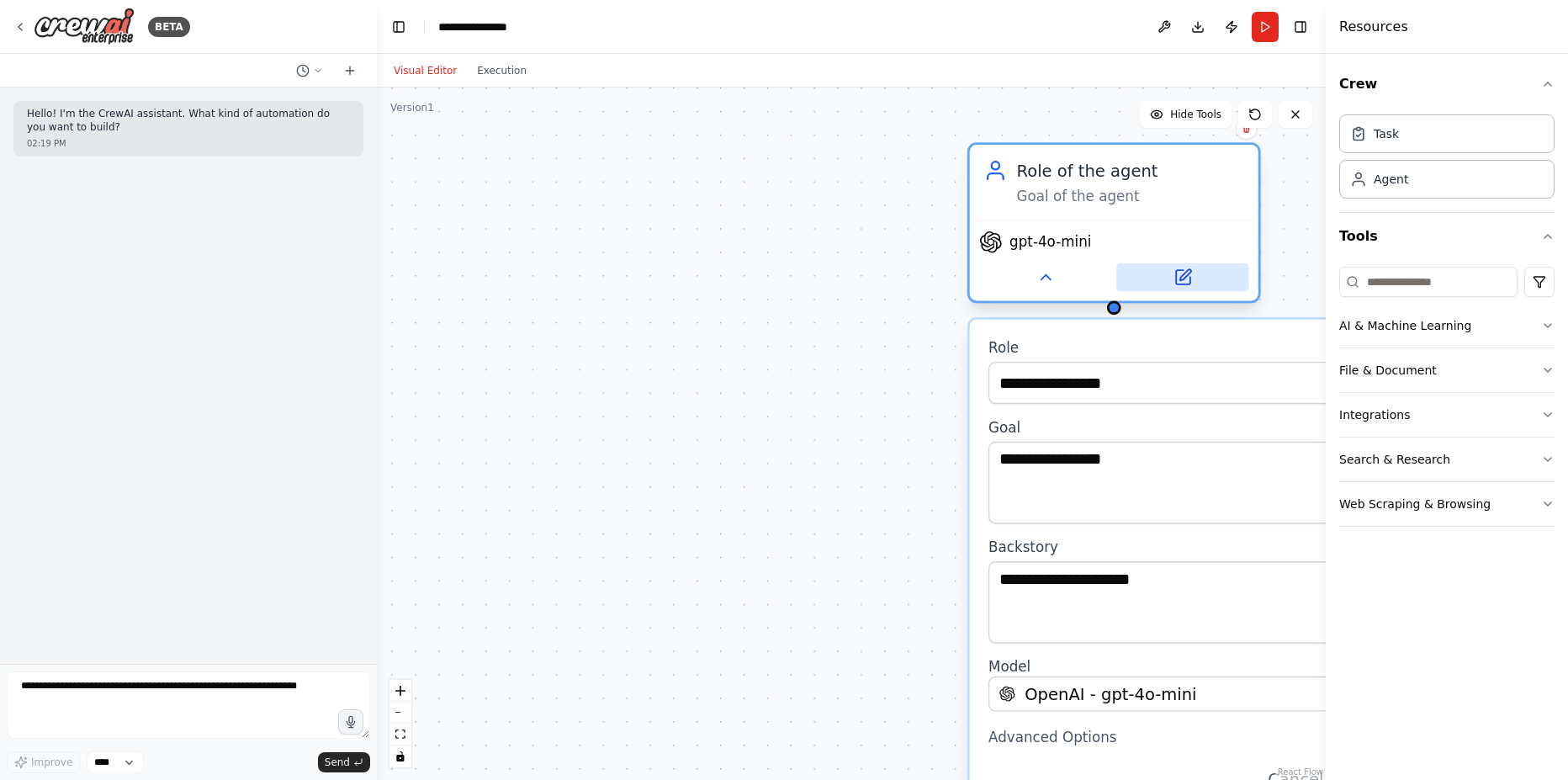
click at [1183, 266] on button at bounding box center [1182, 277] width 133 height 28
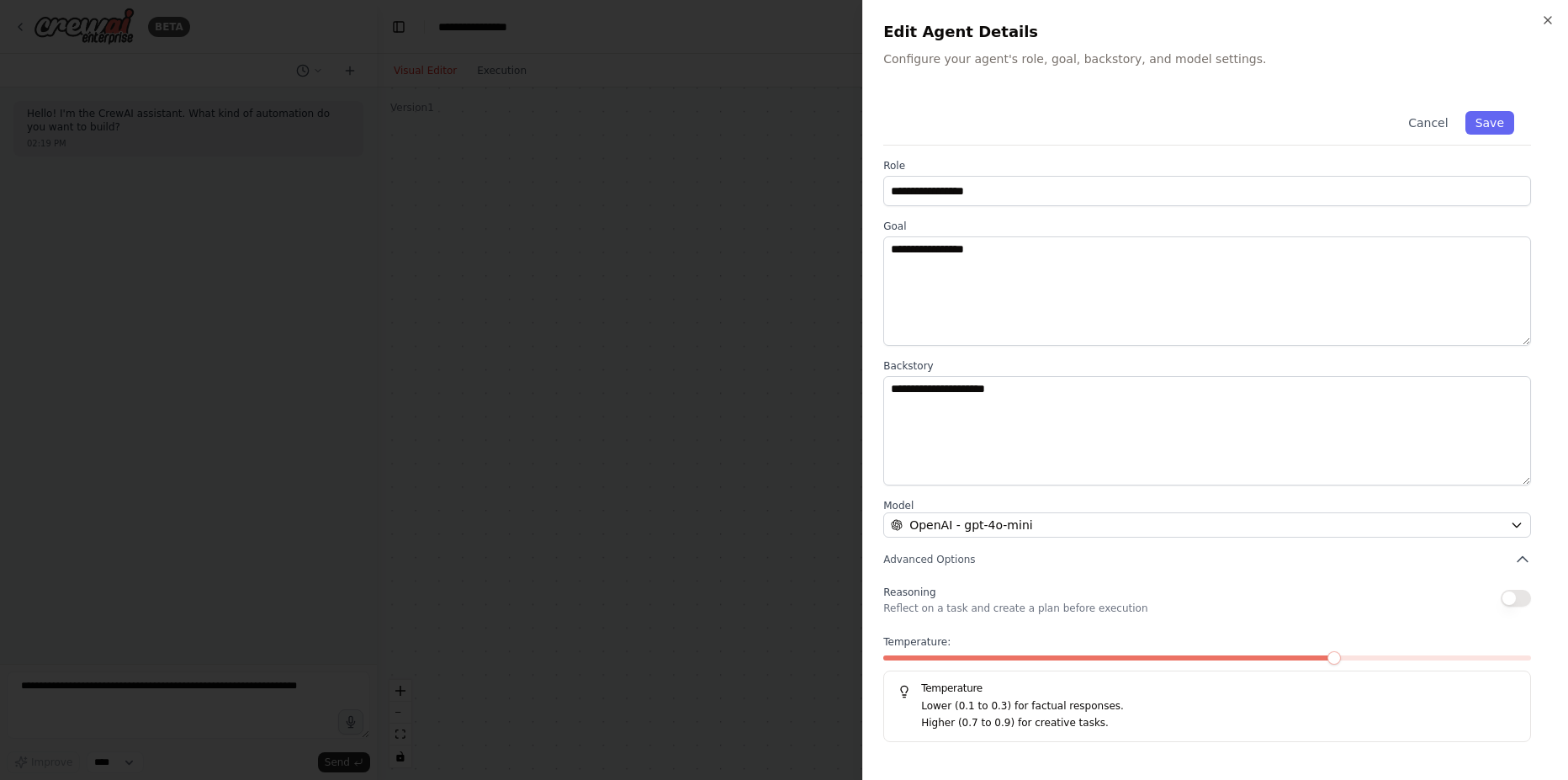
click at [1543, 31] on h2 "Edit Agent Details" at bounding box center [1216, 32] width 664 height 24
click at [1545, 18] on icon "button" at bounding box center [1548, 20] width 13 height 13
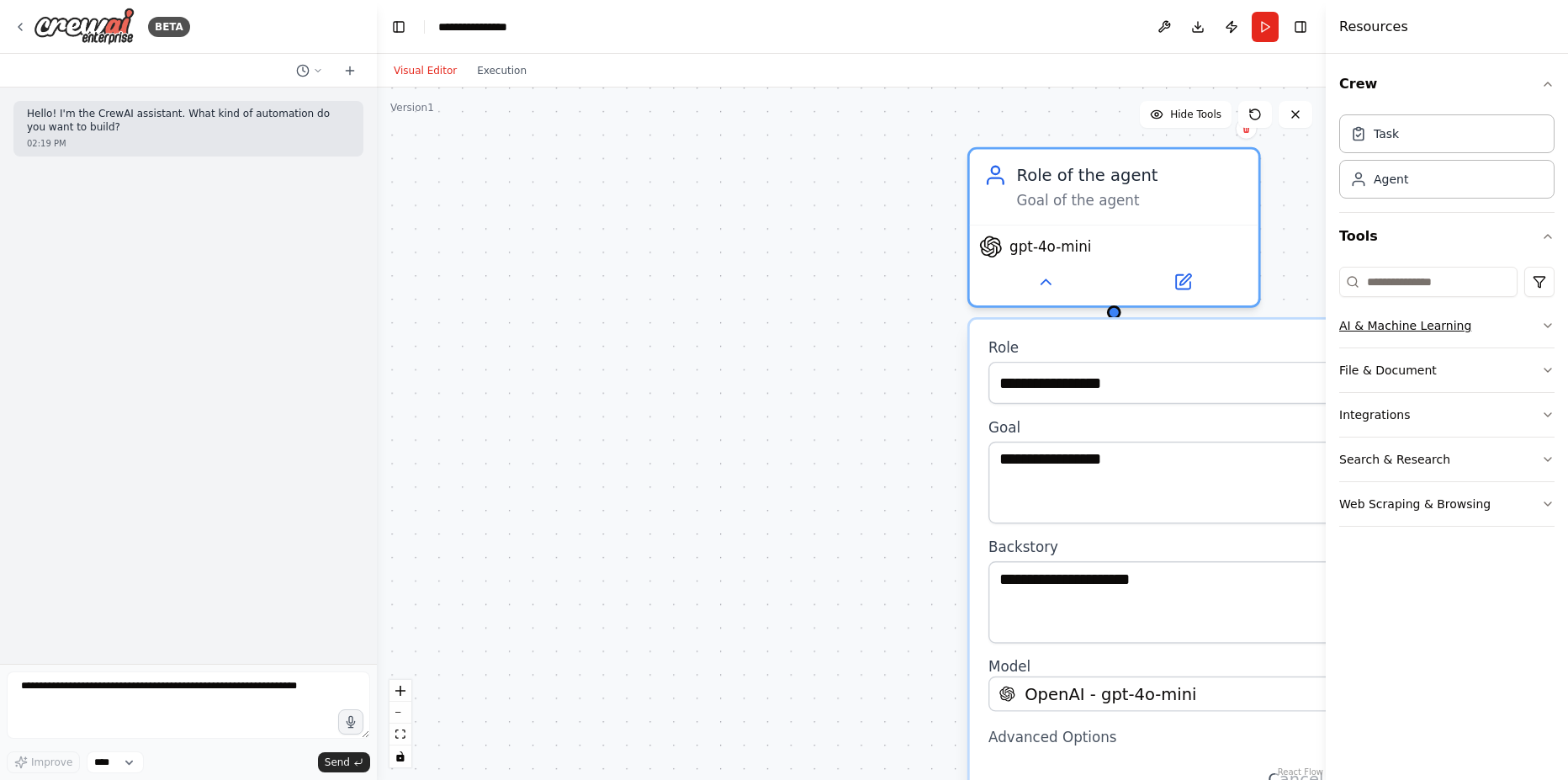
click at [1513, 331] on button "AI & Machine Learning" at bounding box center [1447, 326] width 216 height 44
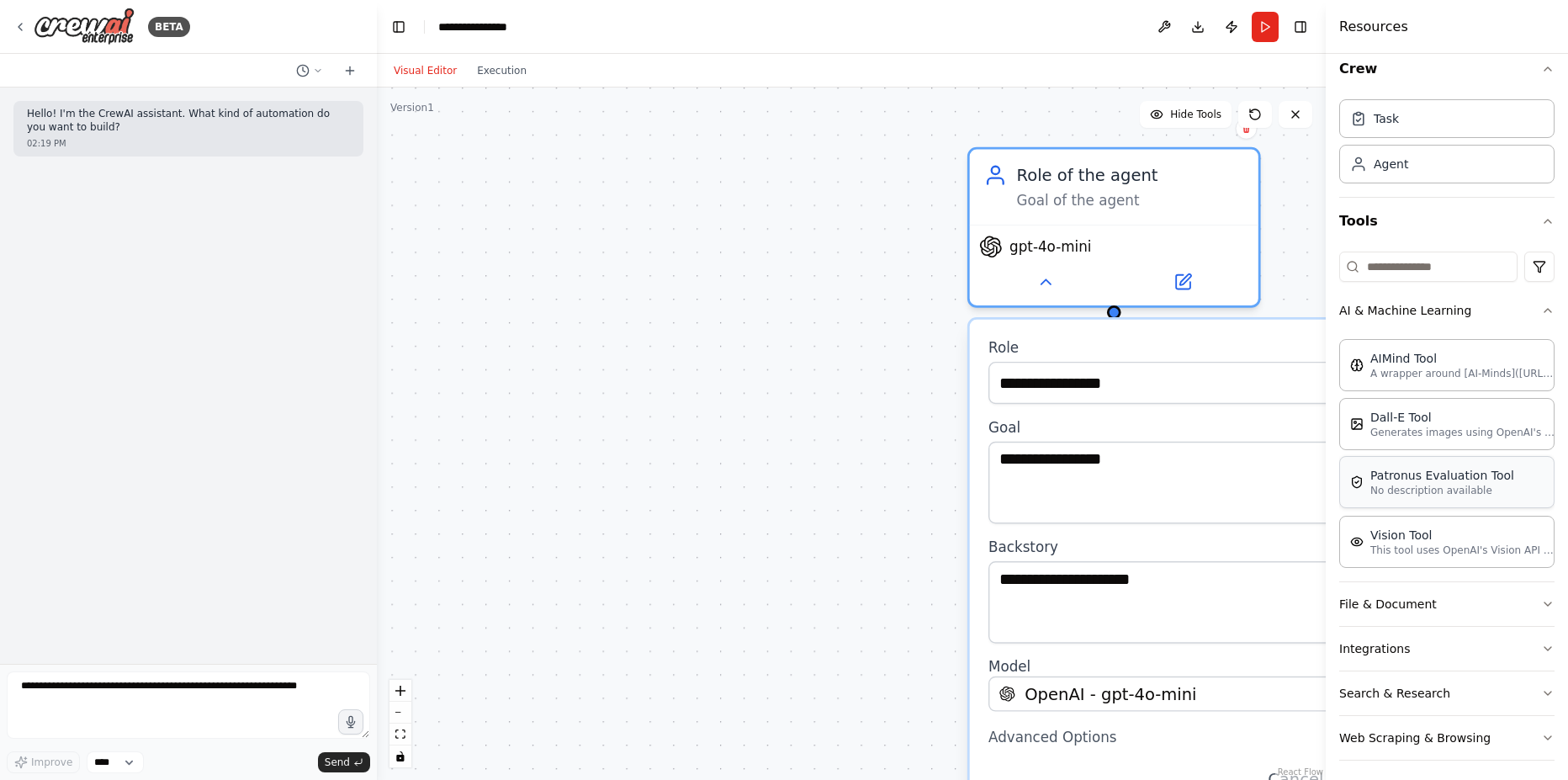
scroll to position [23, 0]
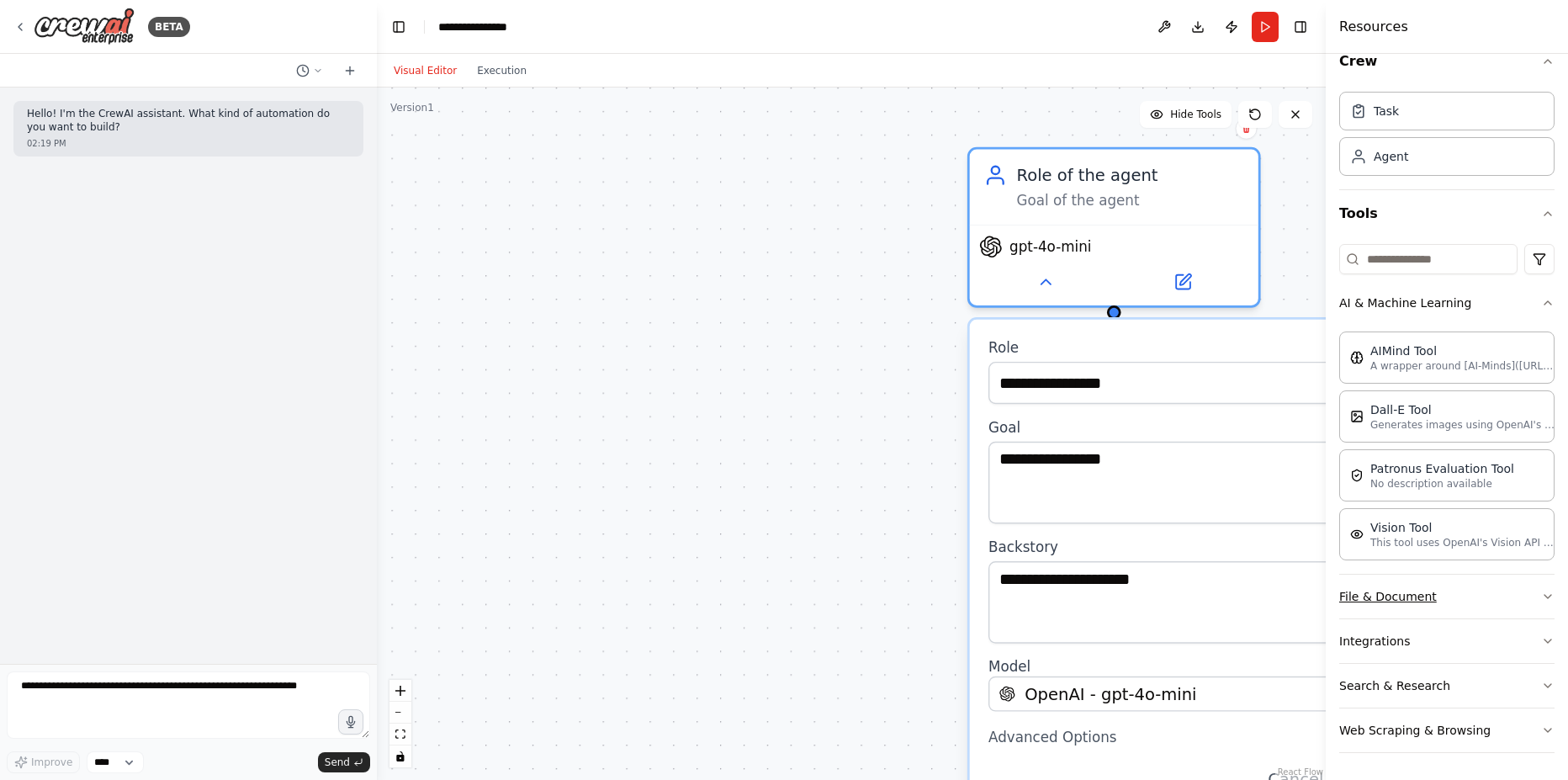
click at [1508, 612] on button "File & Document" at bounding box center [1447, 597] width 216 height 44
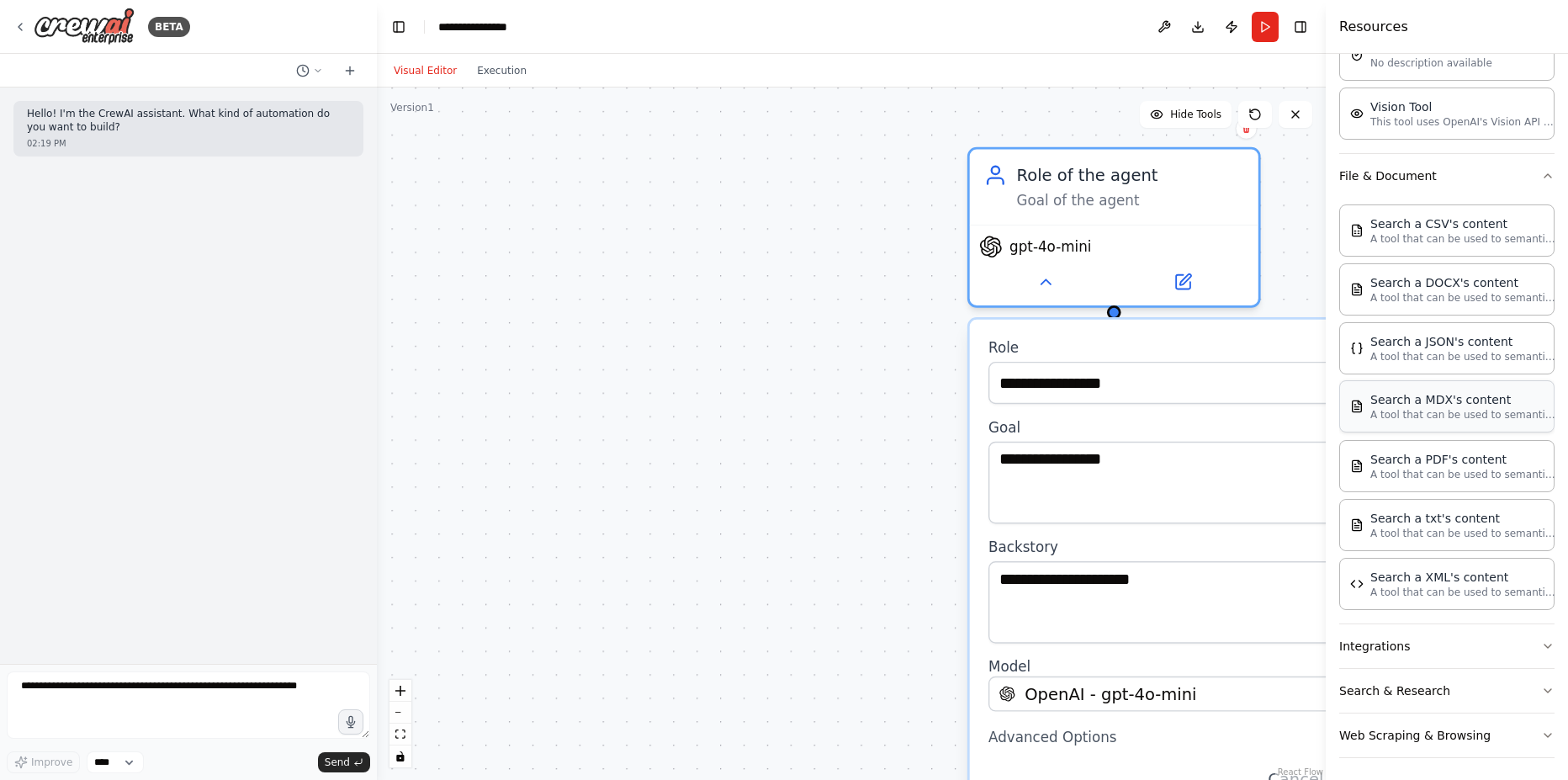
scroll to position [449, 0]
click at [1477, 657] on button "Integrations" at bounding box center [1447, 642] width 216 height 44
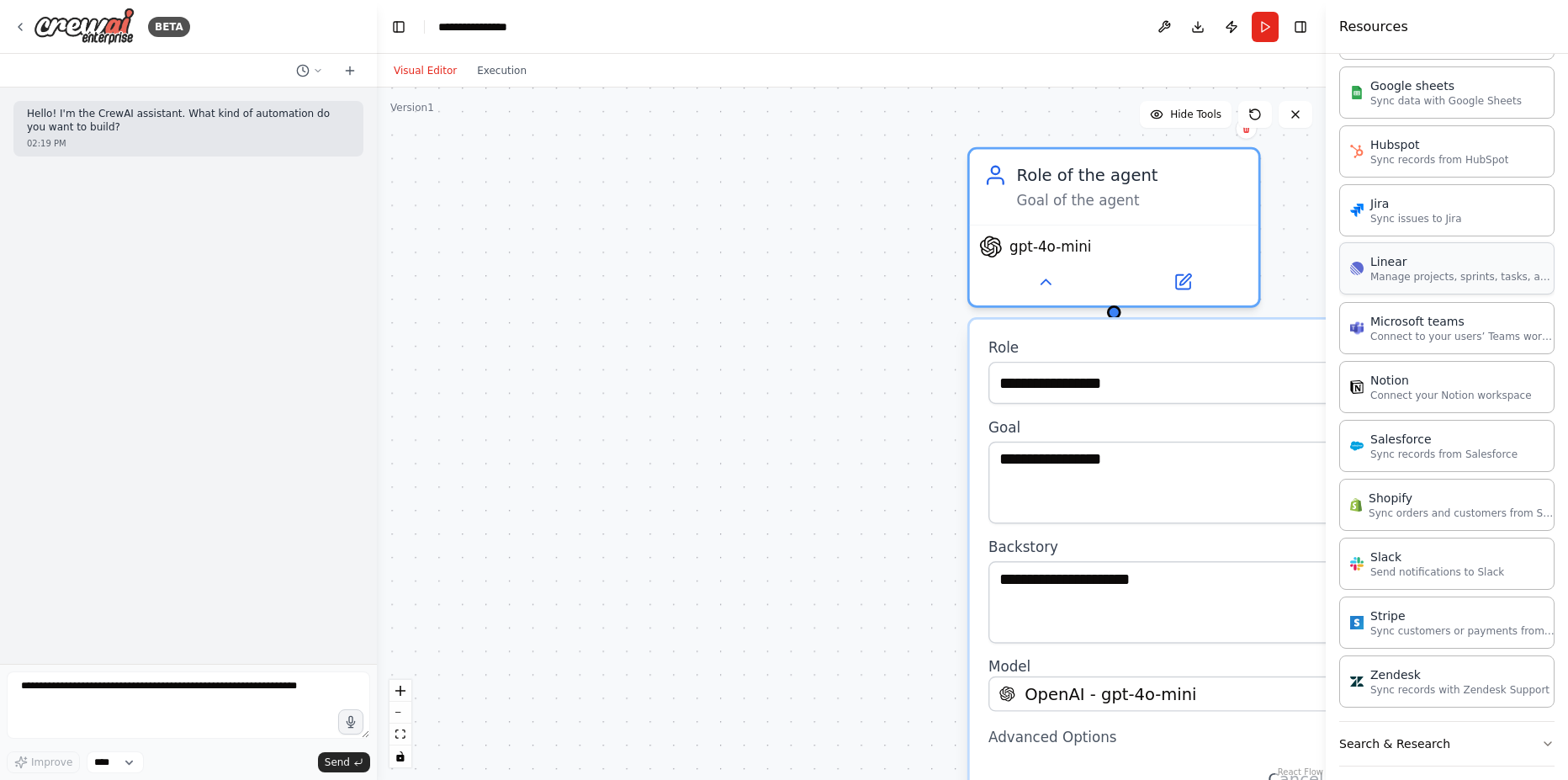
scroll to position [1581, 0]
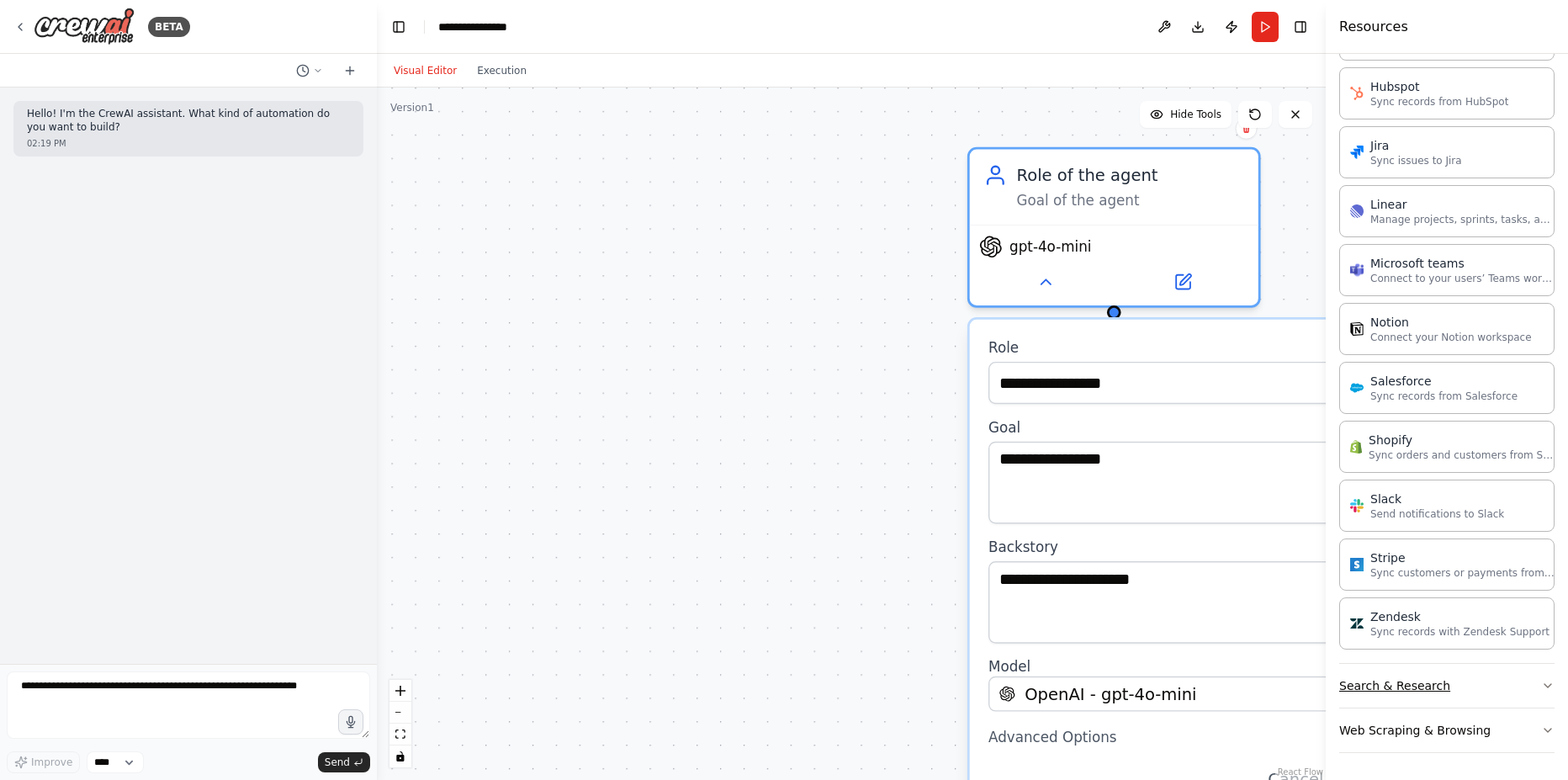
click at [1493, 686] on button "Search & Research" at bounding box center [1447, 685] width 216 height 44
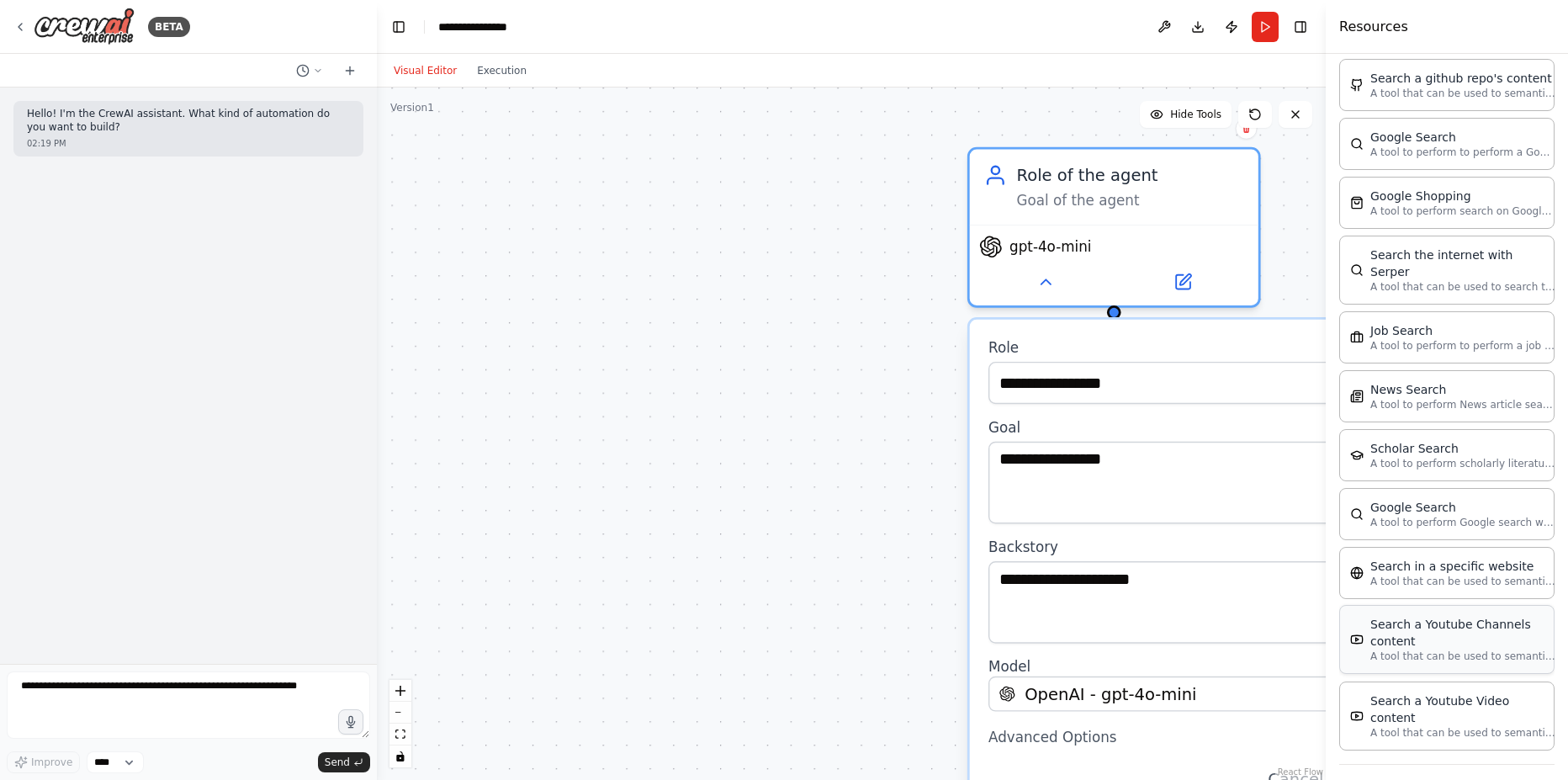
scroll to position [2436, 0]
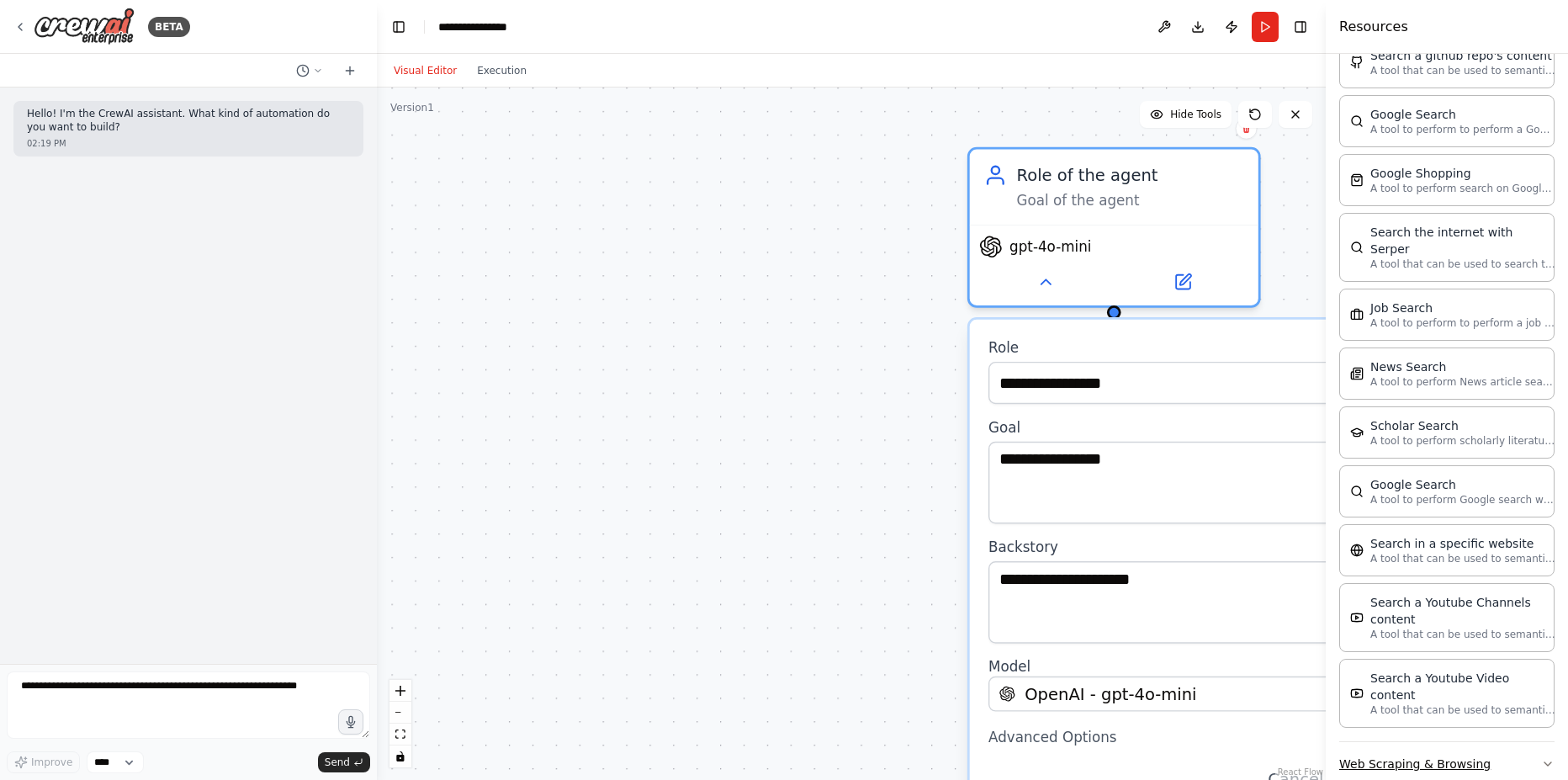
click at [1525, 742] on button "Web Scraping & Browsing" at bounding box center [1447, 764] width 216 height 44
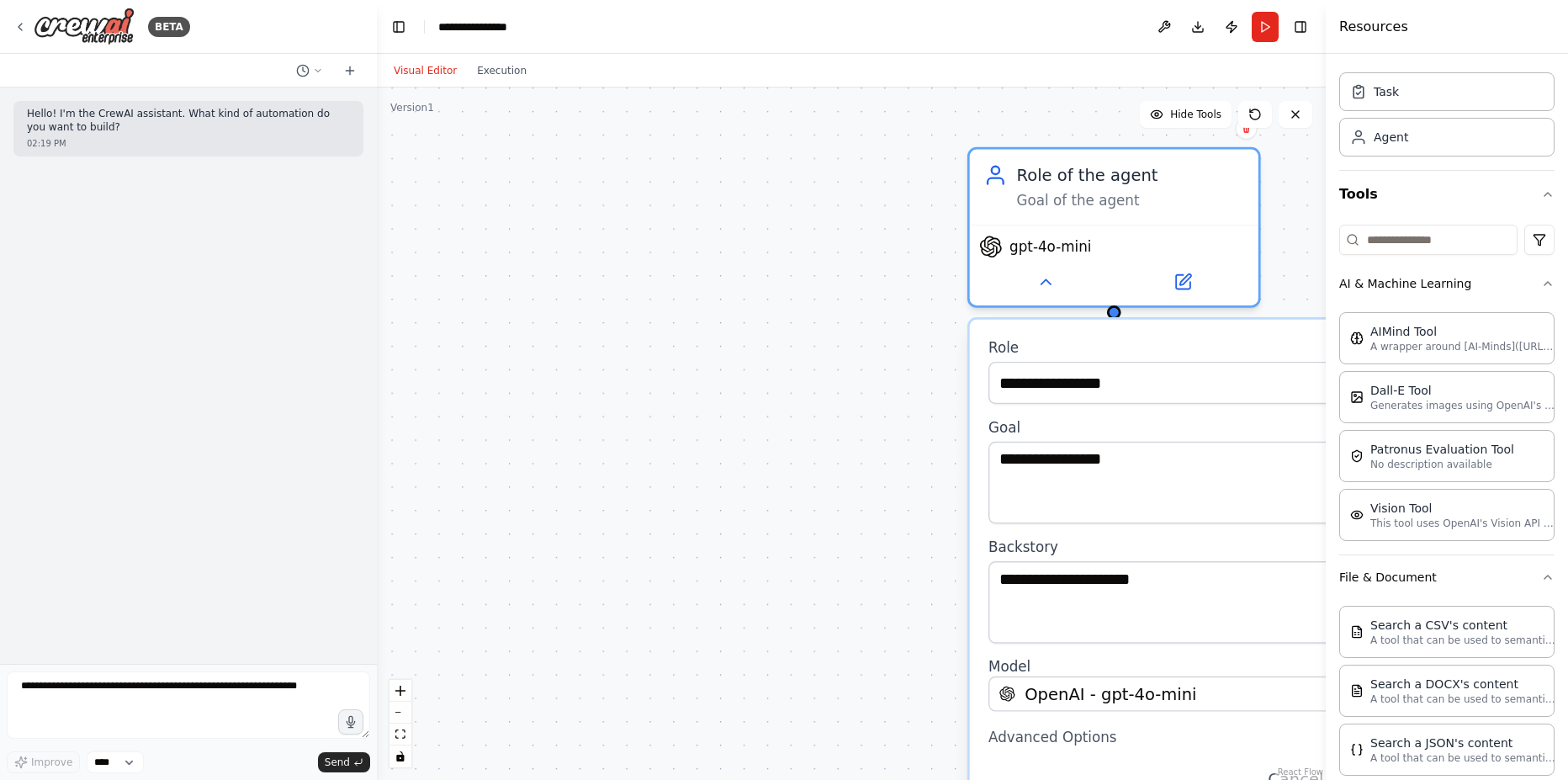
scroll to position [0, 0]
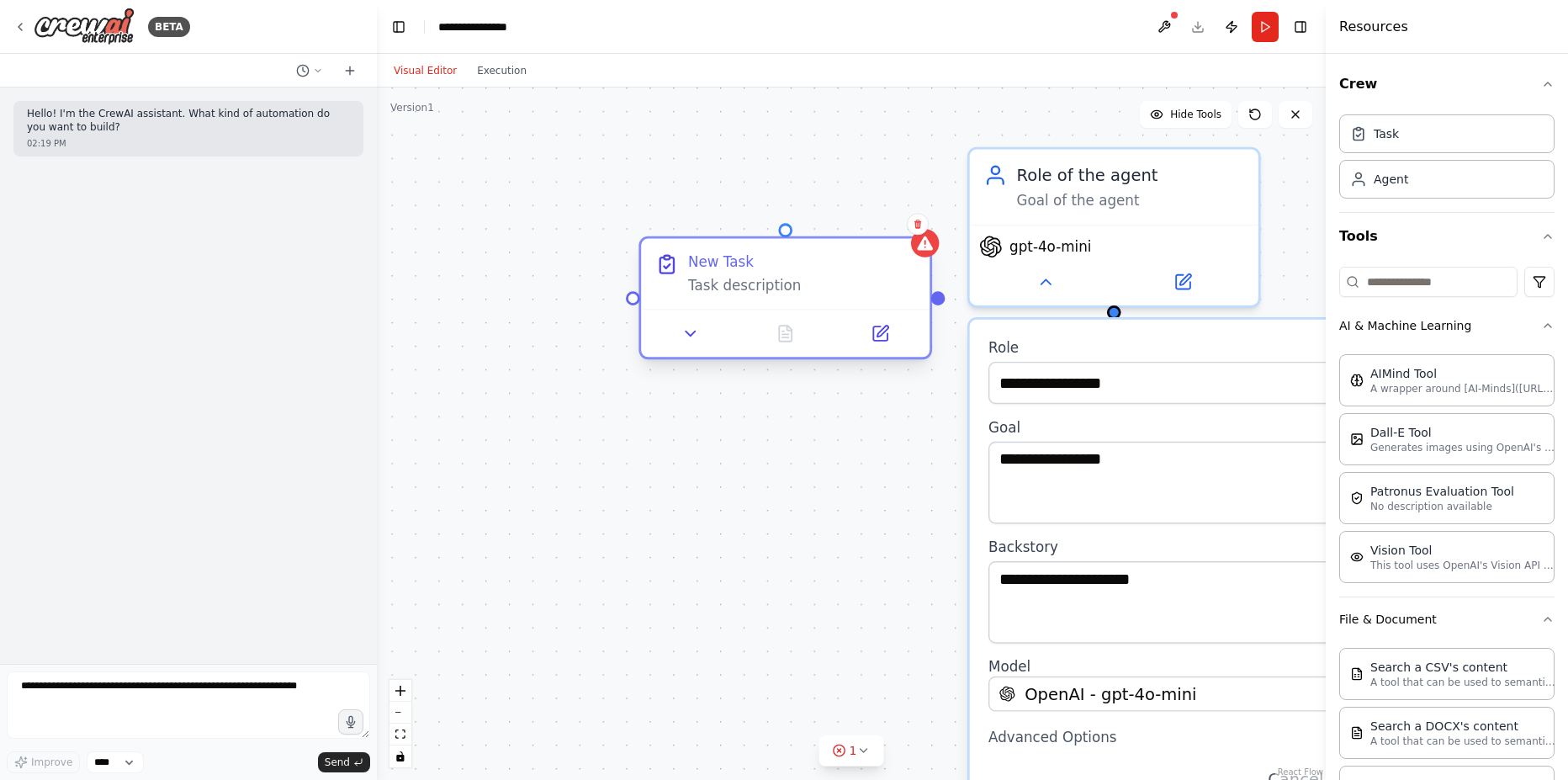
drag, startPoint x: 777, startPoint y: 318, endPoint x: 696, endPoint y: 295, distance: 84.2
click at [696, 295] on div "New Task Task description" at bounding box center [785, 274] width 288 height 71
click at [729, 301] on div "New Task Task description" at bounding box center [785, 274] width 288 height 71
click at [763, 271] on div "New Task" at bounding box center [802, 261] width 228 height 18
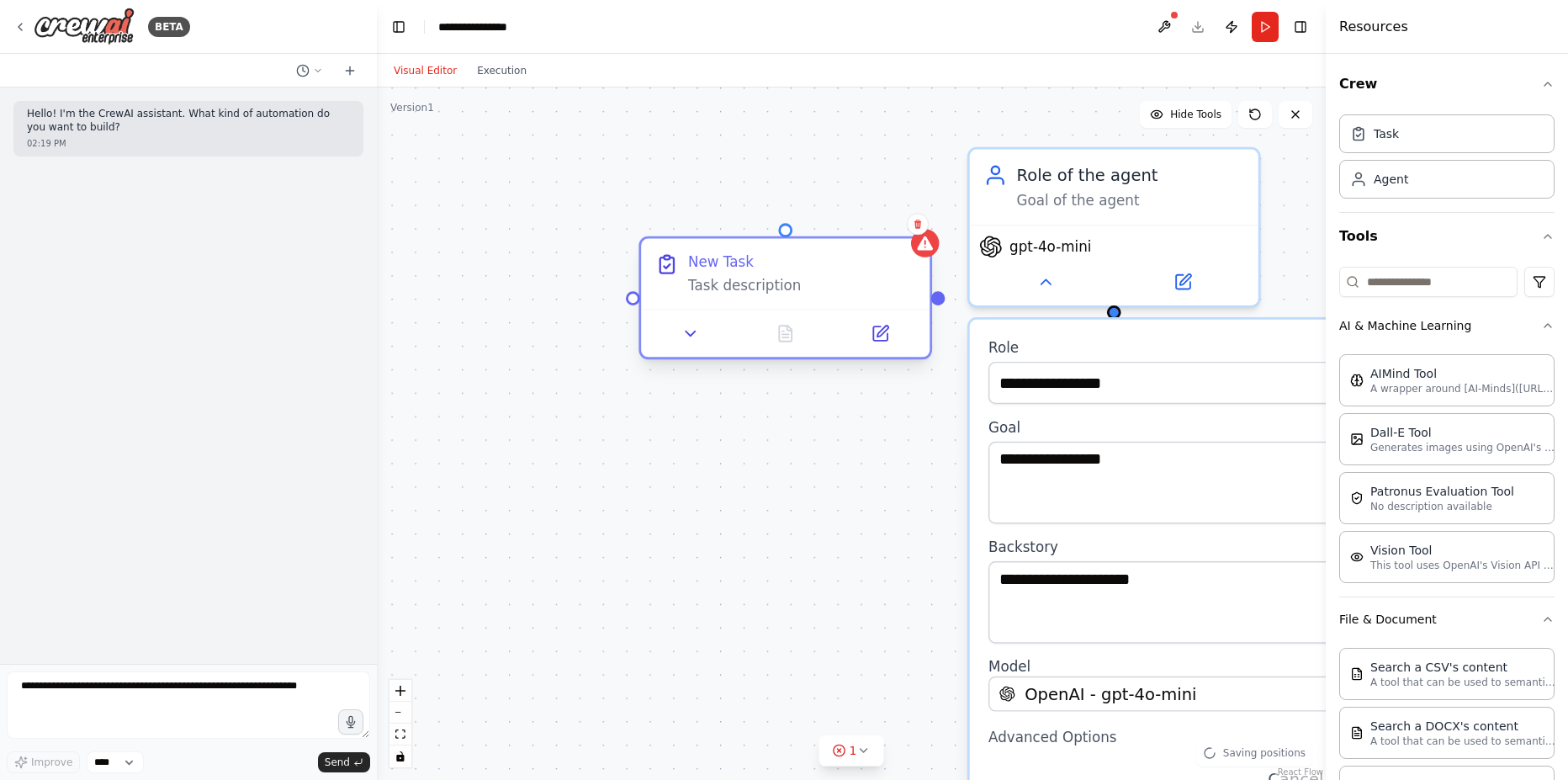
click at [763, 271] on div "New Task" at bounding box center [802, 261] width 228 height 18
click at [763, 284] on div "Task description" at bounding box center [802, 285] width 228 height 18
click at [692, 346] on button at bounding box center [690, 333] width 81 height 28
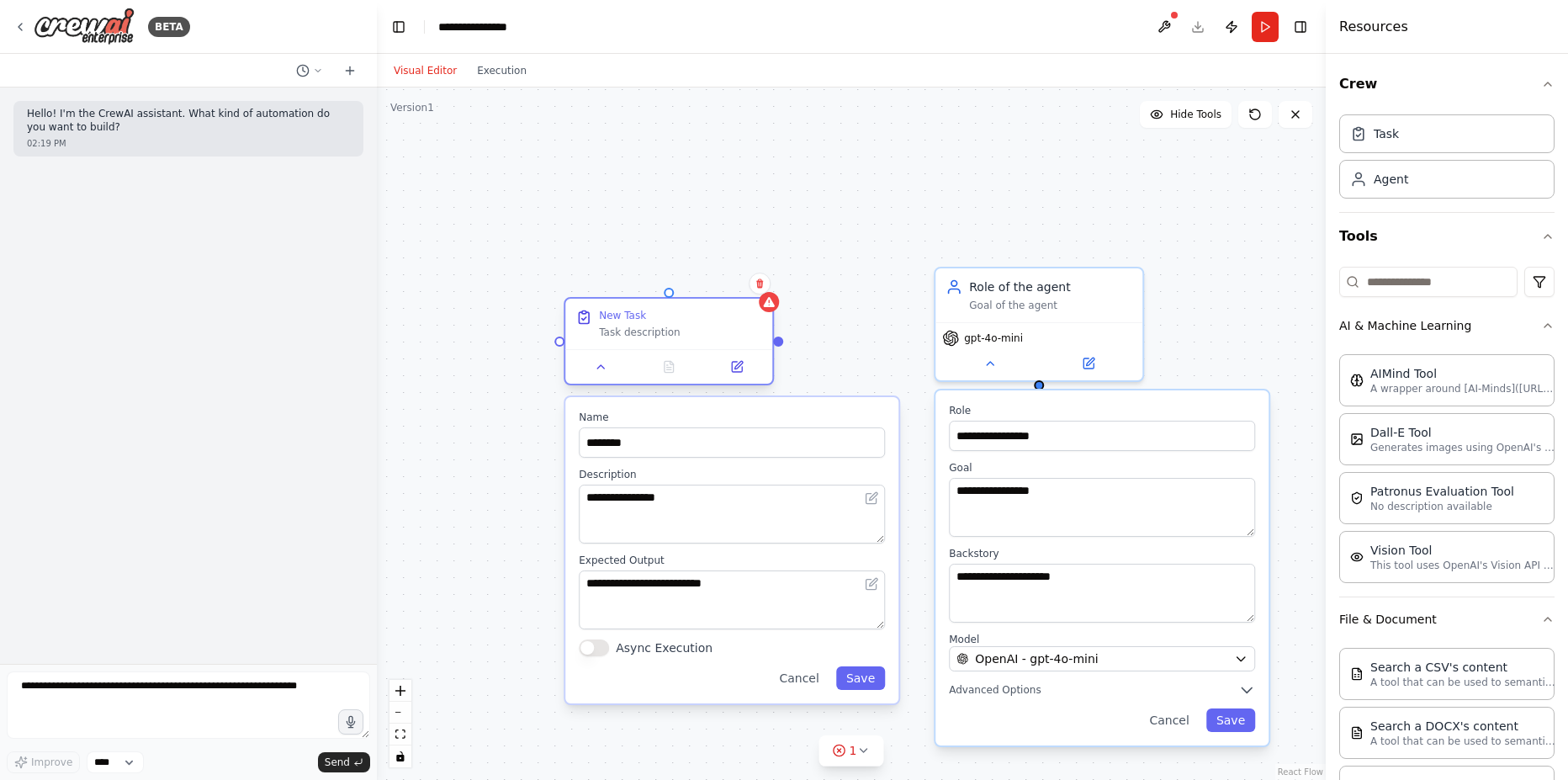
drag, startPoint x: 781, startPoint y: 363, endPoint x: 636, endPoint y: 316, distance: 152.4
click at [636, 326] on div "Task description" at bounding box center [680, 332] width 163 height 13
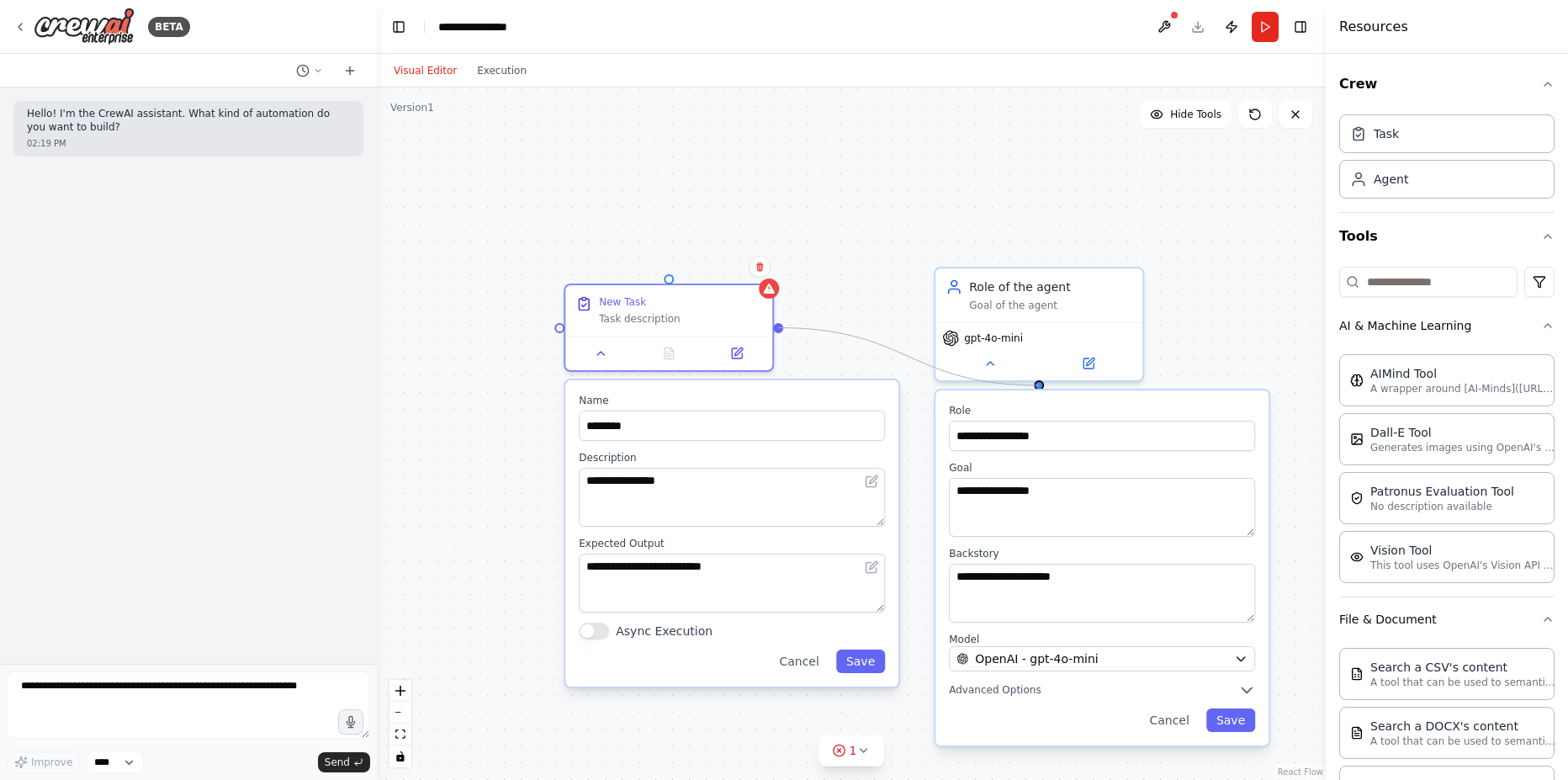
drag, startPoint x: 778, startPoint y: 323, endPoint x: 1039, endPoint y: 386, distance: 268.5
click at [1039, 386] on div "**********" at bounding box center [851, 433] width 949 height 692
drag, startPoint x: 668, startPoint y: 276, endPoint x: 1052, endPoint y: 371, distance: 395.6
click at [1052, 371] on div "**********" at bounding box center [785, 411] width 949 height 692
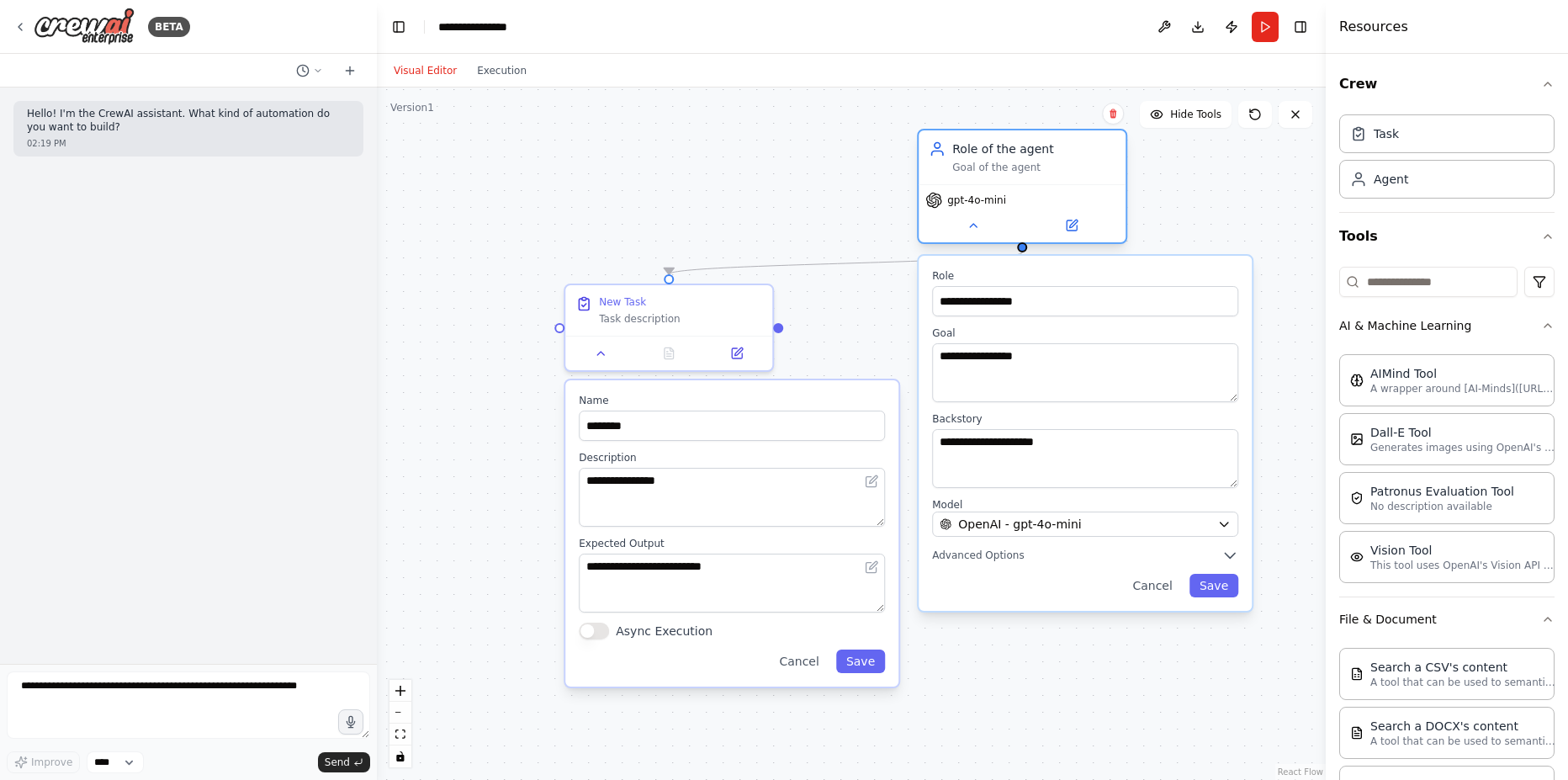
drag, startPoint x: 1045, startPoint y: 290, endPoint x: 1027, endPoint y: 152, distance: 139.2
click at [1027, 152] on div "Role of the agent" at bounding box center [1034, 149] width 163 height 17
click at [1236, 548] on icon "button" at bounding box center [1230, 556] width 17 height 17
click at [1234, 558] on icon "button" at bounding box center [1230, 556] width 17 height 17
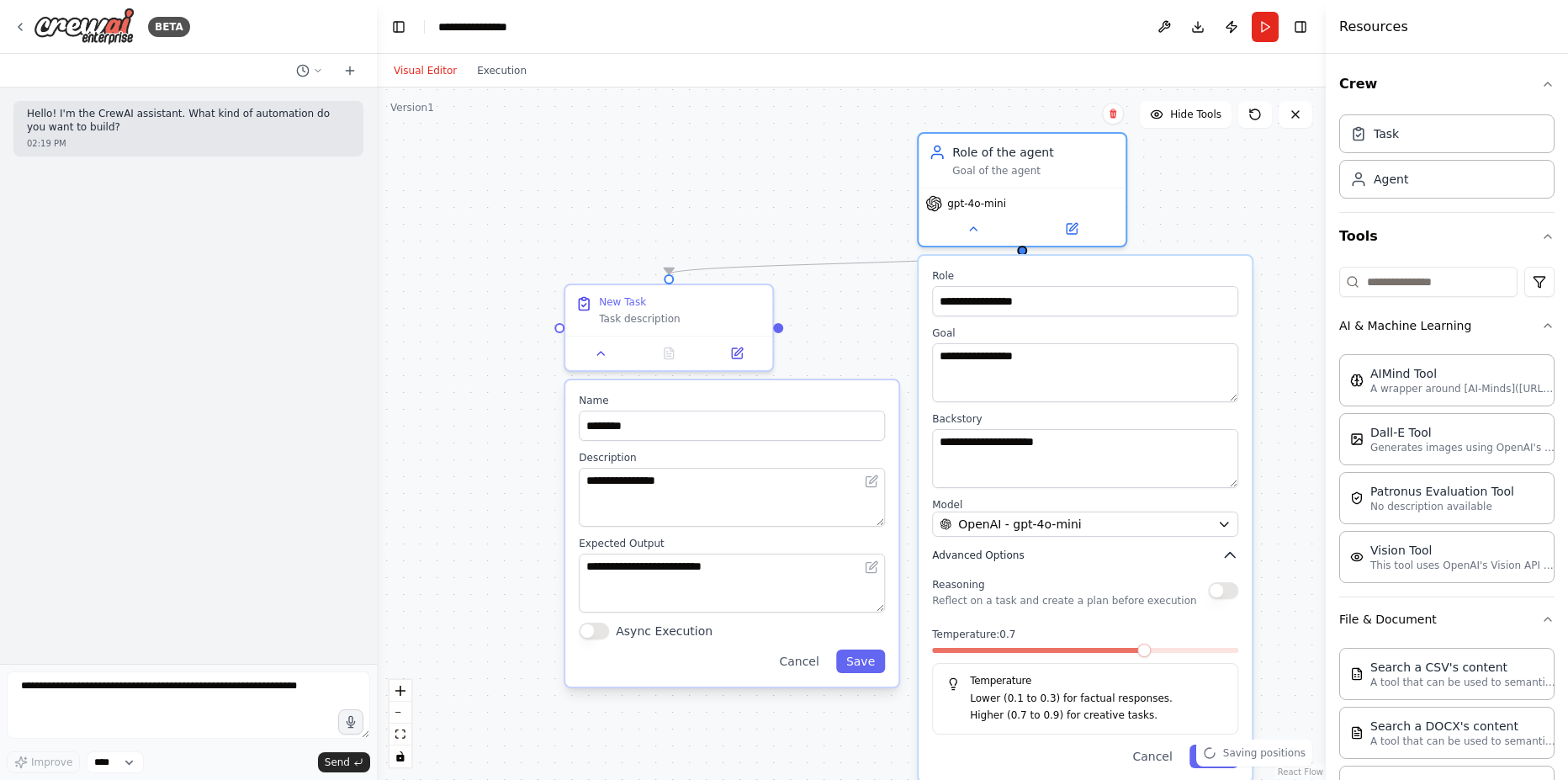
click at [1233, 558] on icon "button" at bounding box center [1230, 556] width 17 height 17
click at [1230, 553] on icon "button" at bounding box center [1229, 555] width 10 height 5
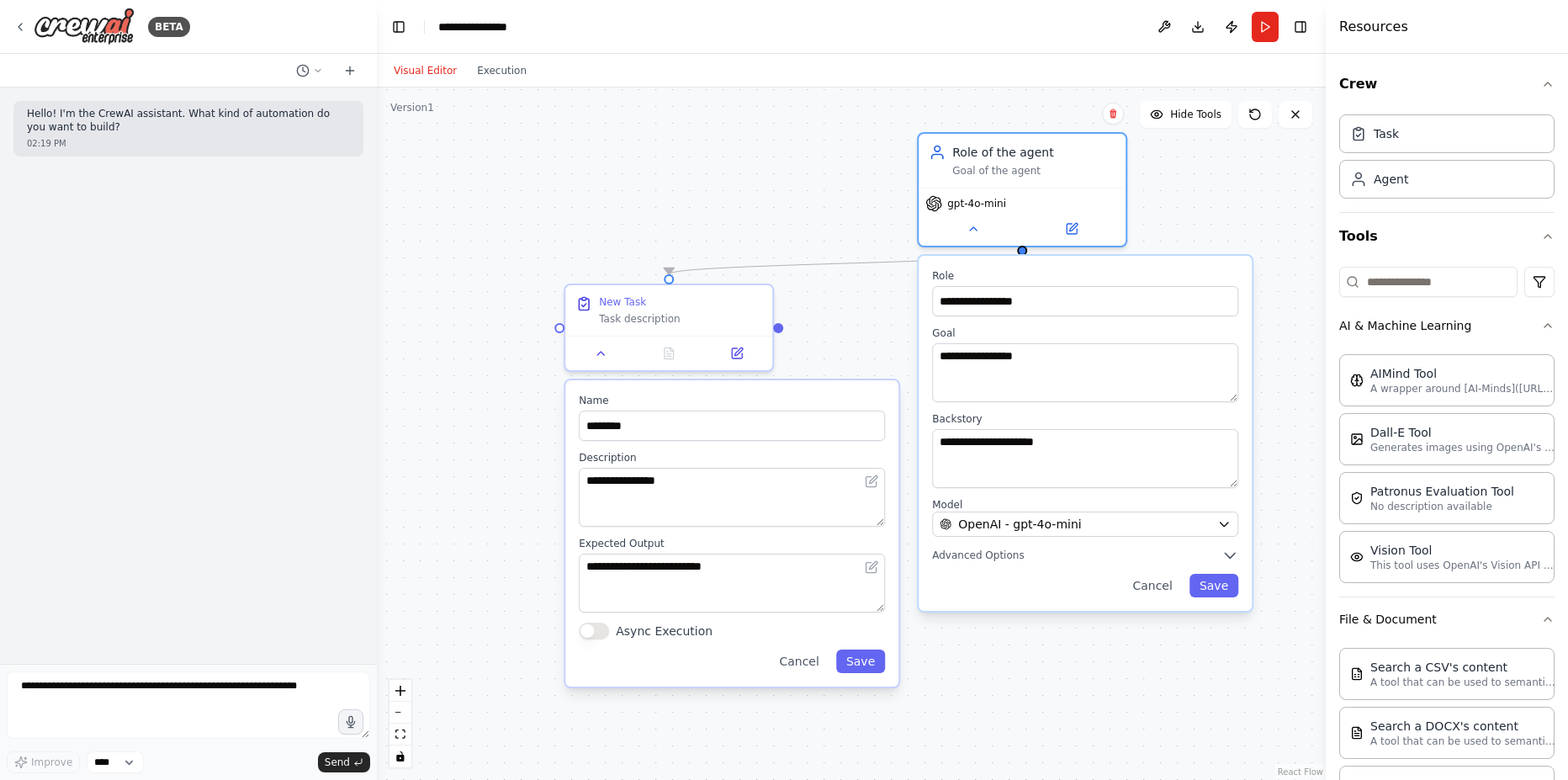
click at [1202, 182] on div ".deletable-edge-delete-btn { width: 20px; height: 20px; border: 0px solid #ffff…" at bounding box center [851, 433] width 949 height 692
click at [992, 231] on button at bounding box center [973, 225] width 95 height 20
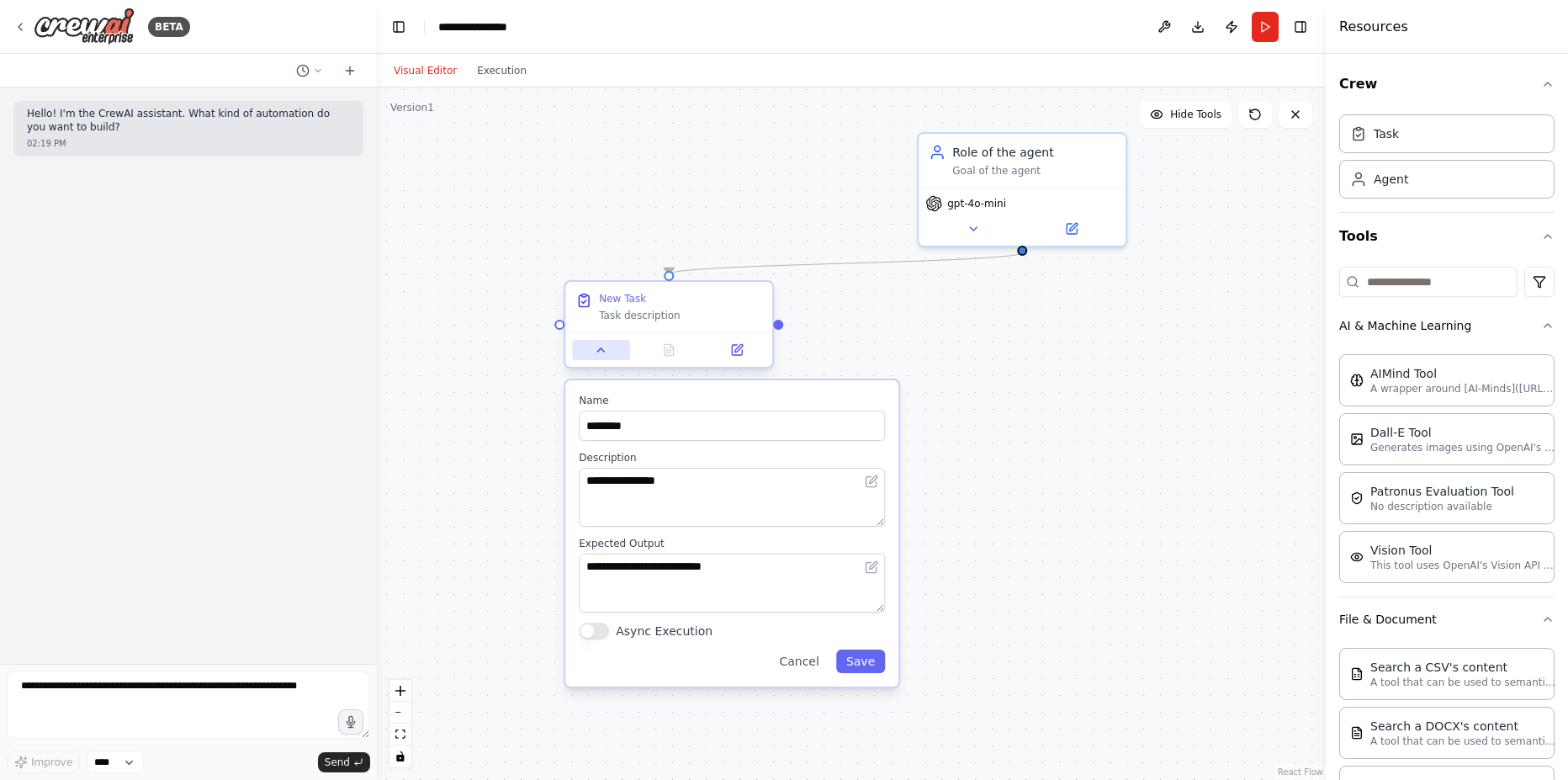
click at [607, 353] on icon at bounding box center [601, 350] width 13 height 13
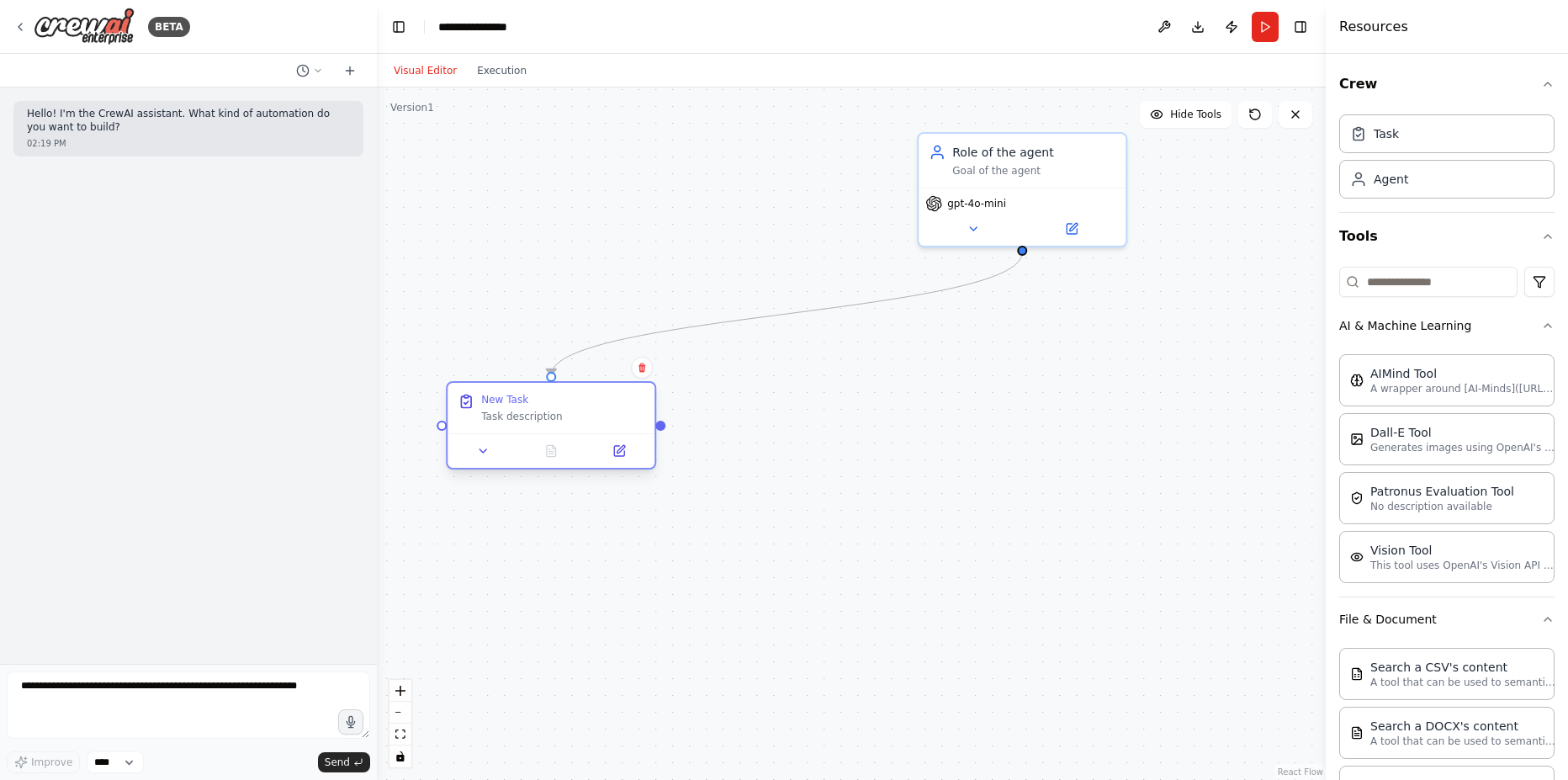
drag, startPoint x: 706, startPoint y: 308, endPoint x: 596, endPoint y: 409, distance: 149.3
click at [596, 409] on div "New Task Task description" at bounding box center [562, 409] width 163 height 31
click at [1269, 32] on button "Run" at bounding box center [1265, 27] width 27 height 31
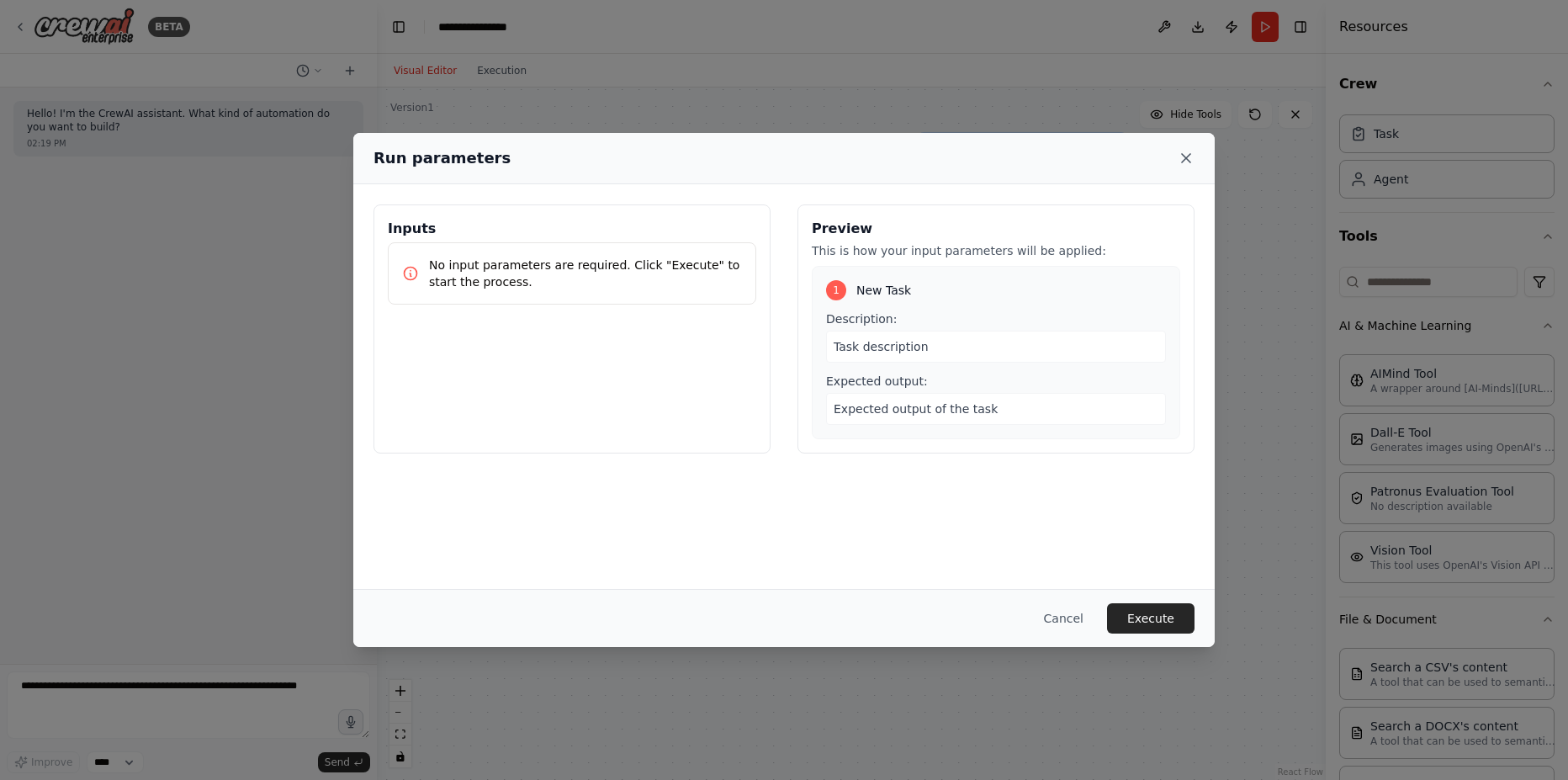
click at [1181, 157] on icon at bounding box center [1186, 158] width 17 height 17
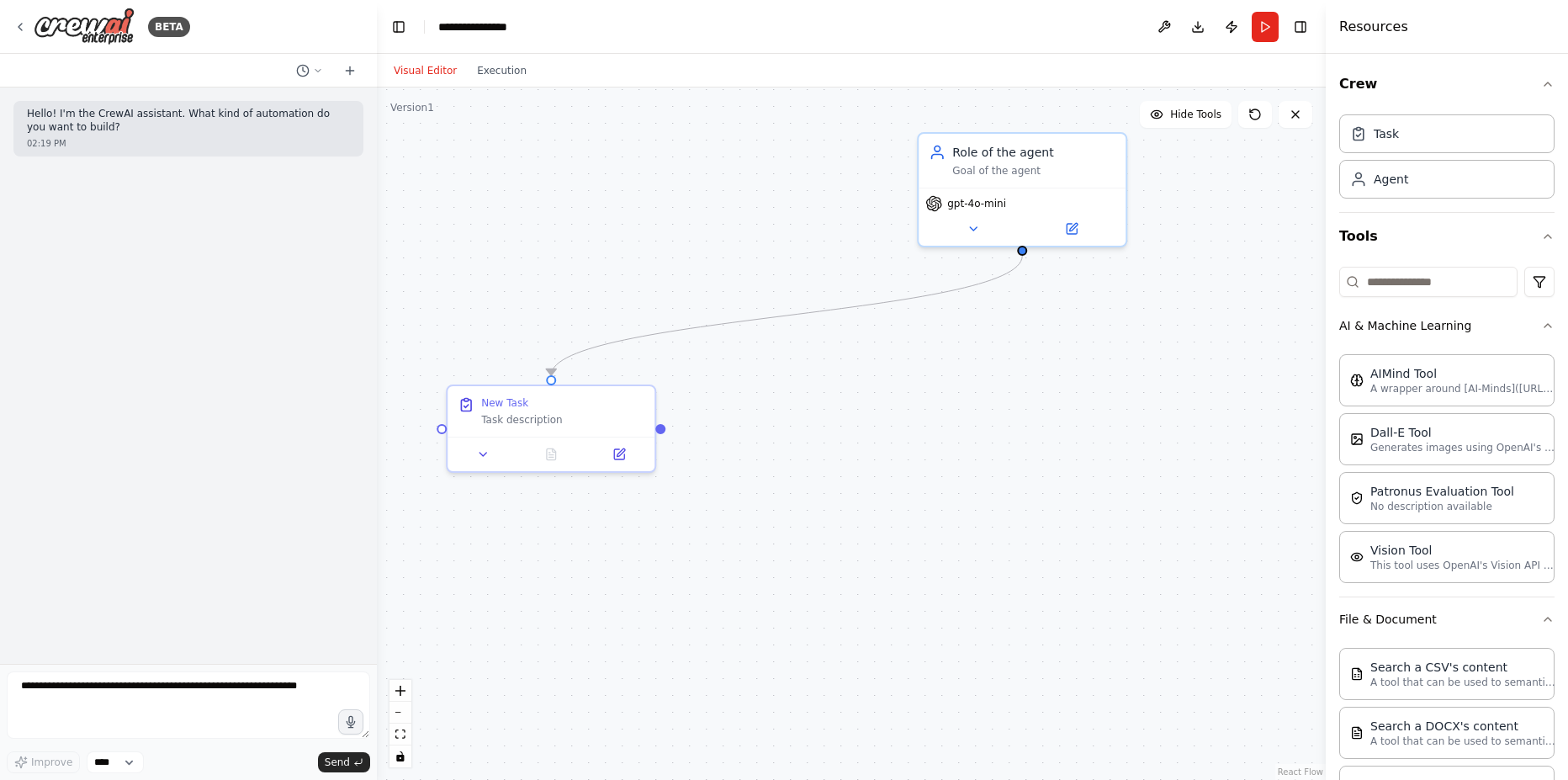
click at [685, 320] on div ".deletable-edge-delete-btn { width: 20px; height: 20px; border: 0px solid #ffff…" at bounding box center [851, 433] width 949 height 692
drag, startPoint x: 682, startPoint y: 325, endPoint x: 715, endPoint y: 331, distance: 33.5
click at [715, 331] on icon "Edge from 10d7d58e-e650-46e8-a193-defe071c04e3 to 60679dcc-3156-4aa5-9eb1-25b8b…" at bounding box center [785, 314] width 471 height 119
click at [576, 422] on div "Task description" at bounding box center [561, 415] width 163 height 13
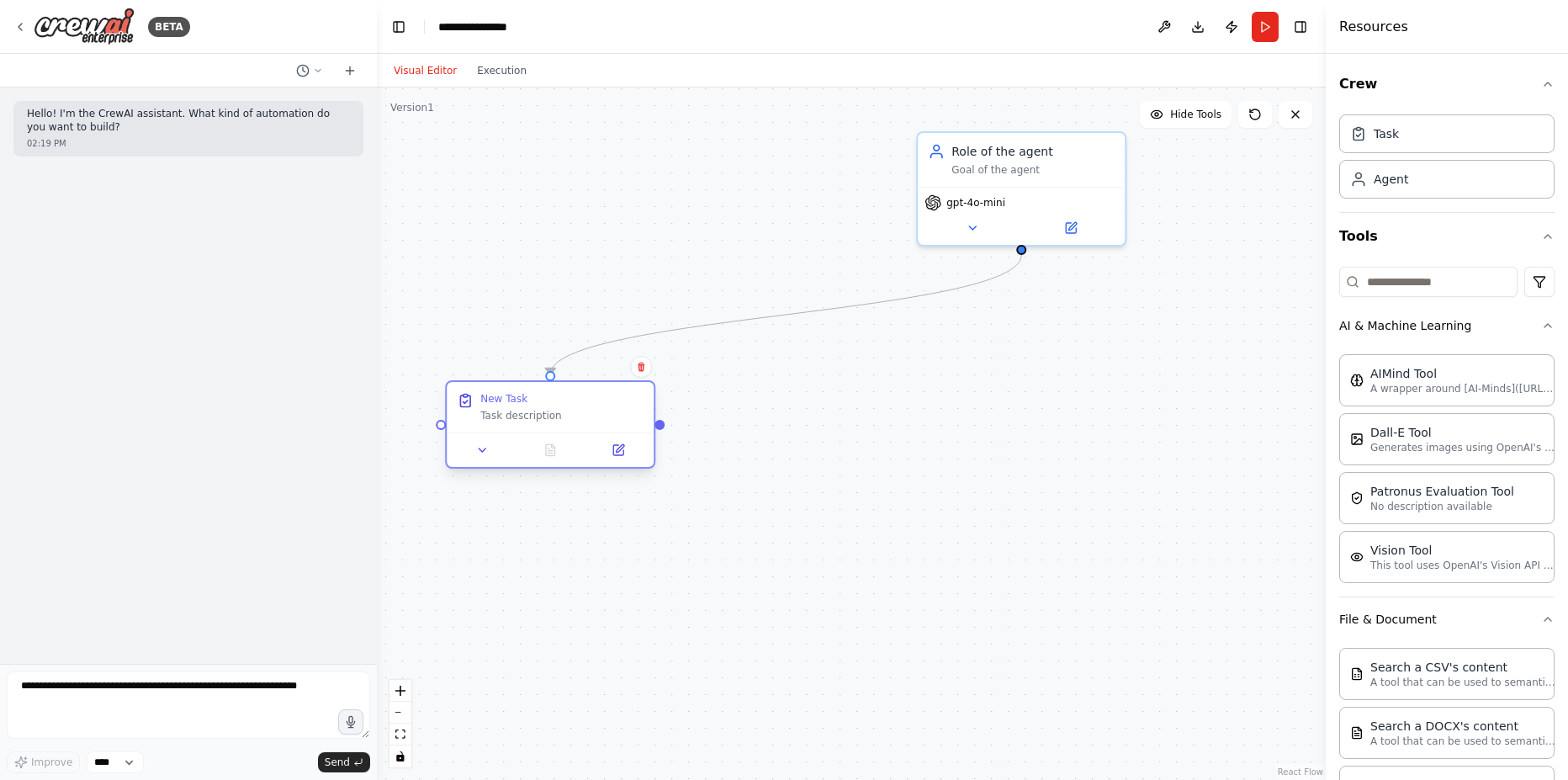
click at [600, 406] on div "New Task" at bounding box center [561, 399] width 163 height 13
click at [500, 411] on div "Task description" at bounding box center [561, 415] width 163 height 13
click at [486, 444] on icon at bounding box center [483, 451] width 13 height 13
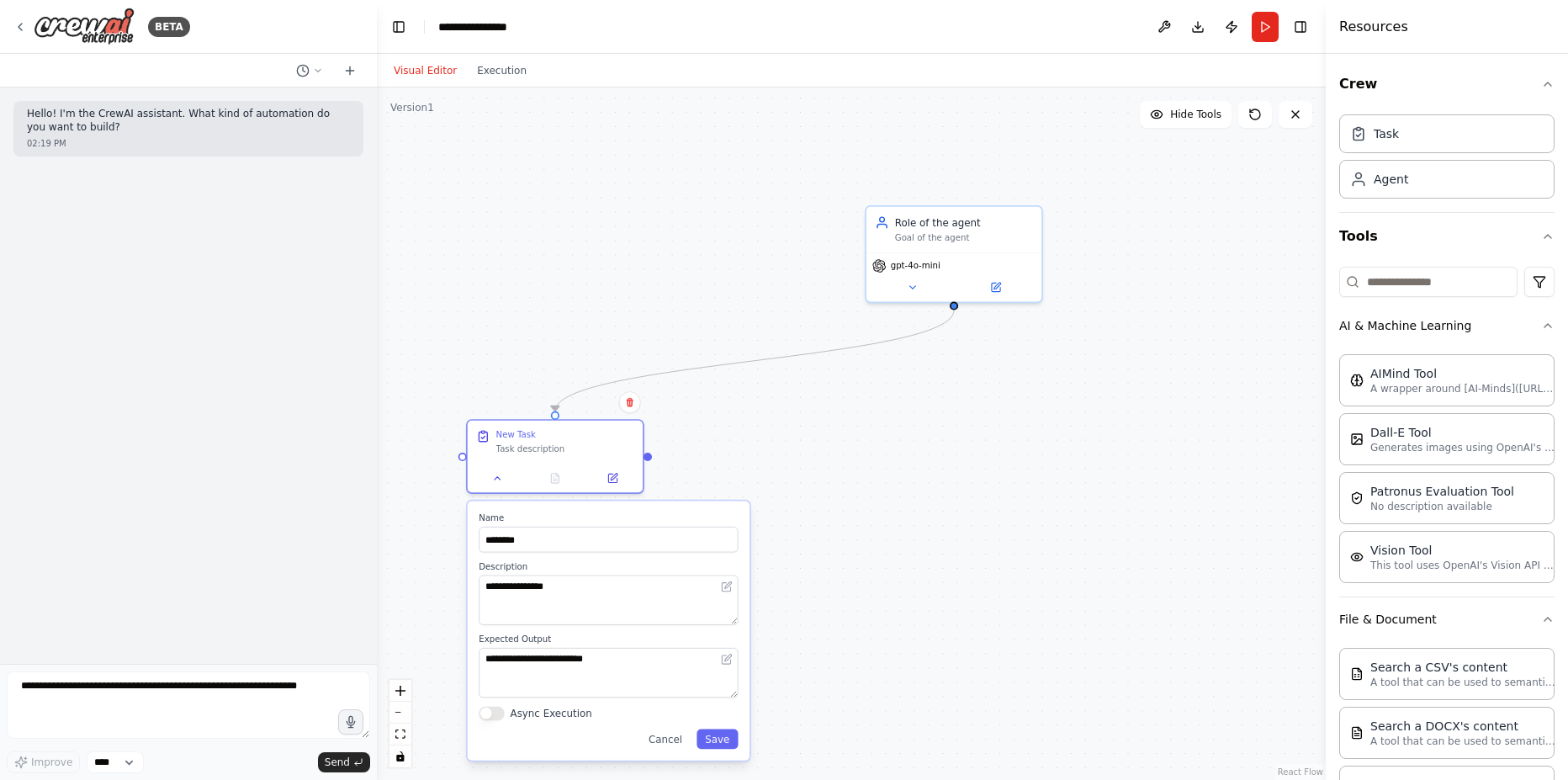
click at [508, 715] on div "Async Execution" at bounding box center [608, 713] width 259 height 14
click at [486, 712] on button "Async Execution" at bounding box center [491, 713] width 25 height 14
